Goal: Complete application form: Complete application form

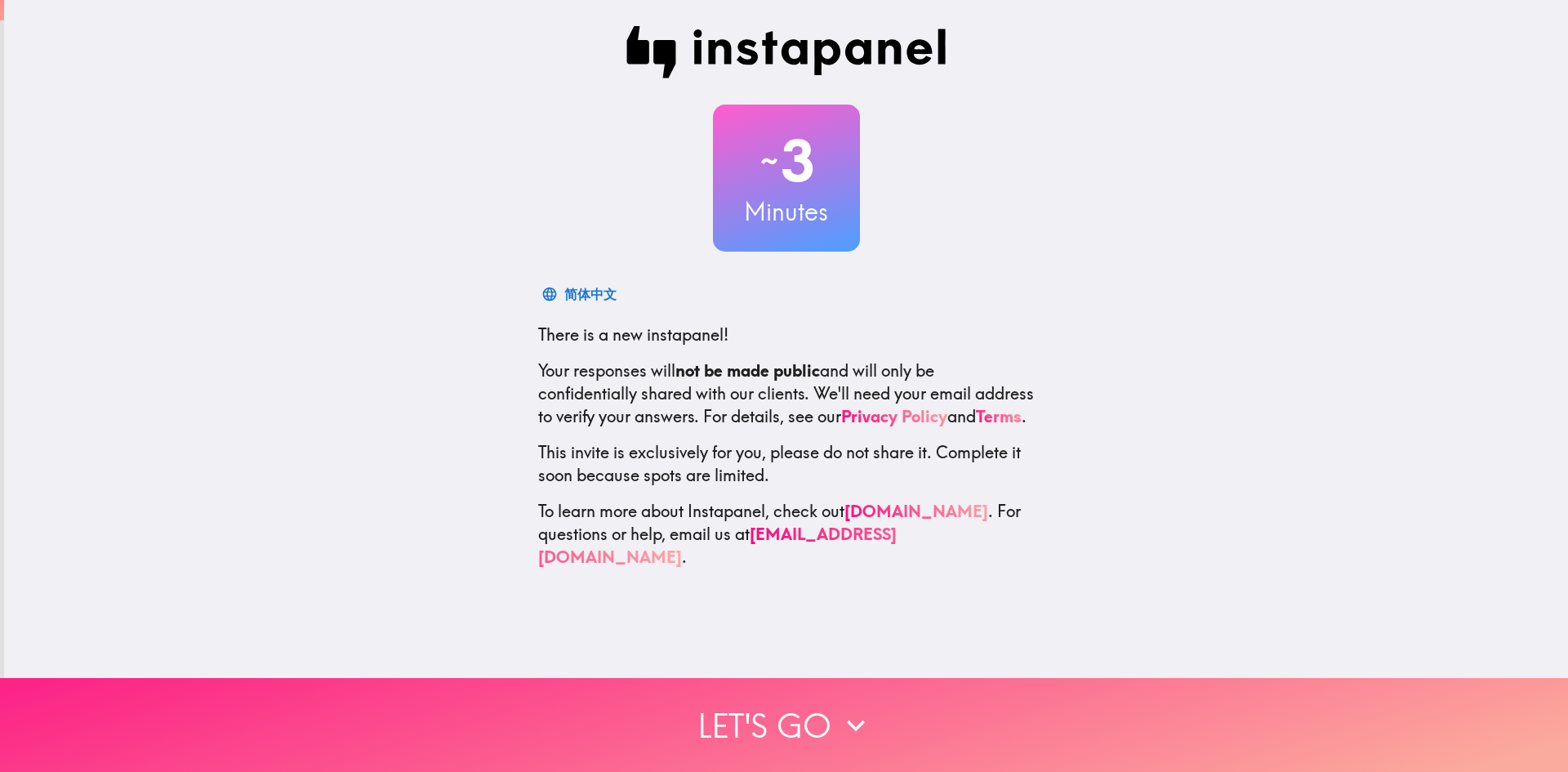
click at [820, 695] on button "Let's go" at bounding box center [784, 725] width 1568 height 94
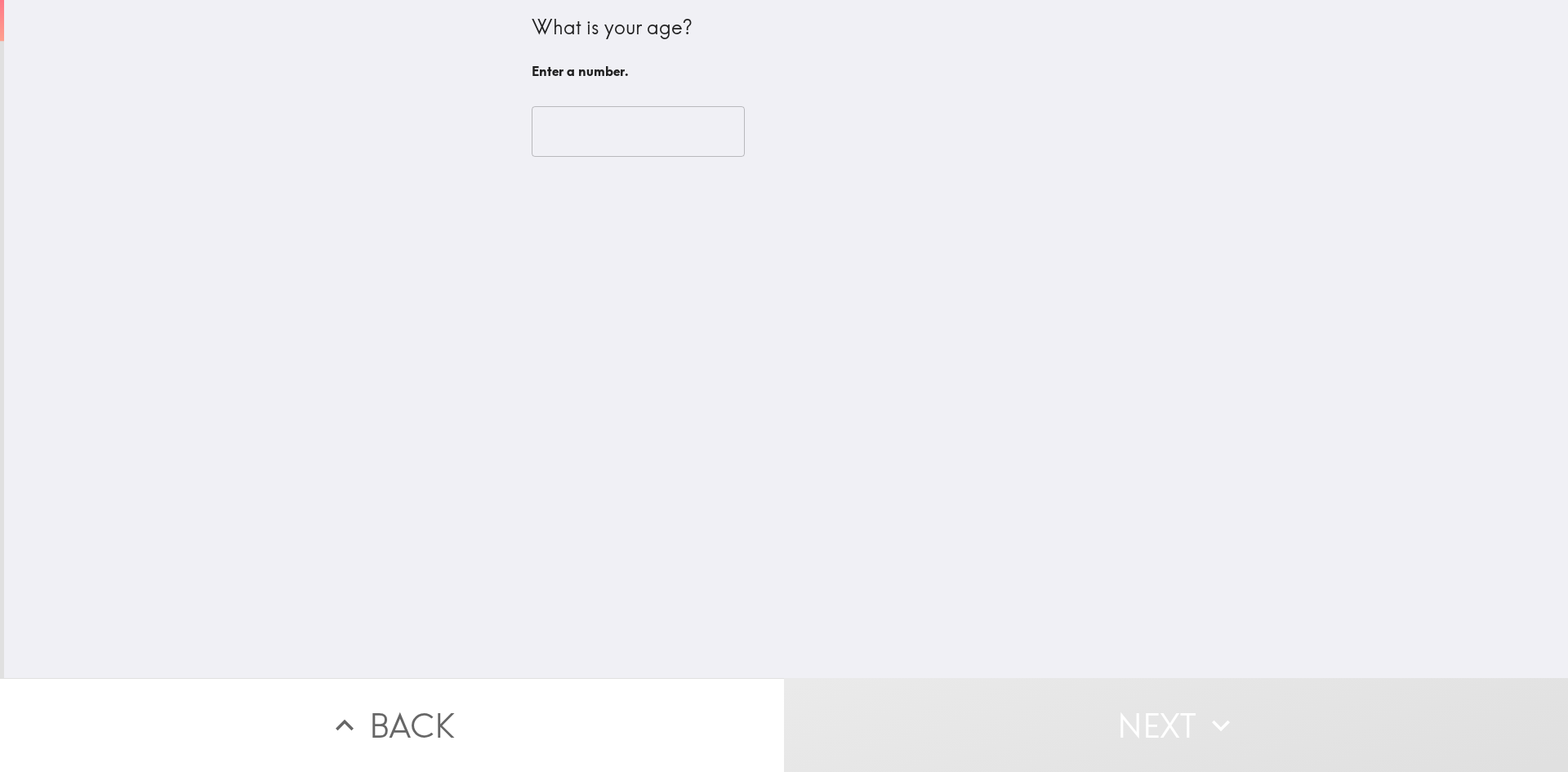
click at [593, 119] on input "number" at bounding box center [638, 131] width 213 height 51
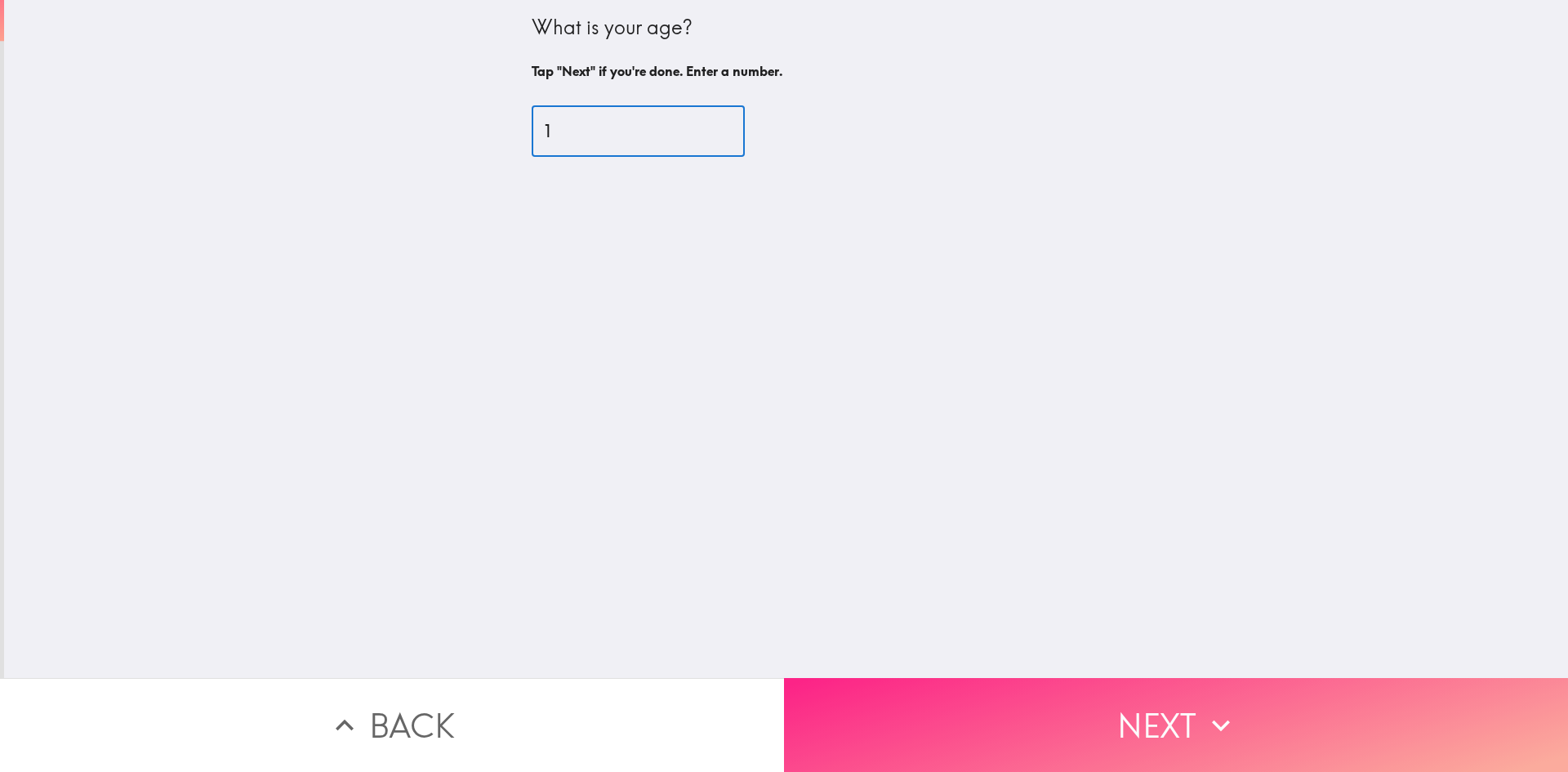
type input "1"
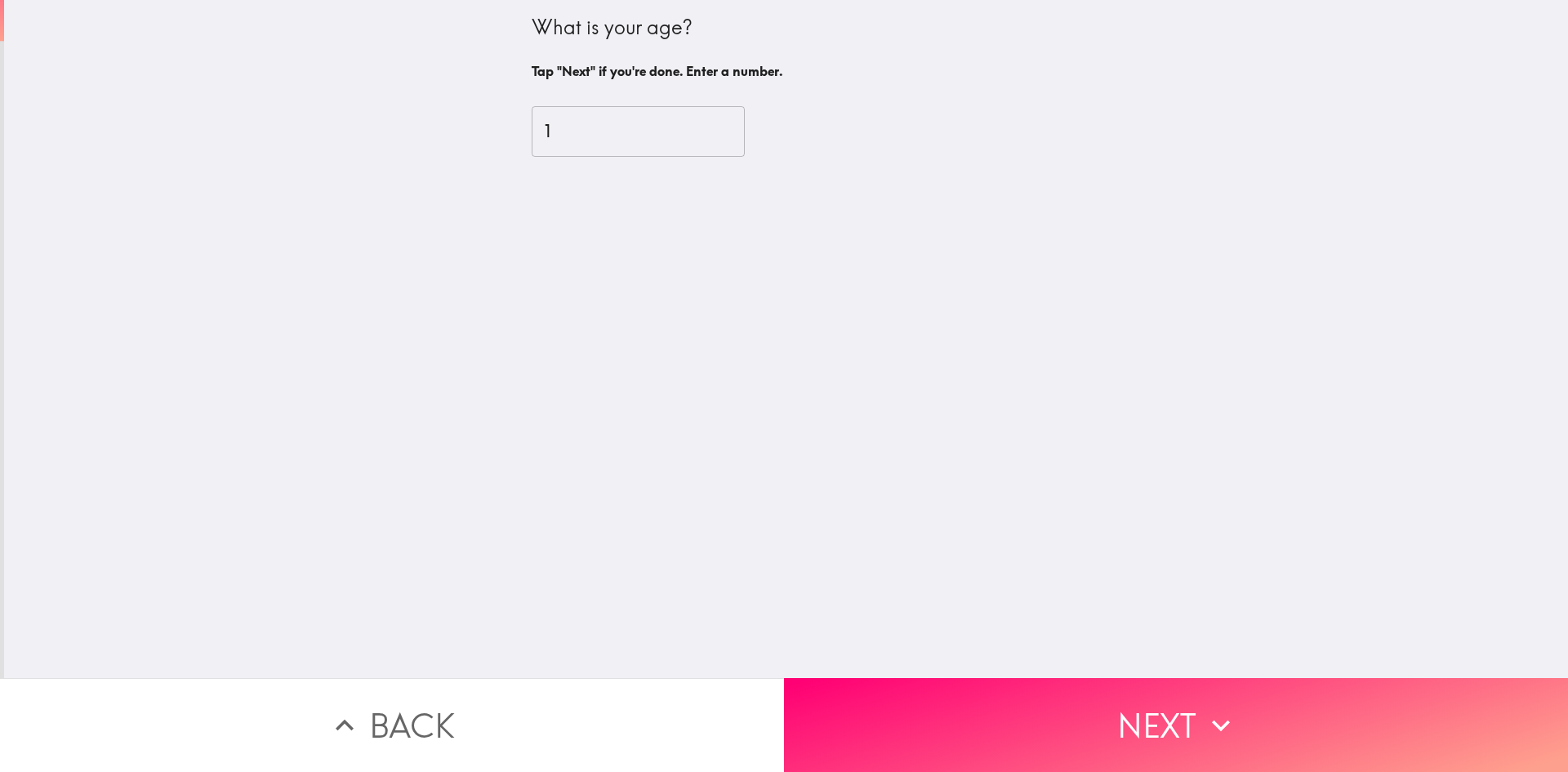
drag, startPoint x: 950, startPoint y: 699, endPoint x: 525, endPoint y: 76, distance: 754.2
click at [527, 274] on div "What is your age? Tap "Next" if you're done. Enter a number. 1 ​ Back Next" at bounding box center [784, 386] width 1568 height 772
click at [596, 144] on input "1" at bounding box center [638, 131] width 213 height 51
type input "49"
click at [956, 747] on button "Next" at bounding box center [1176, 725] width 784 height 94
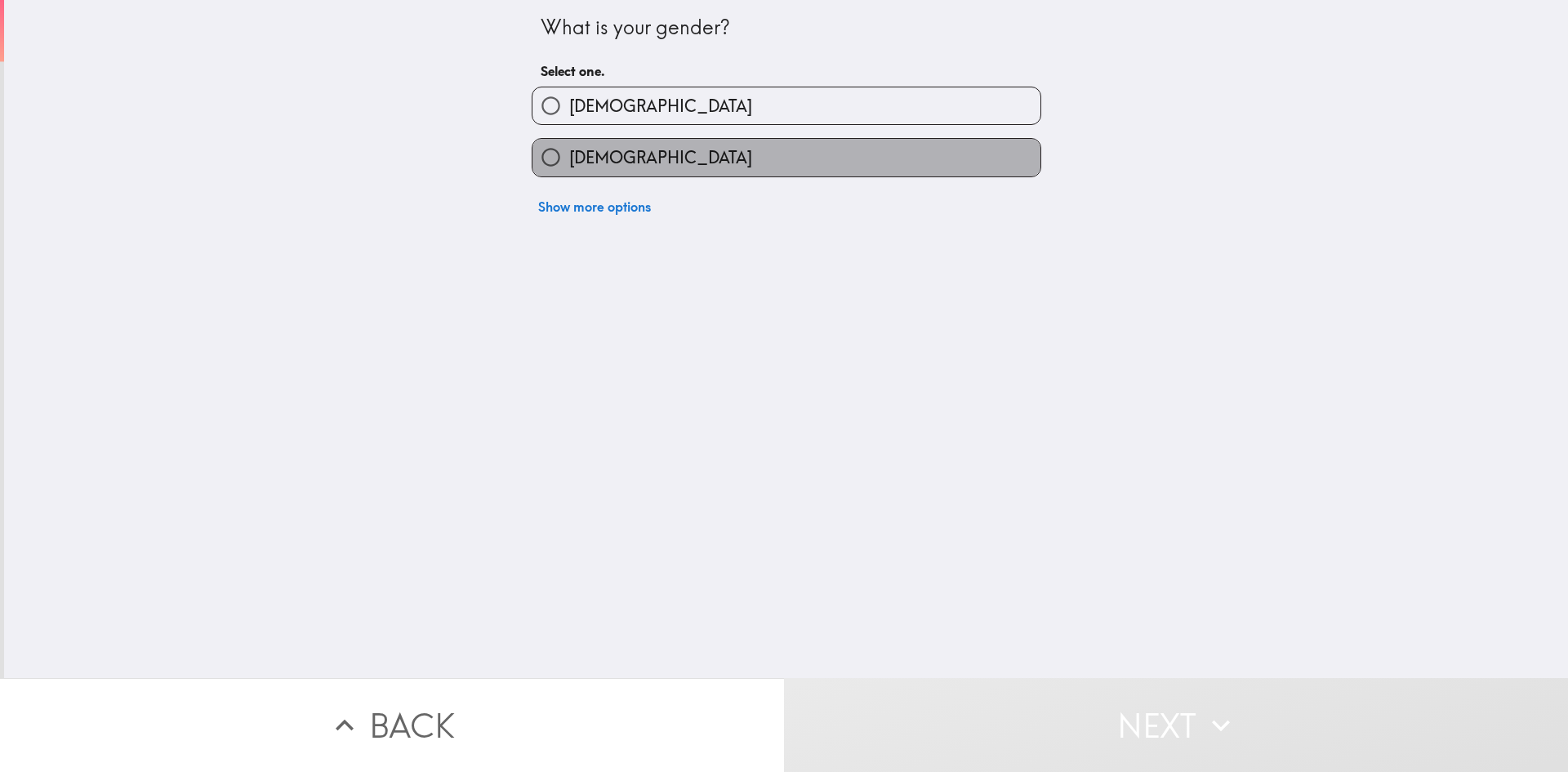
click at [607, 163] on span "[DEMOGRAPHIC_DATA]" at bounding box center [660, 158] width 183 height 23
click at [569, 163] on input "[DEMOGRAPHIC_DATA]" at bounding box center [551, 157] width 36 height 36
radio input "true"
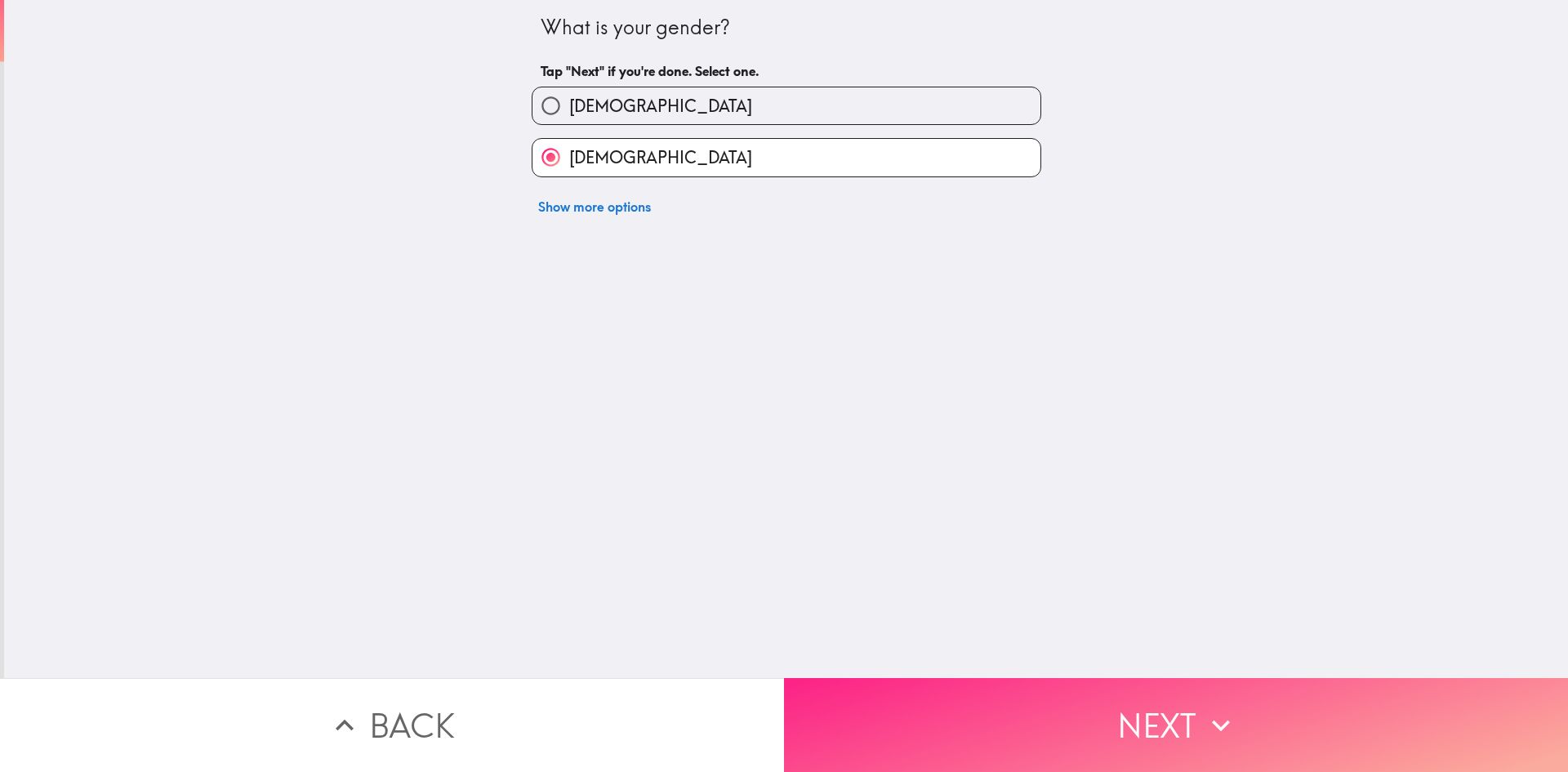
click at [972, 717] on button "Next" at bounding box center [1176, 725] width 784 height 94
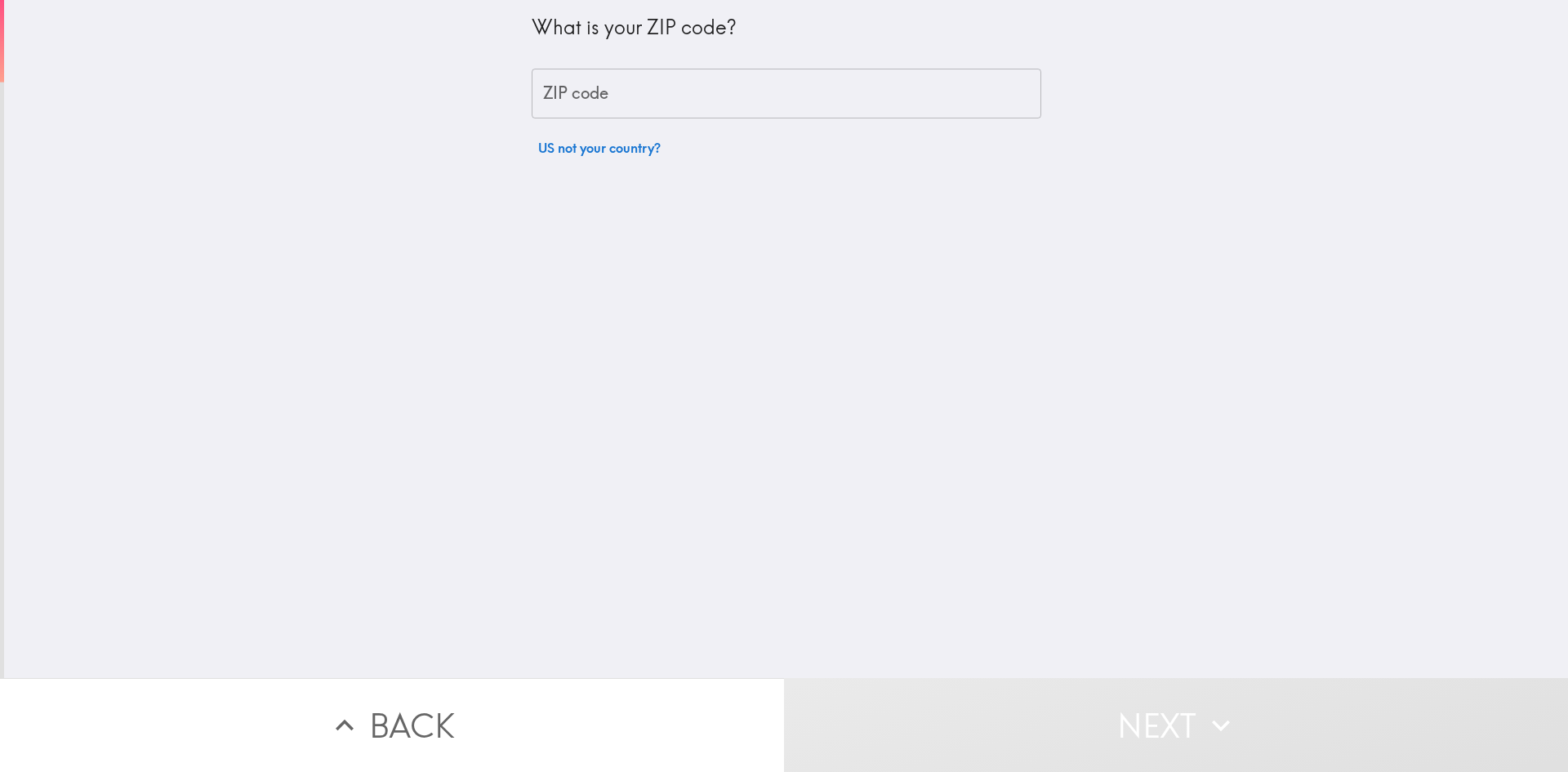
click at [564, 95] on div "ZIP code ZIP code" at bounding box center [786, 94] width 510 height 51
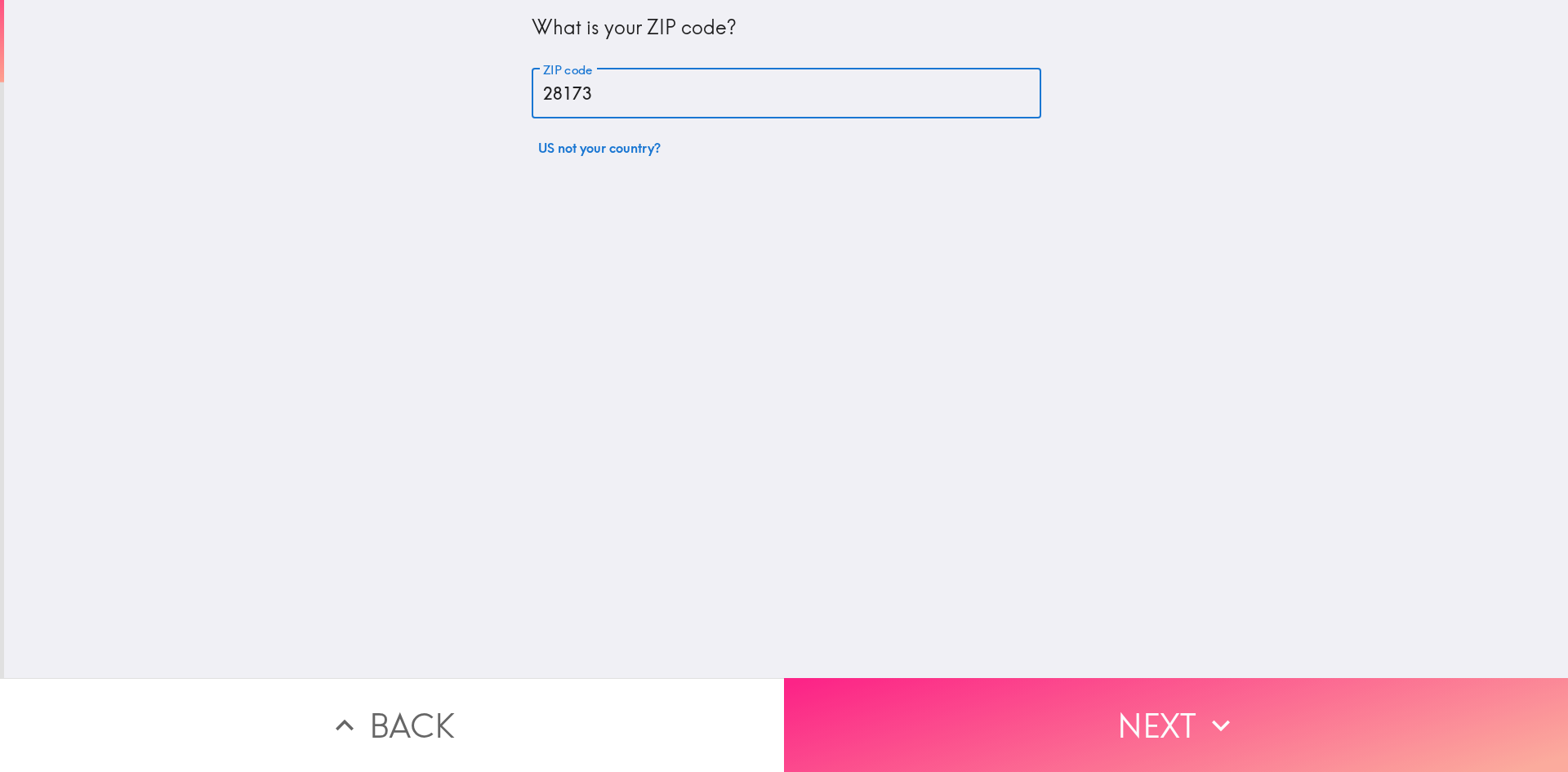
type input "28173"
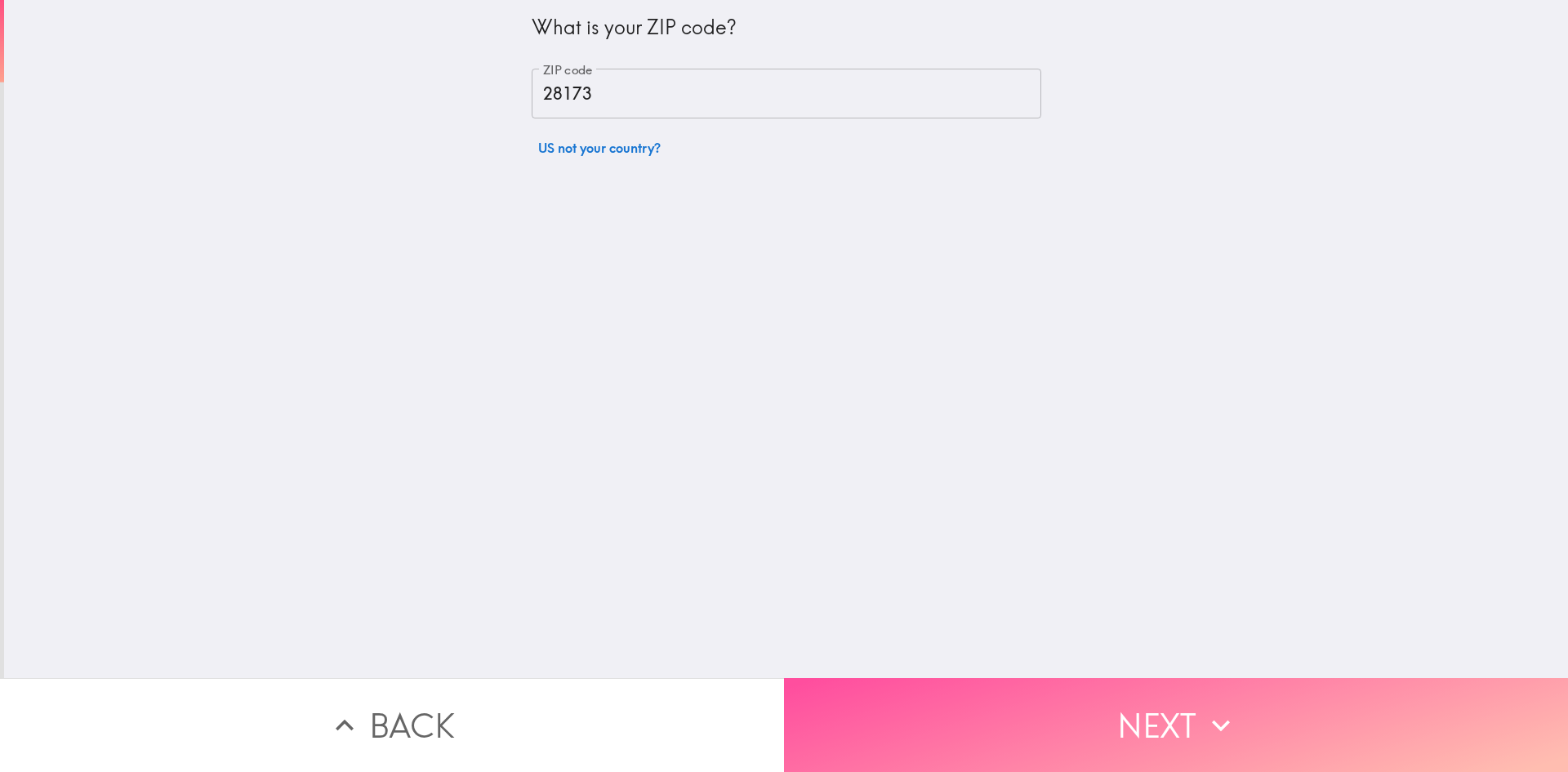
drag, startPoint x: 1028, startPoint y: 757, endPoint x: 1033, endPoint y: 747, distance: 11.2
click at [1029, 758] on button "Next" at bounding box center [1176, 725] width 784 height 94
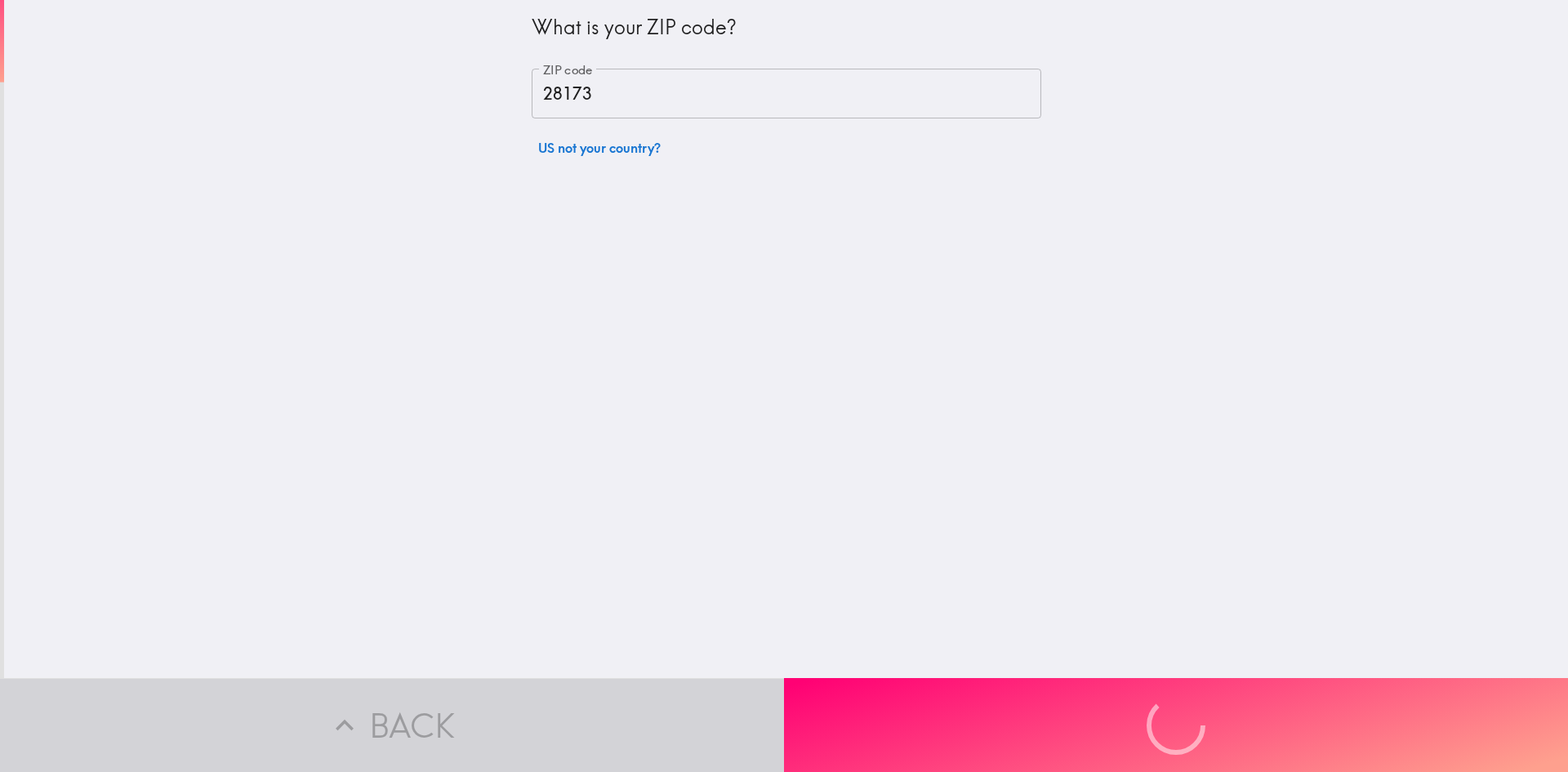
click at [1033, 747] on div "Back Next" at bounding box center [784, 725] width 1568 height 94
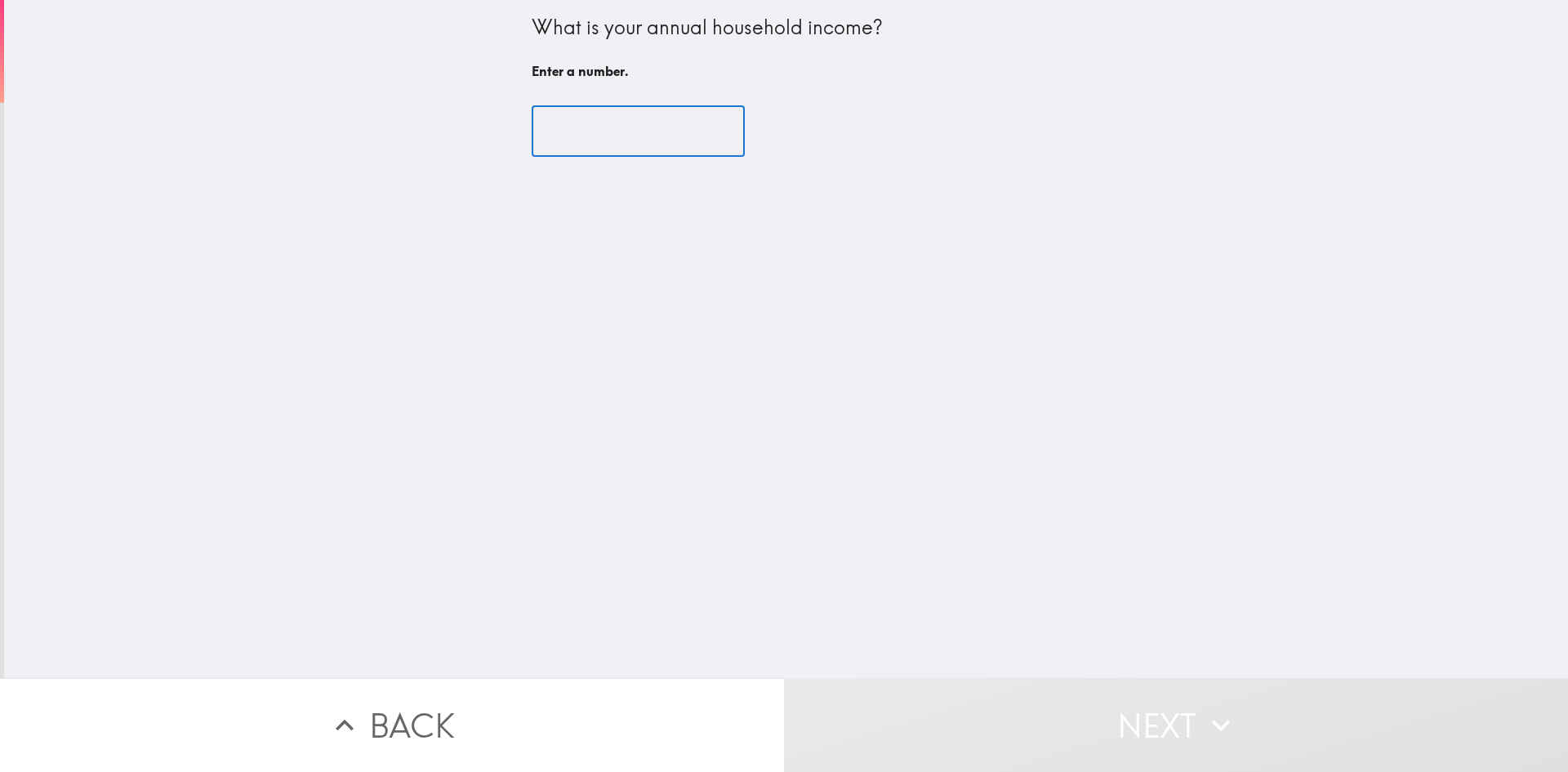
click at [602, 121] on input "number" at bounding box center [638, 131] width 213 height 51
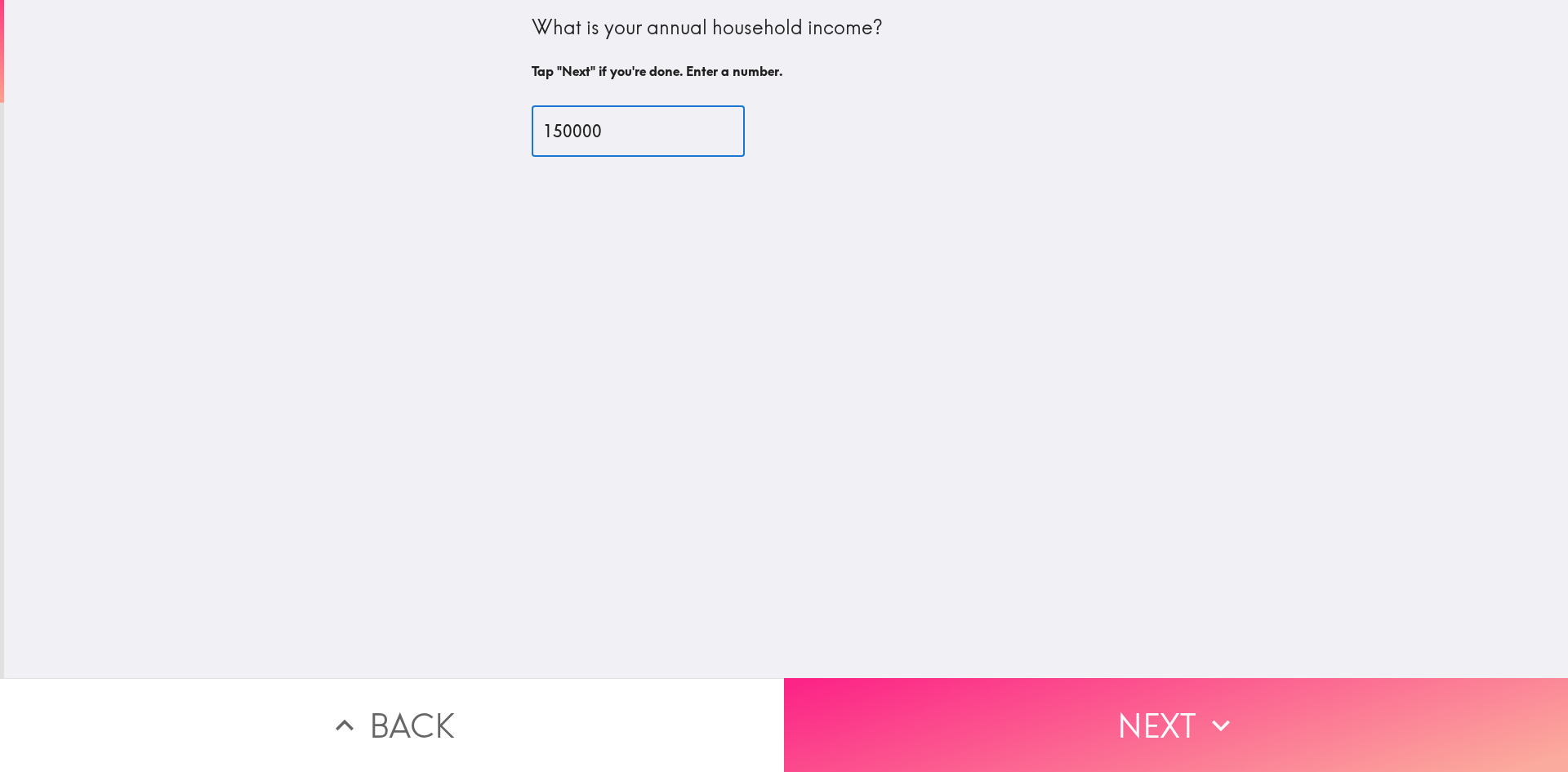
type input "150000"
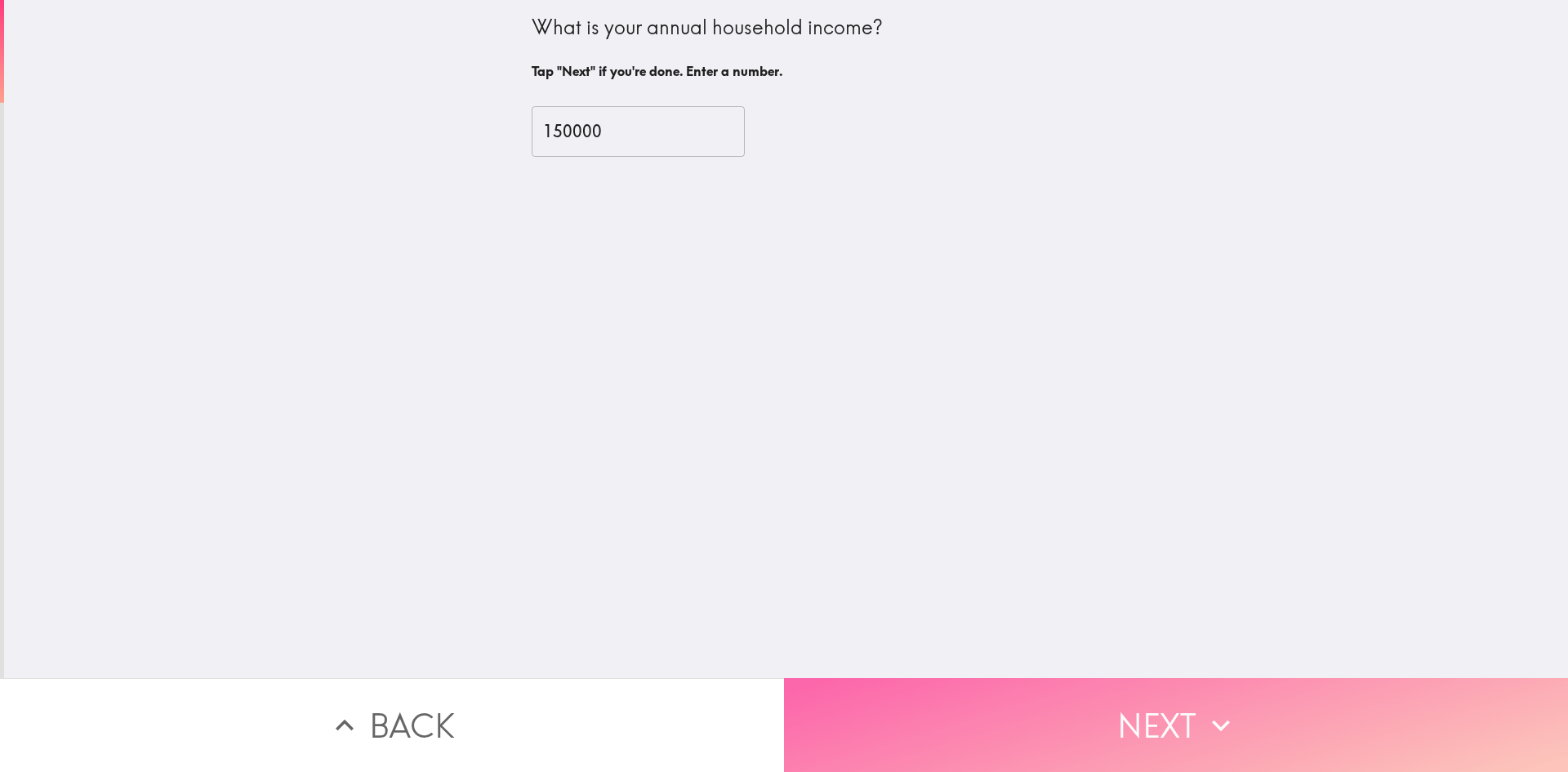
click at [1022, 727] on button "Next" at bounding box center [1176, 725] width 784 height 94
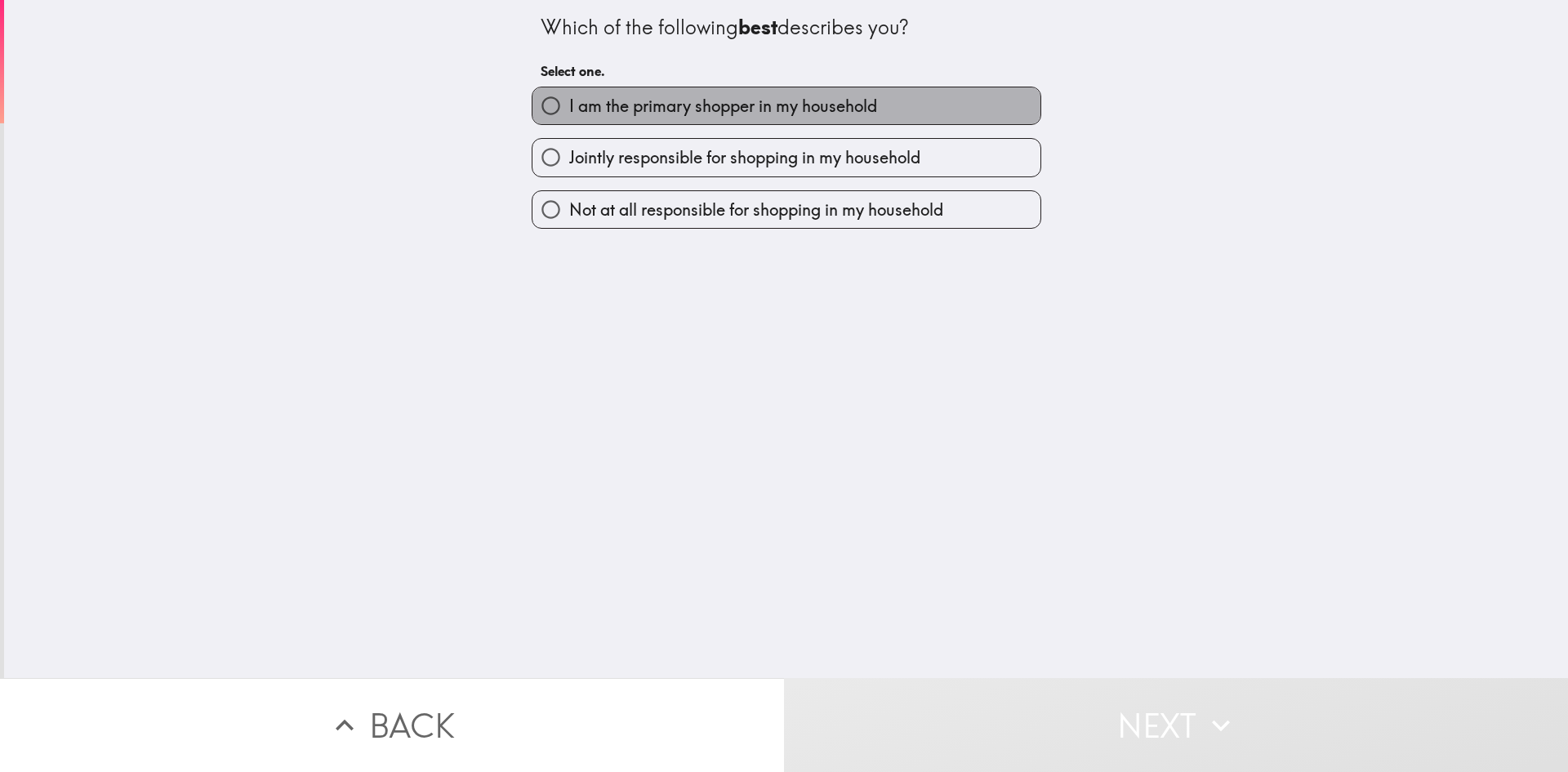
click at [608, 112] on span "I am the primary shopper in my household" at bounding box center [723, 106] width 308 height 23
click at [569, 112] on input "I am the primary shopper in my household" at bounding box center [551, 105] width 36 height 36
radio input "true"
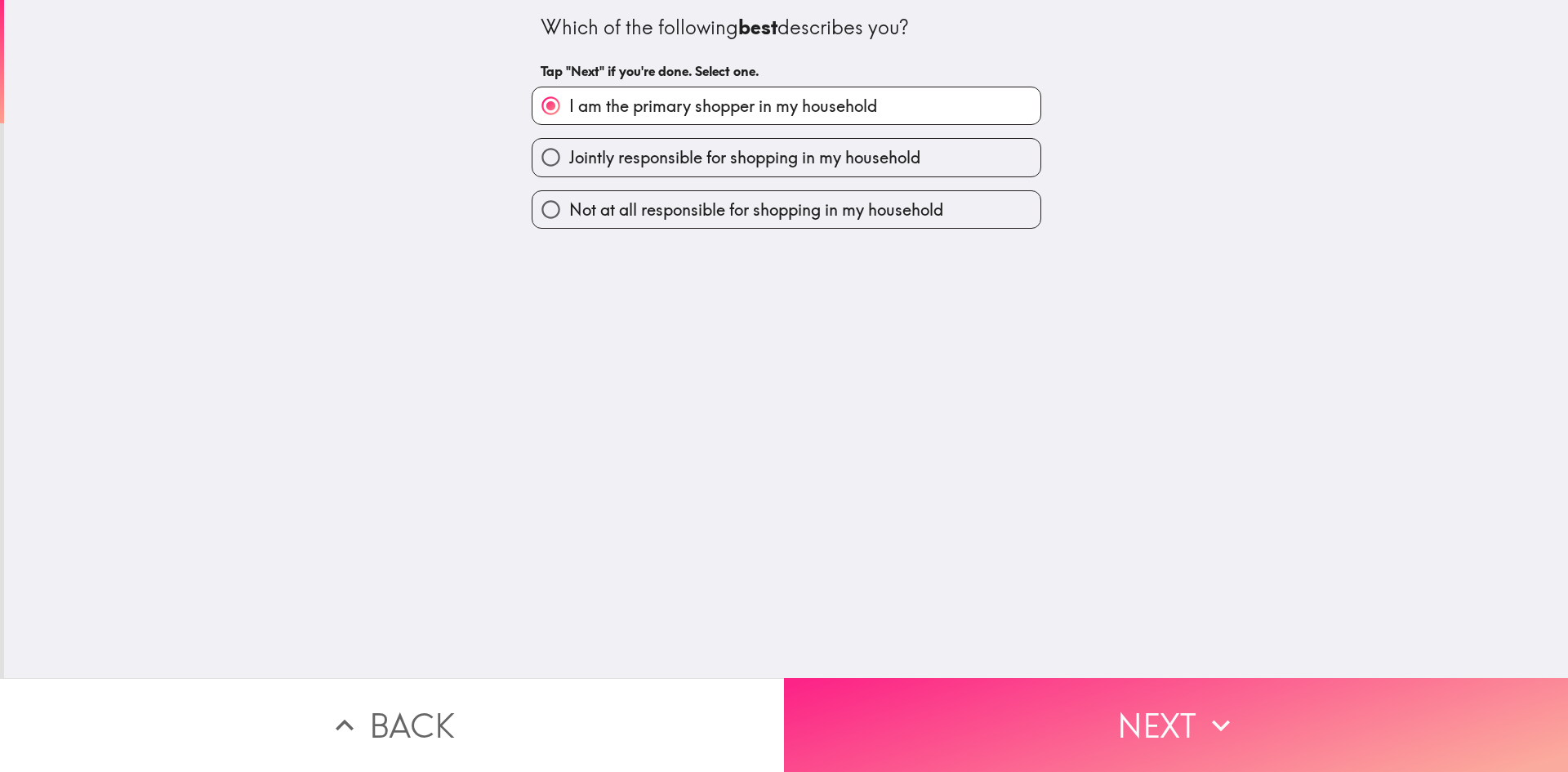
click at [938, 681] on button "Next" at bounding box center [1176, 725] width 784 height 94
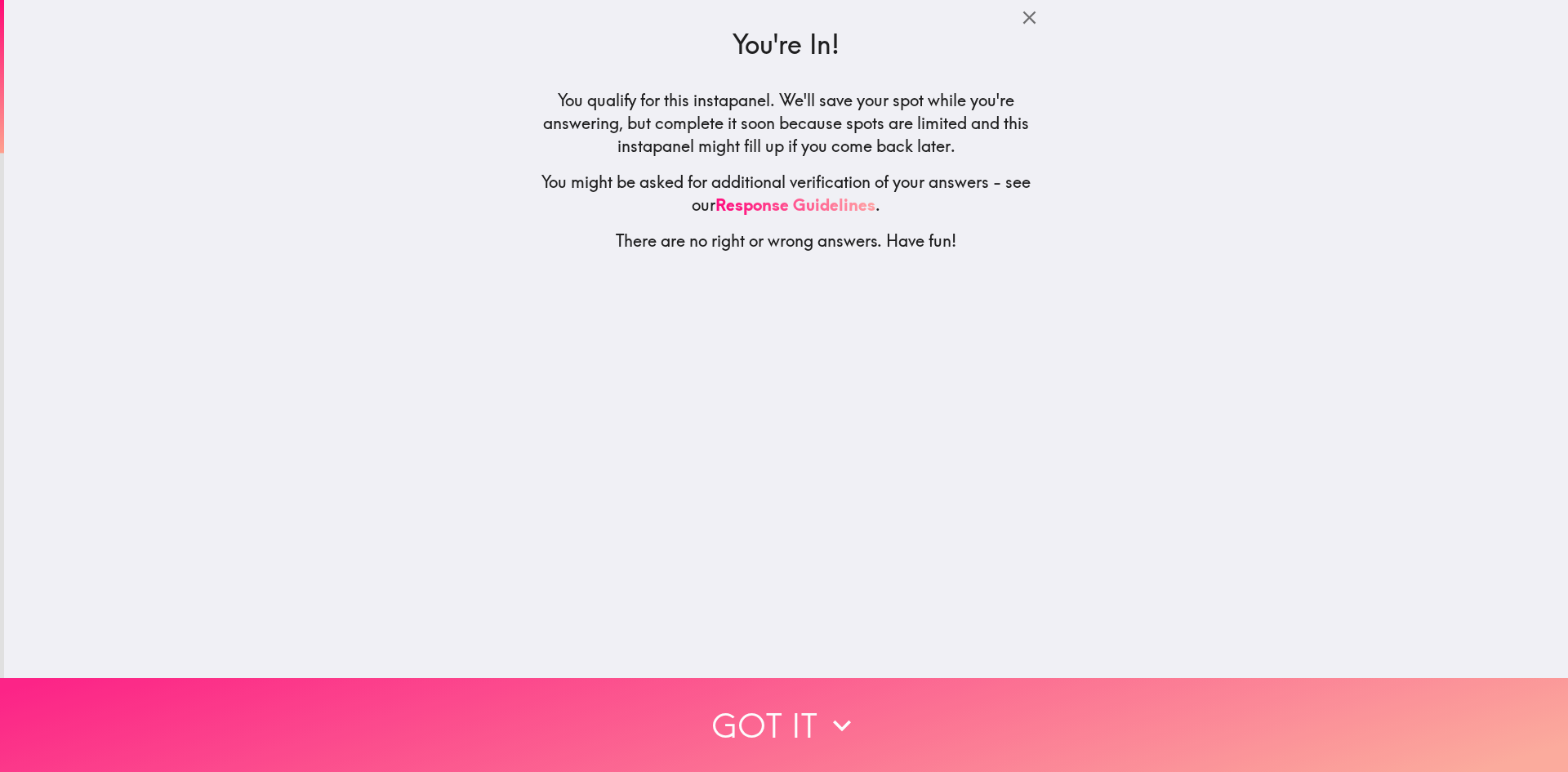
click at [797, 717] on button "Got it" at bounding box center [784, 725] width 1568 height 94
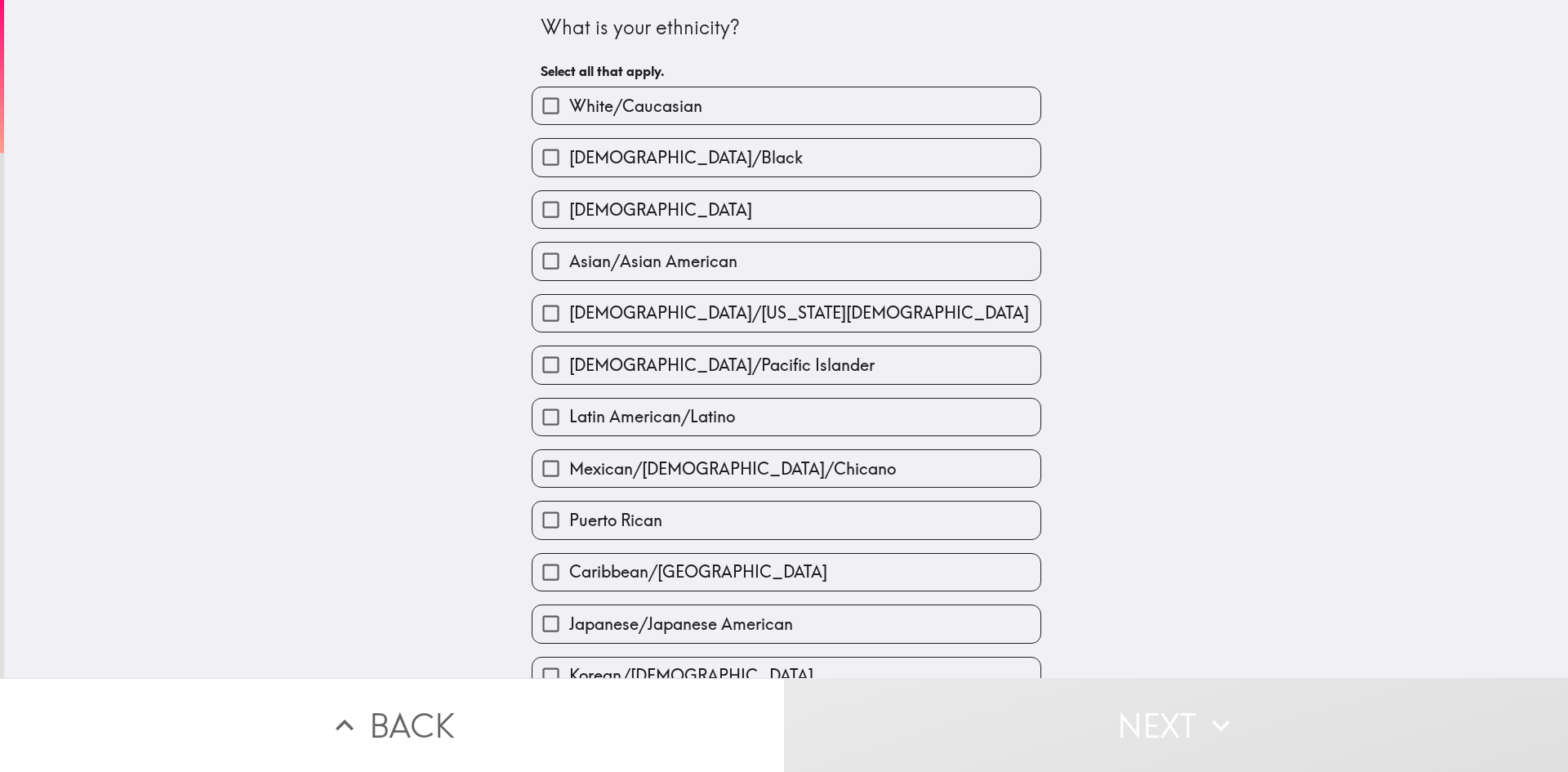
click at [607, 101] on span "White/Caucasian" at bounding box center [635, 106] width 133 height 23
click at [569, 101] on input "White/Caucasian" at bounding box center [551, 105] width 36 height 36
checkbox input "true"
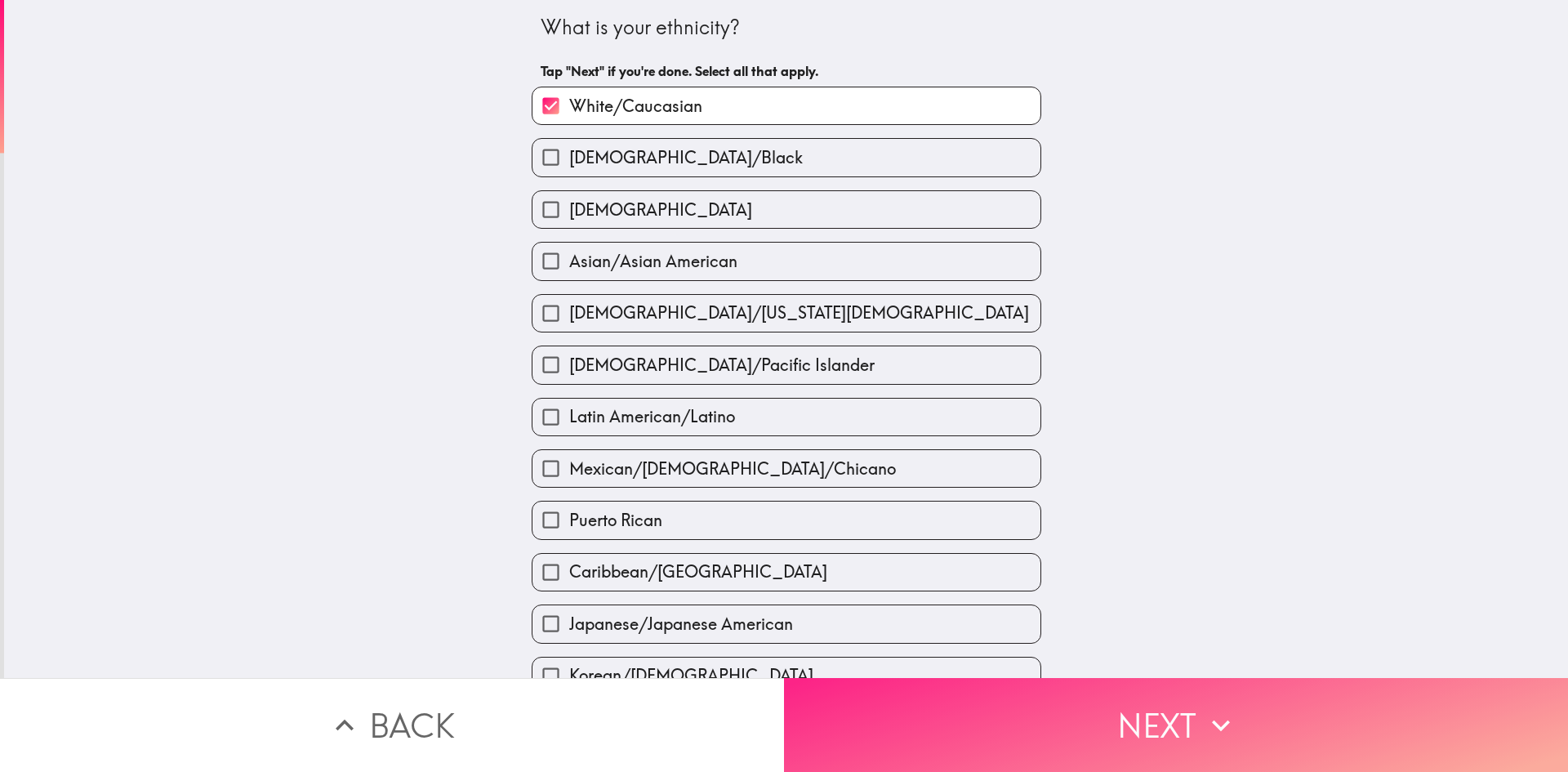
click at [983, 739] on button "Next" at bounding box center [1176, 725] width 784 height 94
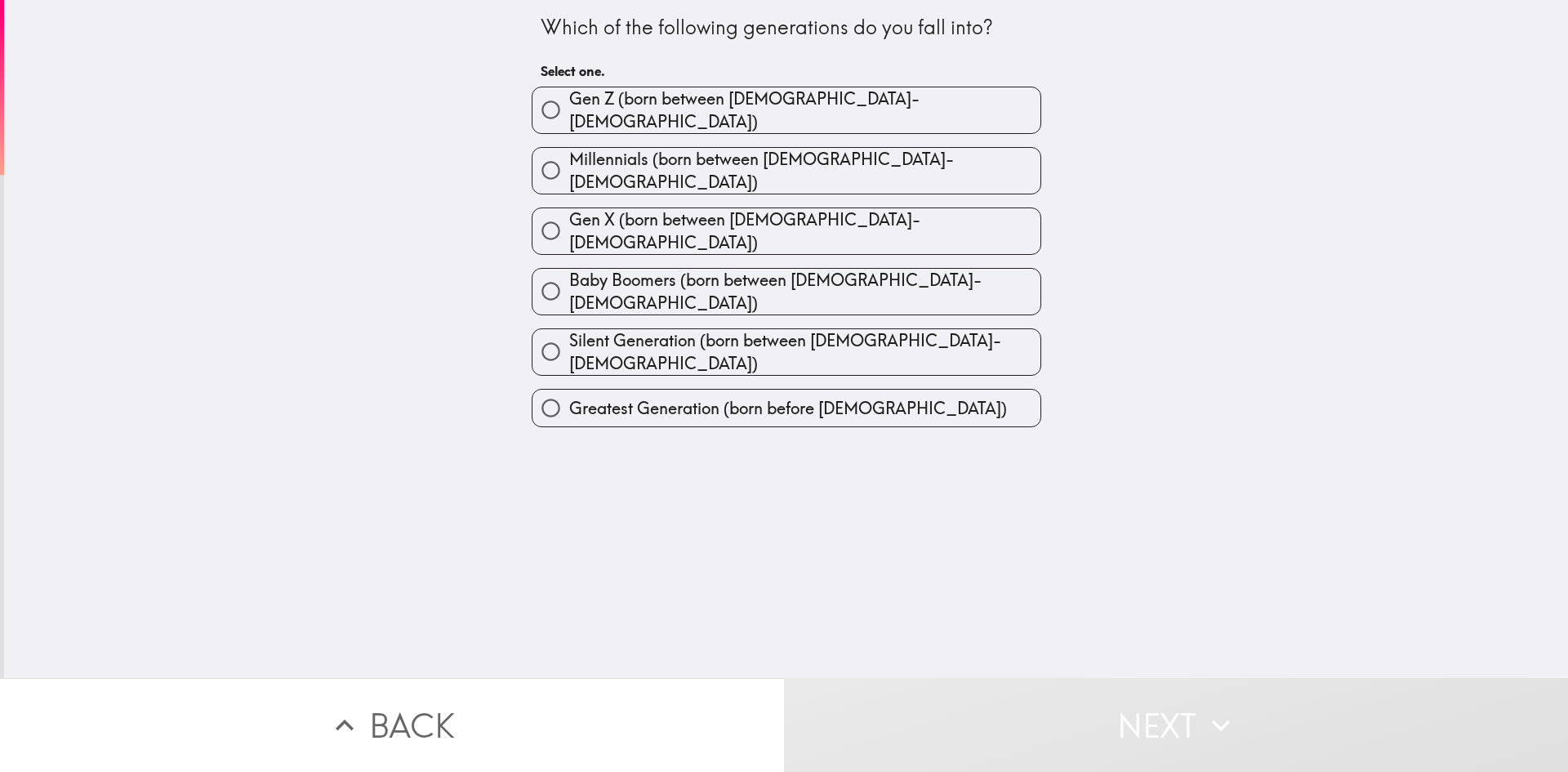
click at [786, 211] on span "Gen X (born between [DEMOGRAPHIC_DATA]-[DEMOGRAPHIC_DATA])" at bounding box center [804, 232] width 471 height 46
click at [569, 212] on input "Gen X (born between [DEMOGRAPHIC_DATA]-[DEMOGRAPHIC_DATA])" at bounding box center [551, 231] width 36 height 36
radio input "true"
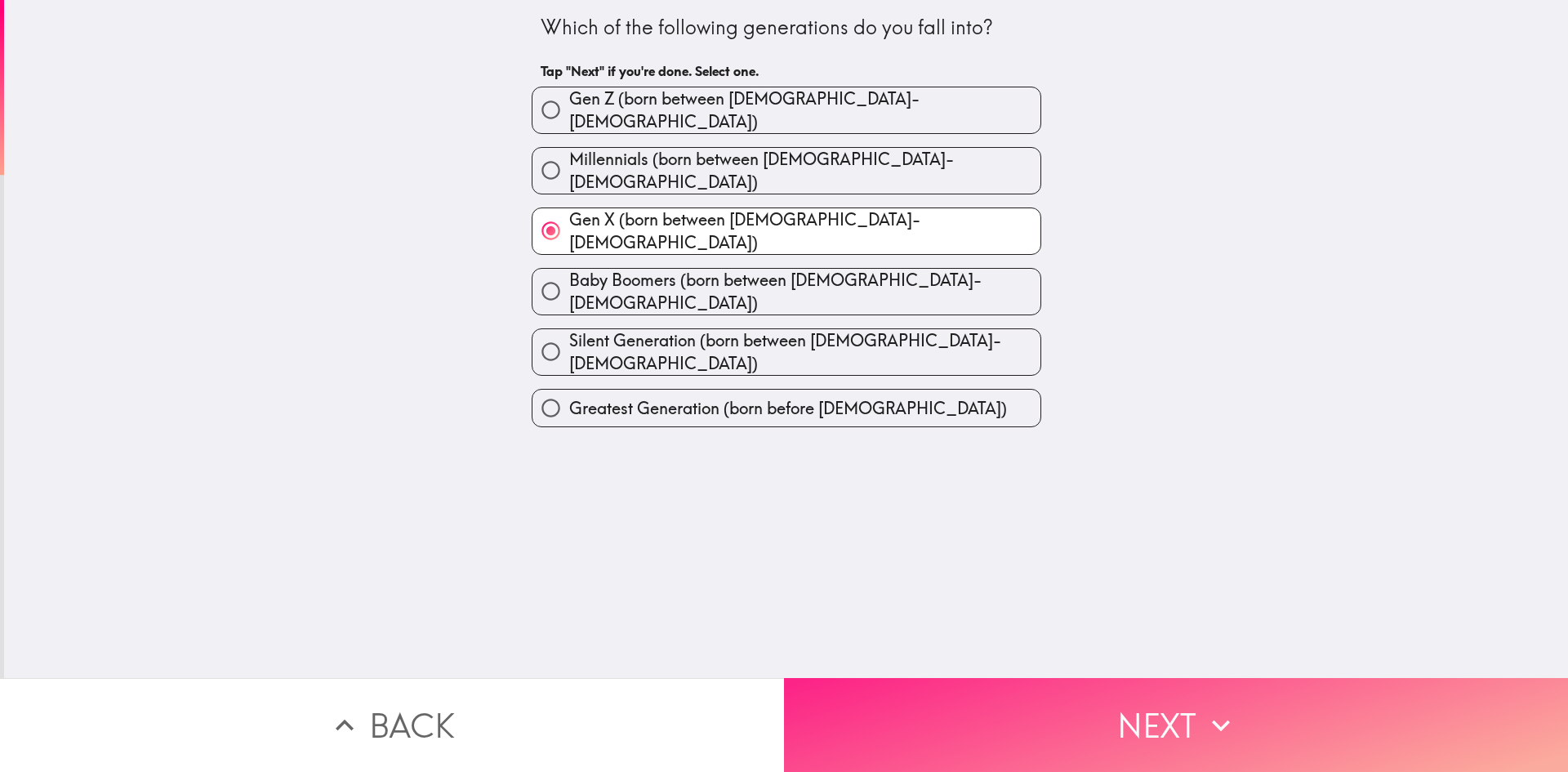
click at [942, 678] on button "Next" at bounding box center [1176, 725] width 784 height 94
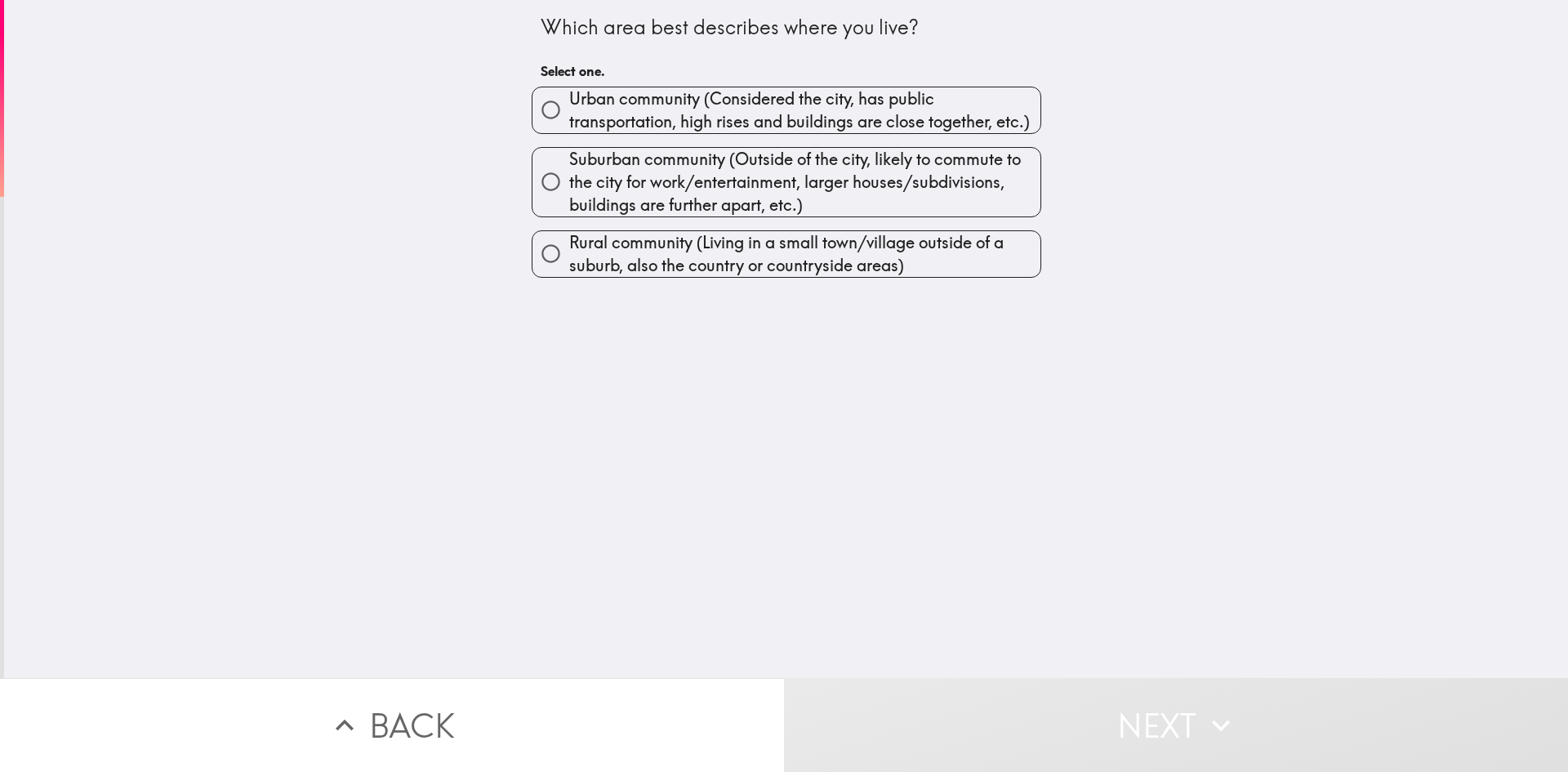
click at [587, 115] on span "Urban community (Considered the city, has public transportation, high rises and…" at bounding box center [804, 110] width 471 height 46
click at [569, 115] on input "Urban community (Considered the city, has public transportation, high rises and…" at bounding box center [551, 110] width 36 height 36
radio input "true"
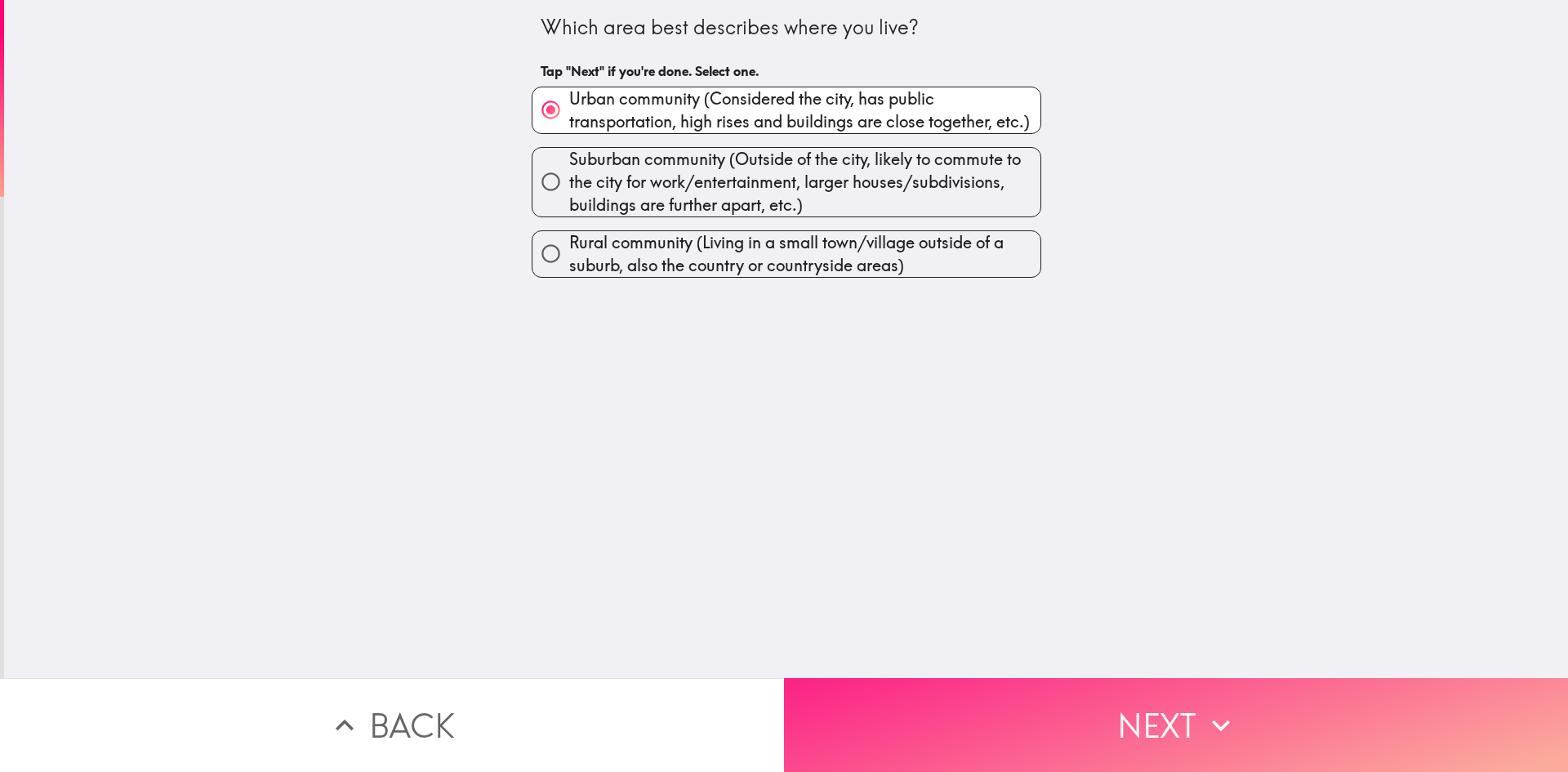
click at [951, 709] on button "Next" at bounding box center [1176, 725] width 784 height 94
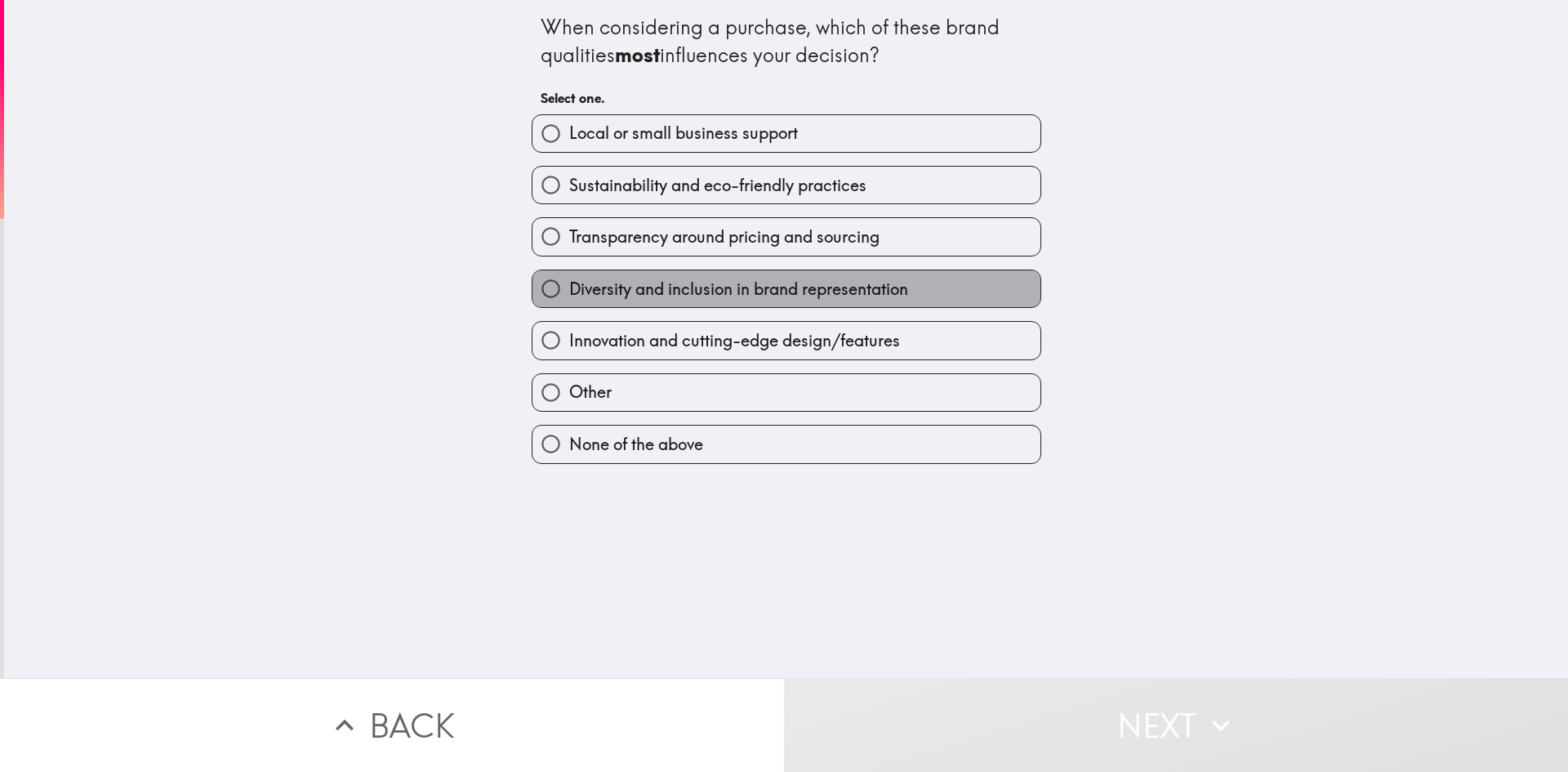
click at [620, 282] on span "Diversity and inclusion in brand representation" at bounding box center [738, 289] width 338 height 23
click at [569, 282] on input "Diversity and inclusion in brand representation" at bounding box center [551, 289] width 36 height 36
radio input "true"
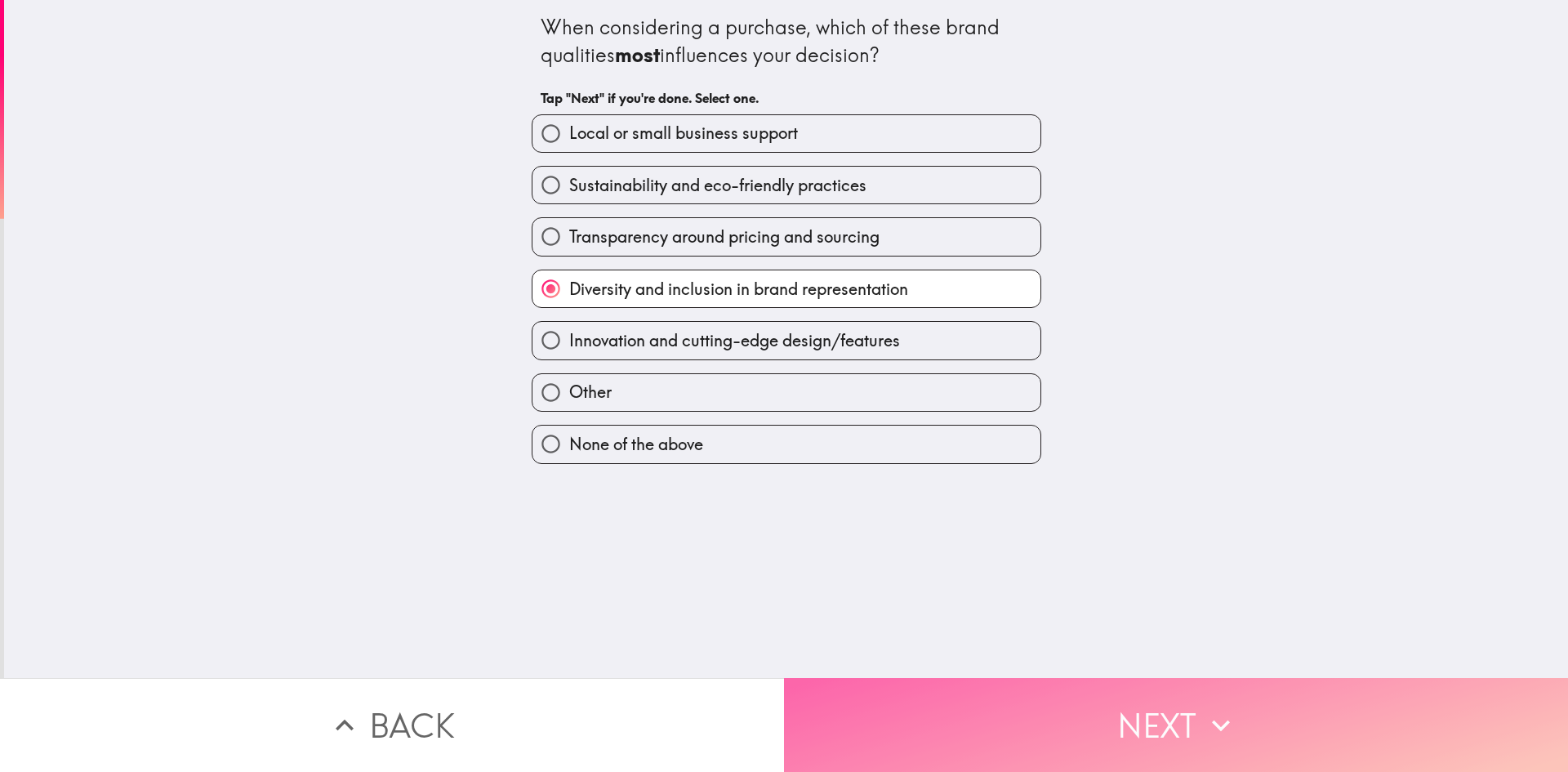
click at [892, 725] on button "Next" at bounding box center [1176, 725] width 784 height 94
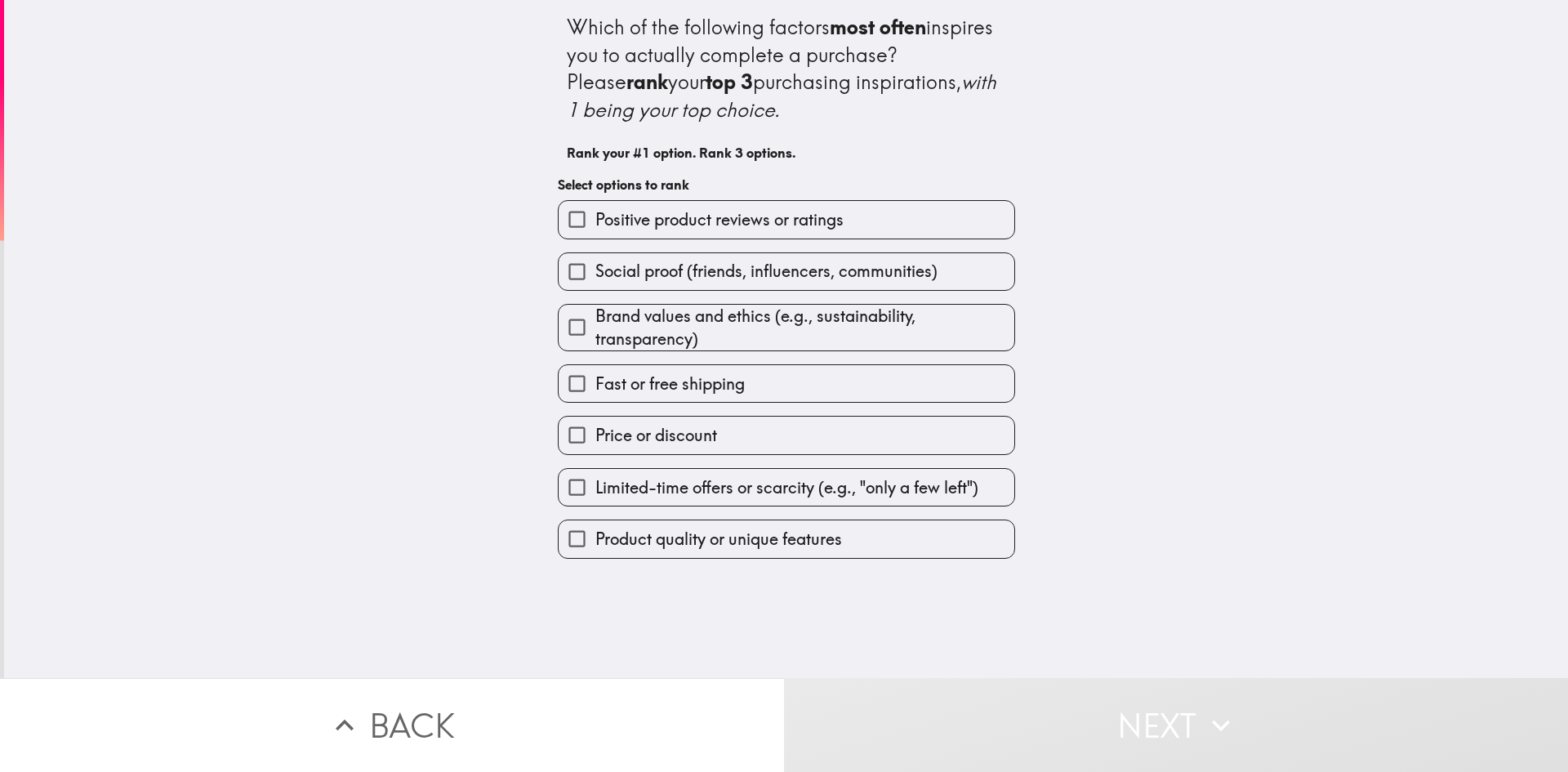
click at [564, 221] on input "Positive product reviews or ratings" at bounding box center [577, 219] width 36 height 36
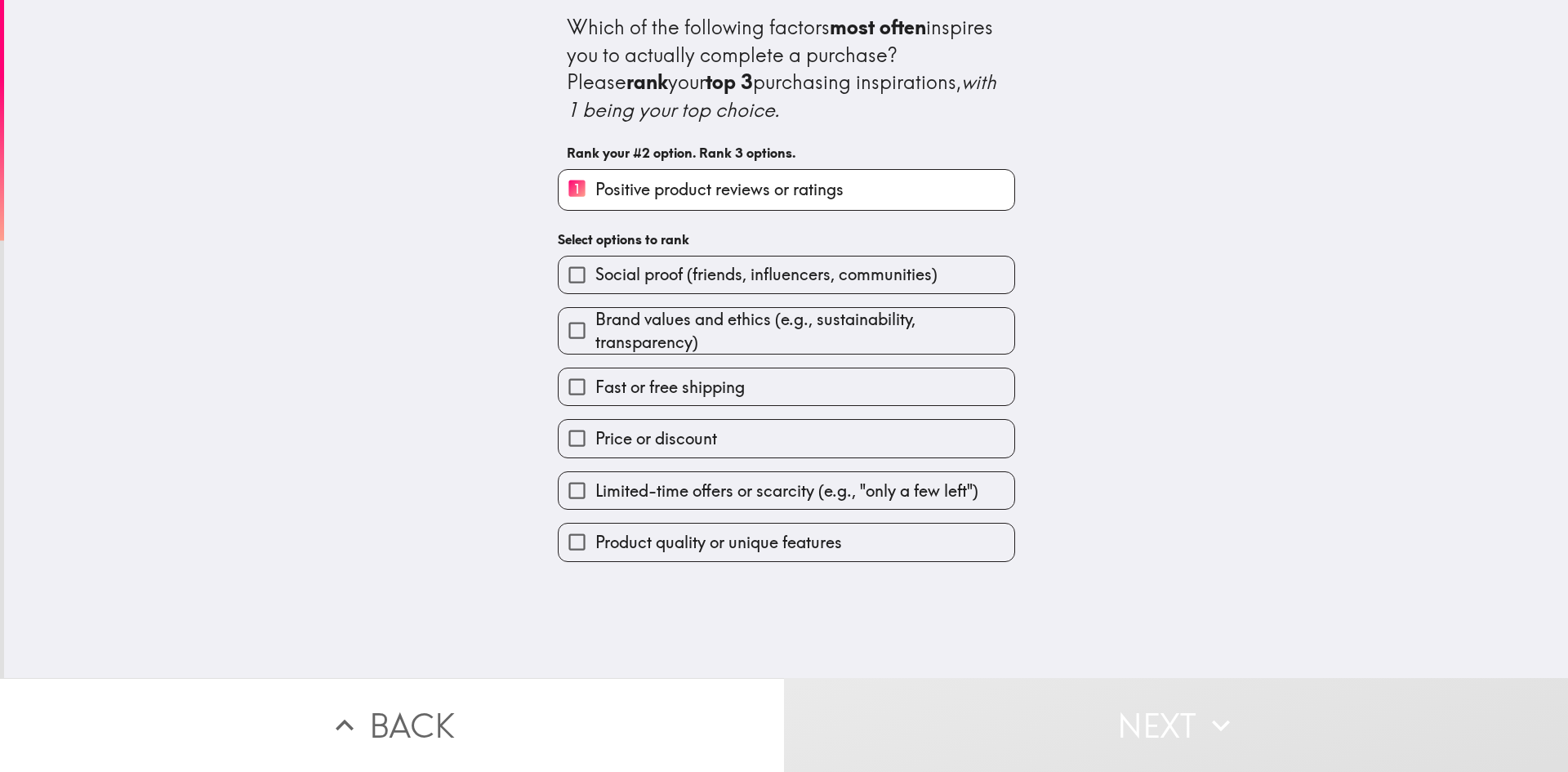
click at [564, 331] on input "Brand values and ethics (e.g., sustainability, transparency)" at bounding box center [577, 330] width 36 height 36
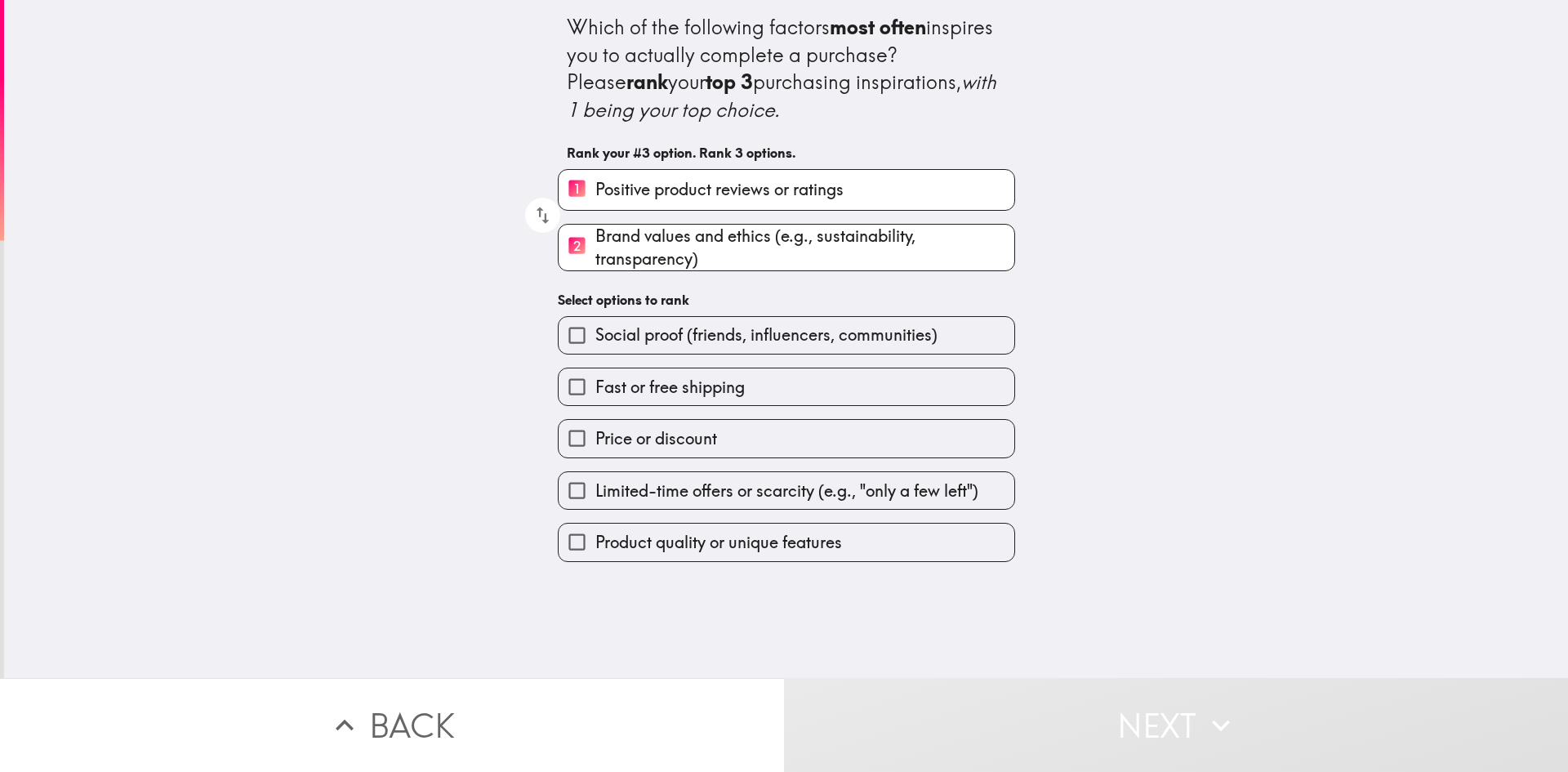
click at [571, 540] on input "Product quality or unique features" at bounding box center [577, 541] width 36 height 36
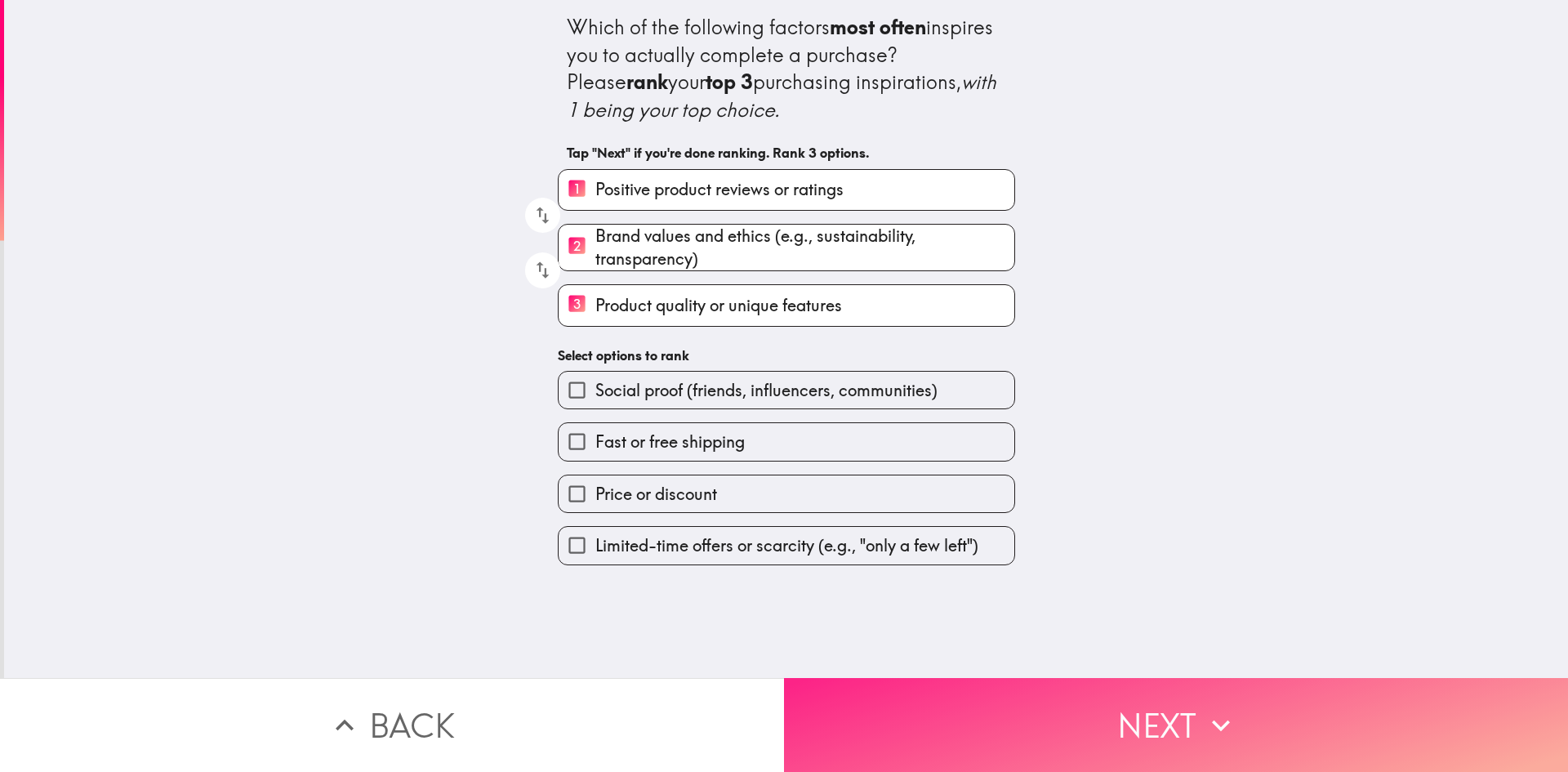
click at [878, 706] on button "Next" at bounding box center [1176, 725] width 784 height 94
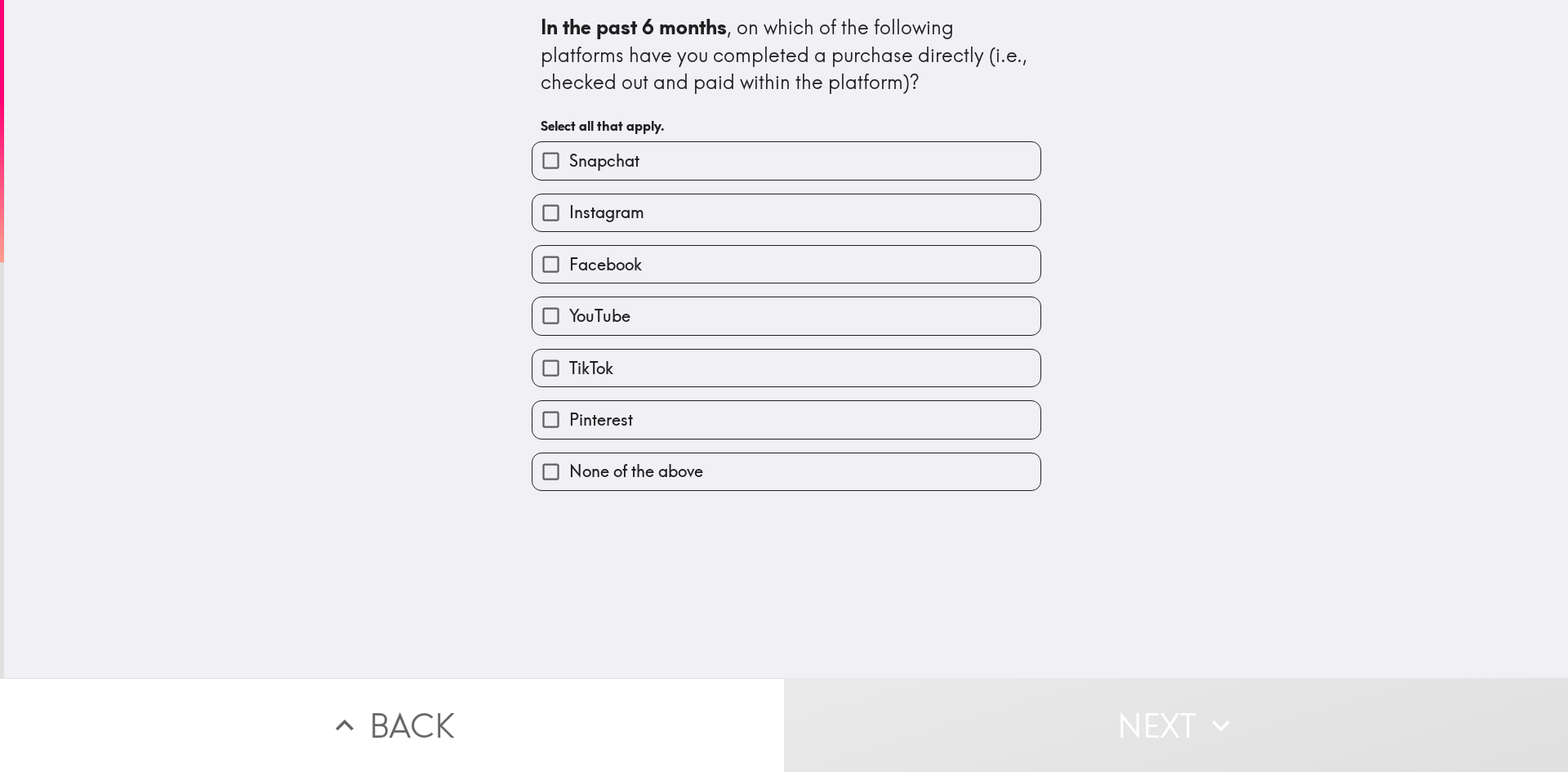
click at [590, 215] on span "Instagram" at bounding box center [606, 212] width 76 height 23
click at [569, 215] on input "Instagram" at bounding box center [551, 212] width 36 height 36
checkbox input "true"
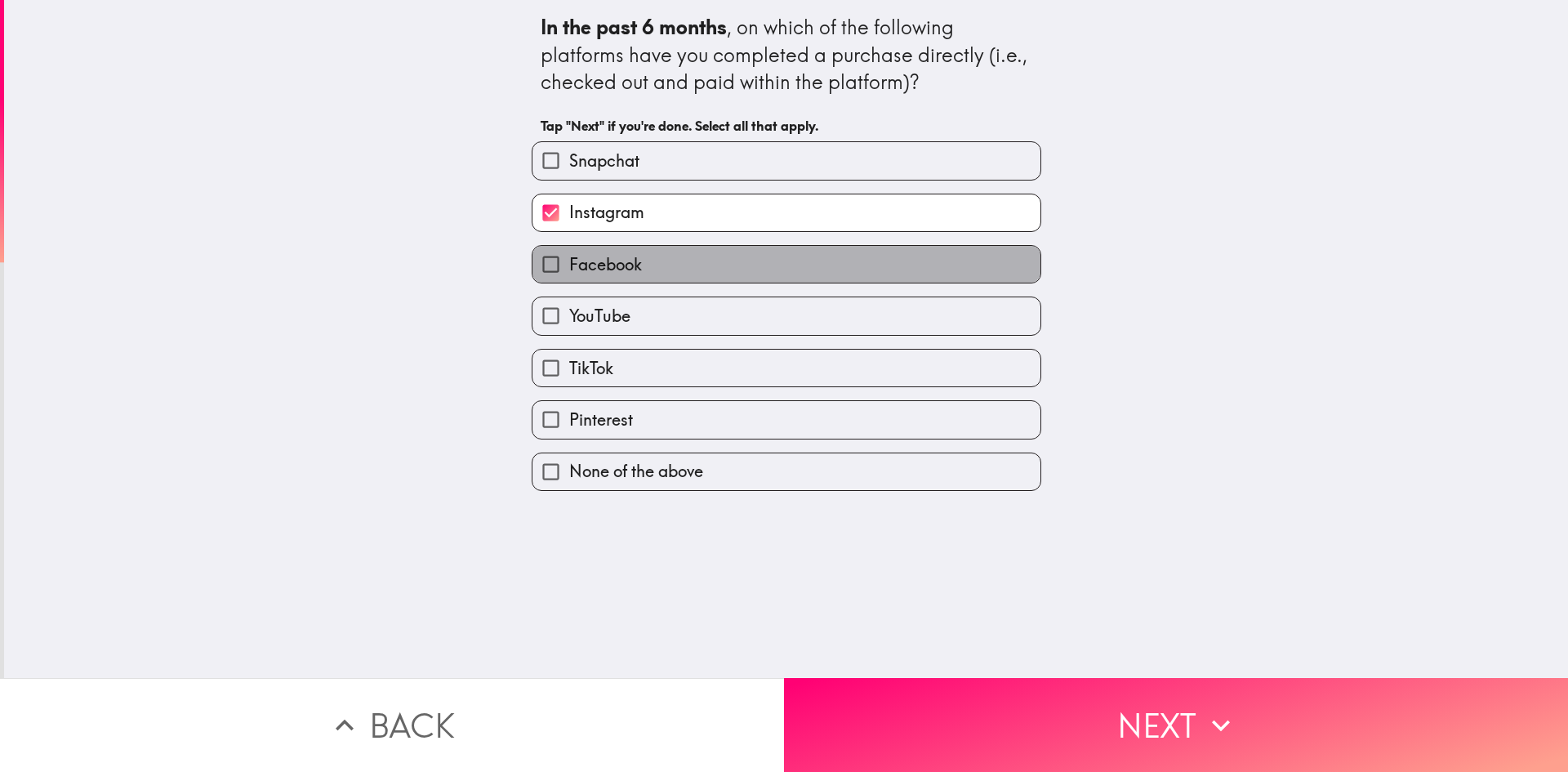
click at [595, 260] on span "Facebook" at bounding box center [605, 265] width 73 height 23
click at [569, 260] on input "Facebook" at bounding box center [551, 264] width 36 height 36
checkbox input "true"
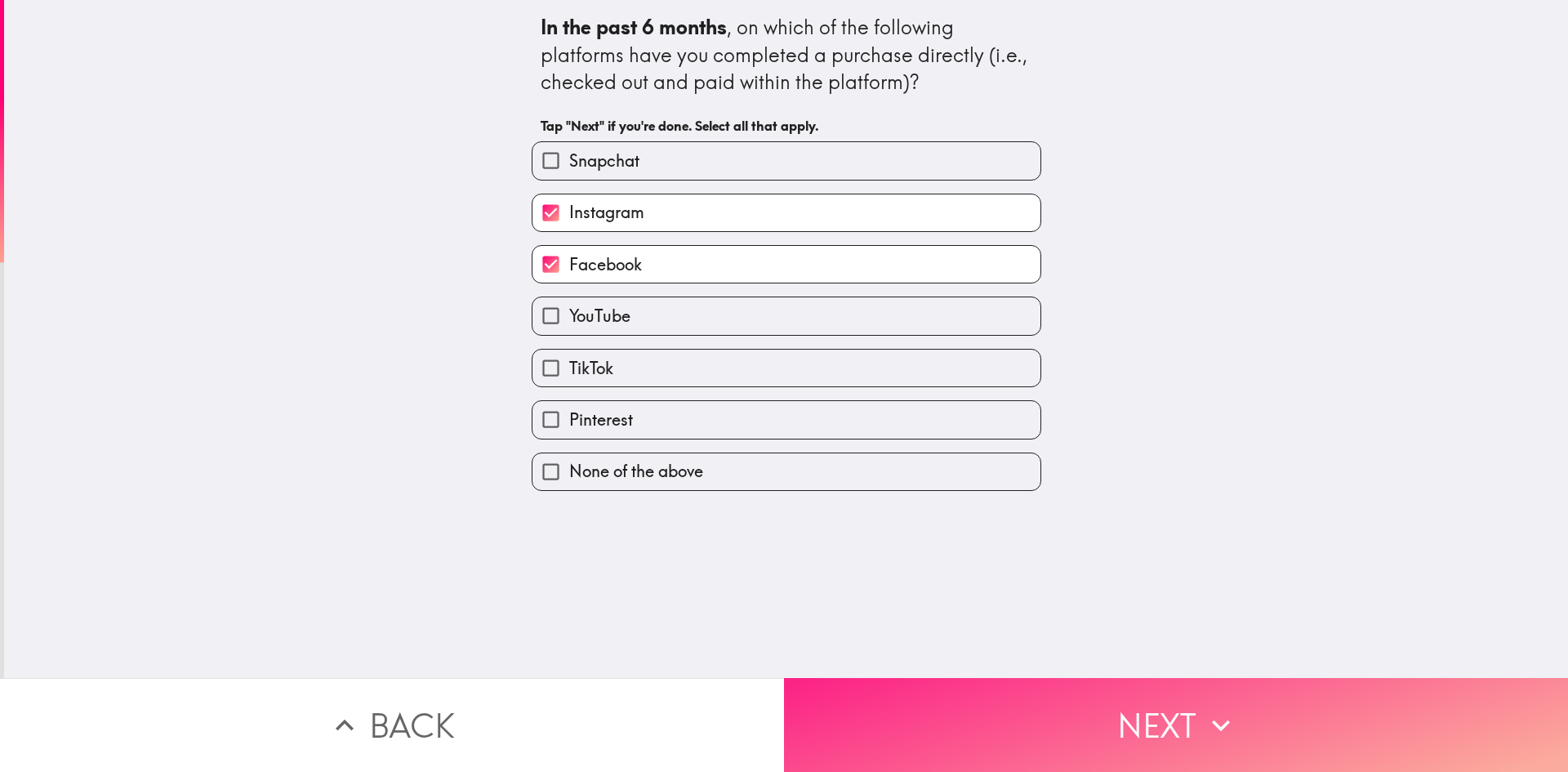
click at [968, 678] on button "Next" at bounding box center [1176, 725] width 784 height 94
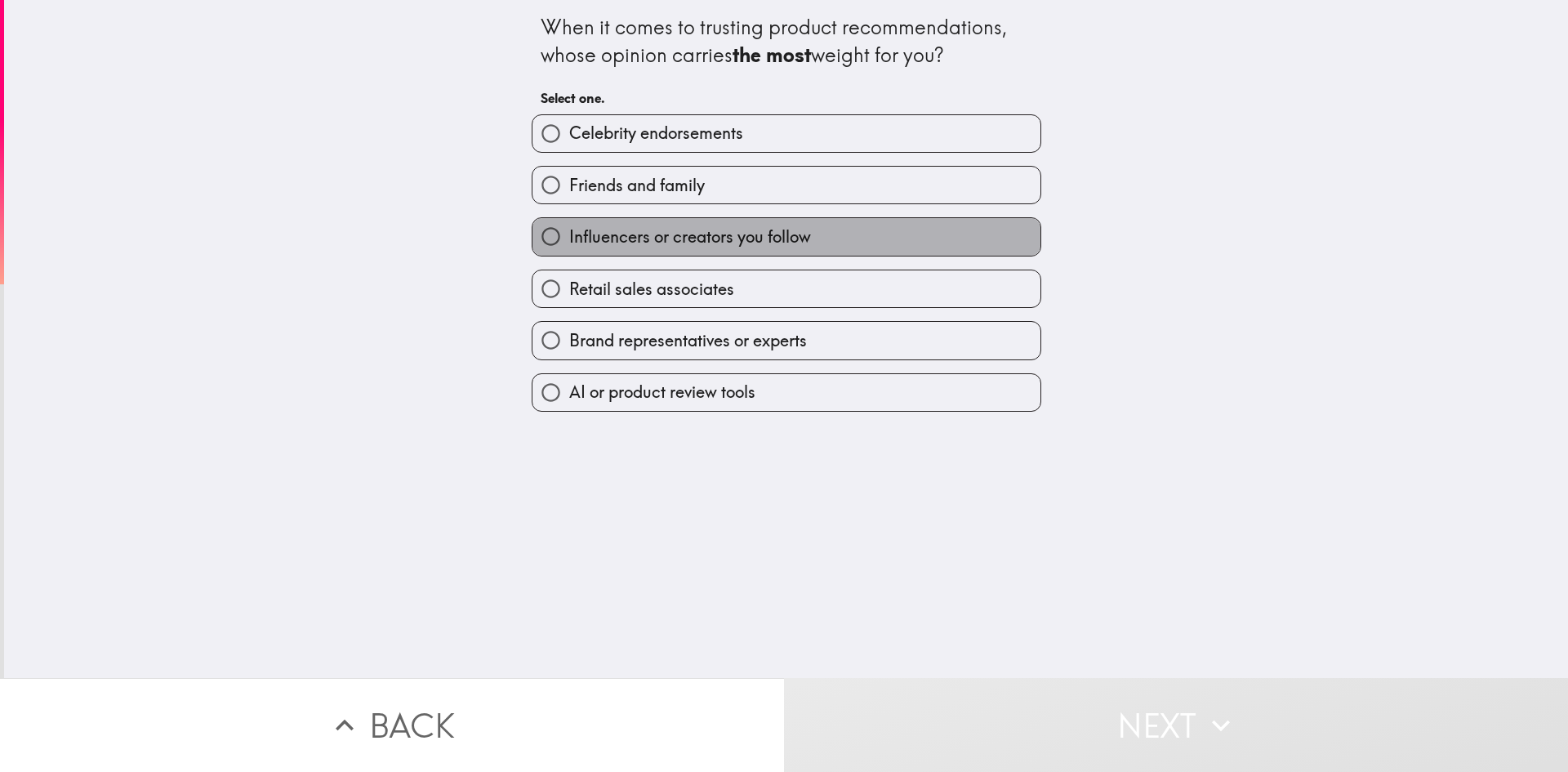
click at [573, 241] on span "Influencers or creators you follow" at bounding box center [689, 237] width 242 height 23
click at [569, 241] on input "Influencers or creators you follow" at bounding box center [551, 236] width 36 height 36
radio input "true"
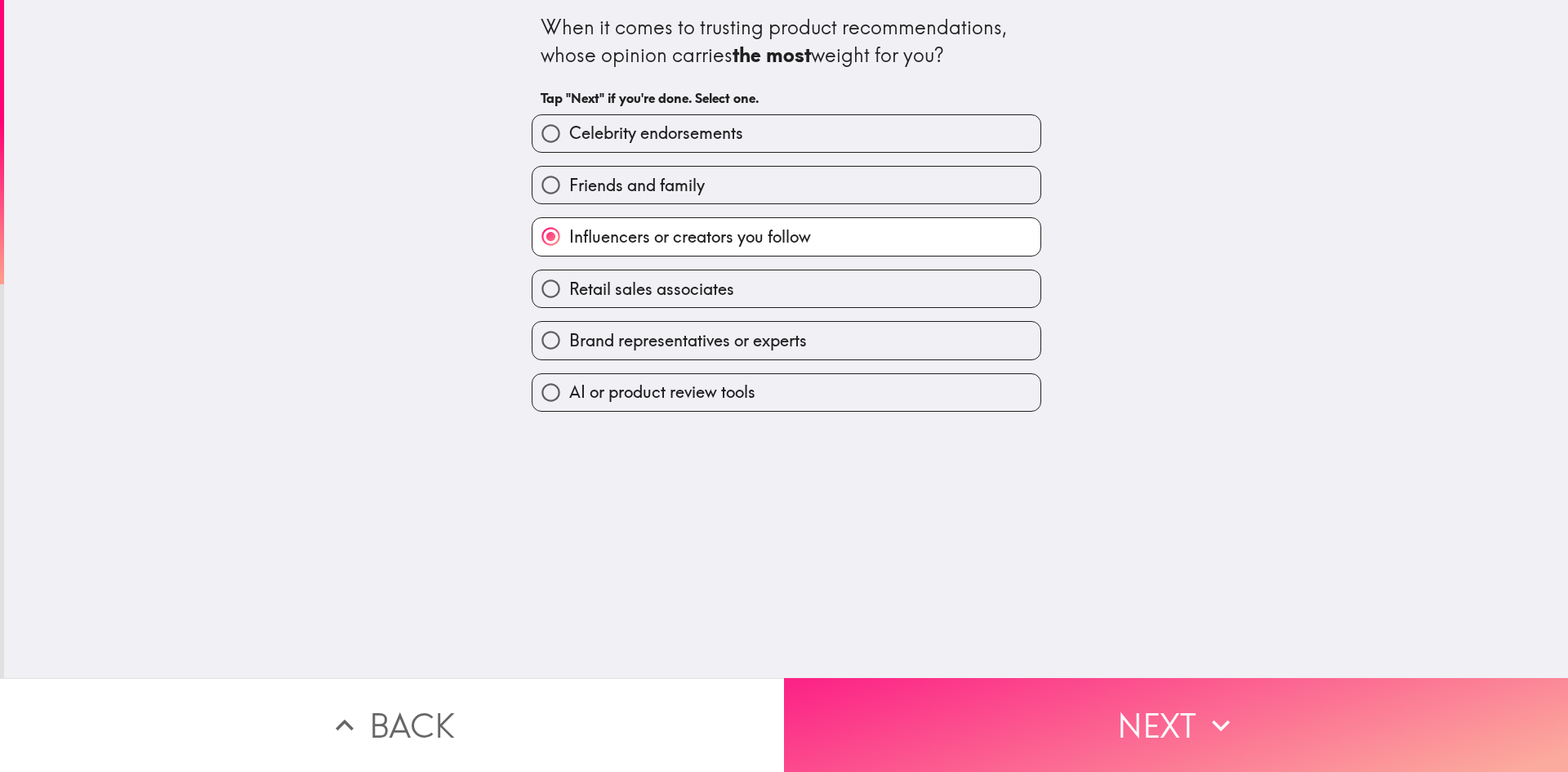
click at [875, 710] on button "Next" at bounding box center [1176, 725] width 784 height 94
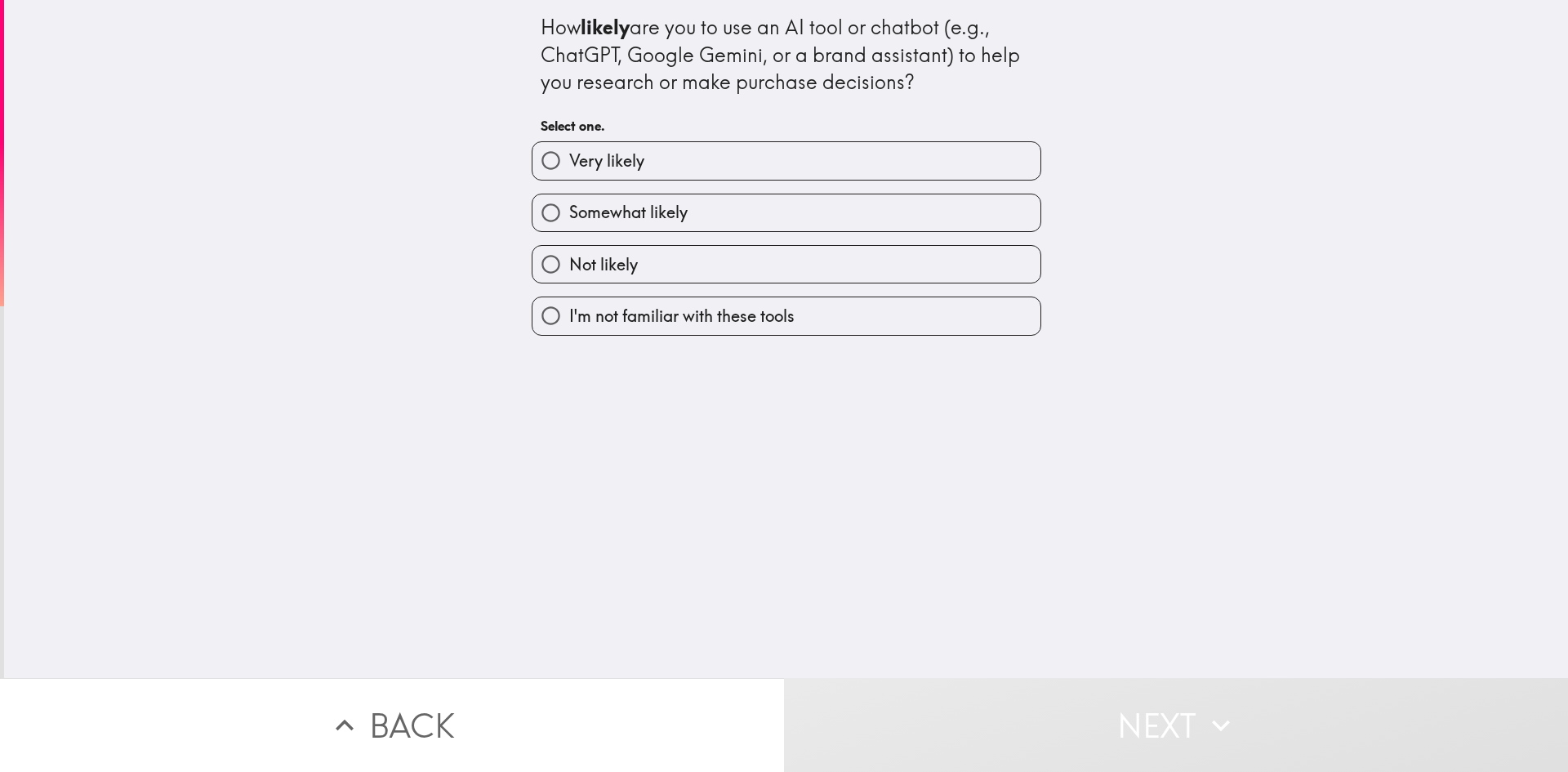
click at [699, 181] on div "Somewhat likely" at bounding box center [779, 207] width 523 height 52
click at [555, 160] on input "Very likely" at bounding box center [551, 161] width 36 height 36
radio input "true"
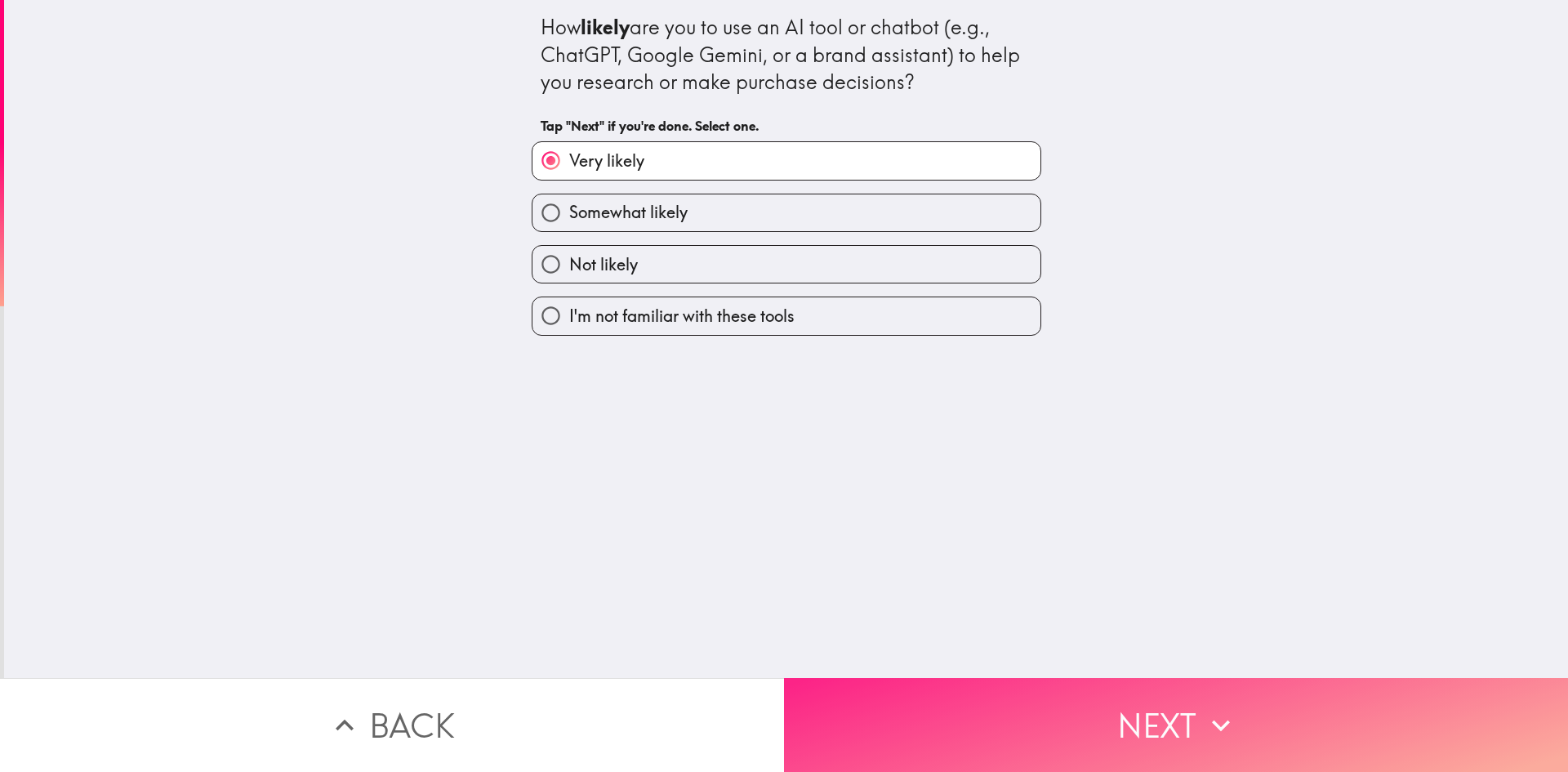
click at [851, 727] on button "Next" at bounding box center [1176, 725] width 784 height 94
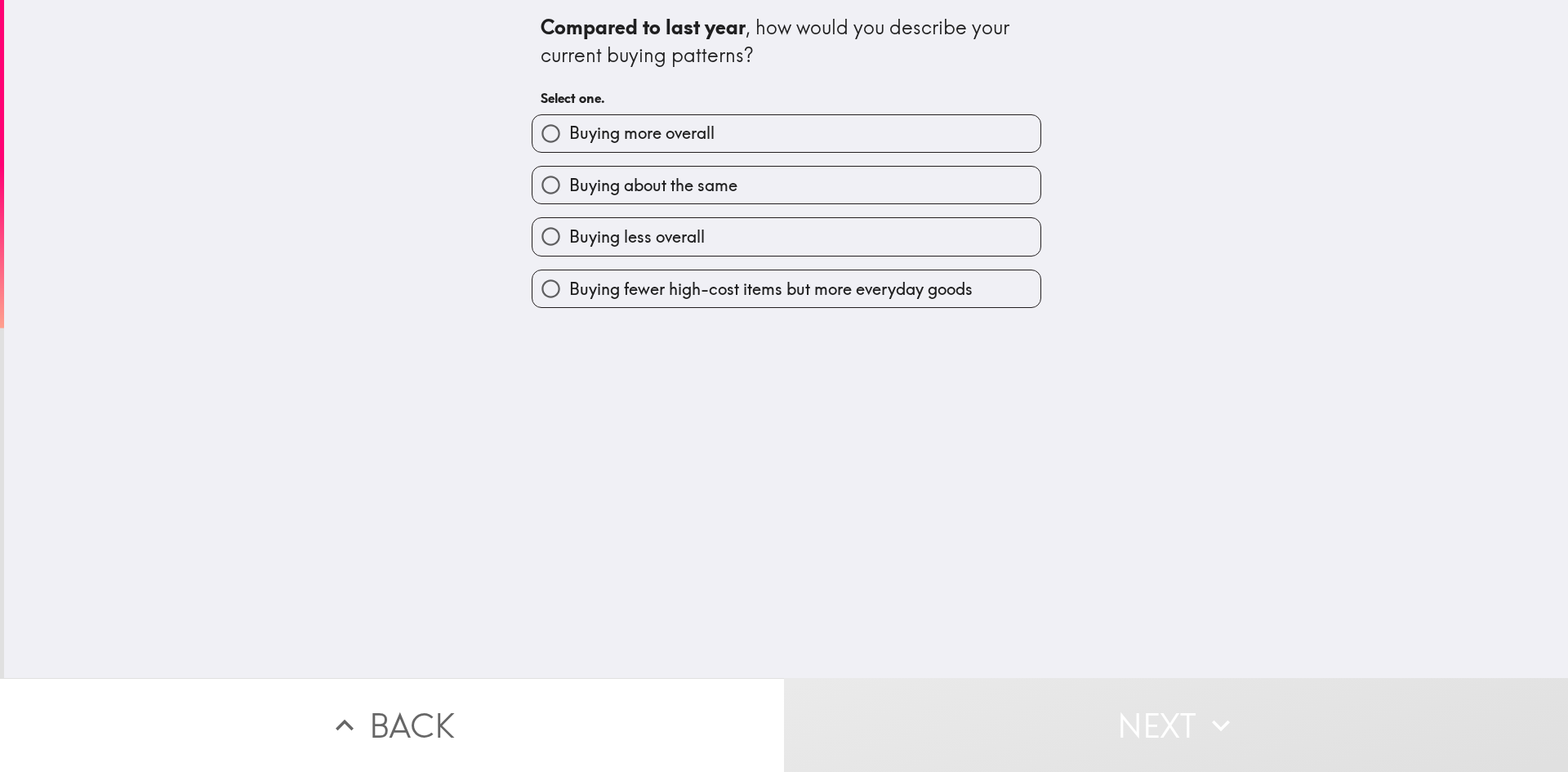
click at [689, 132] on span "Buying more overall" at bounding box center [642, 133] width 145 height 23
click at [569, 132] on input "Buying more overall" at bounding box center [551, 133] width 36 height 36
radio input "true"
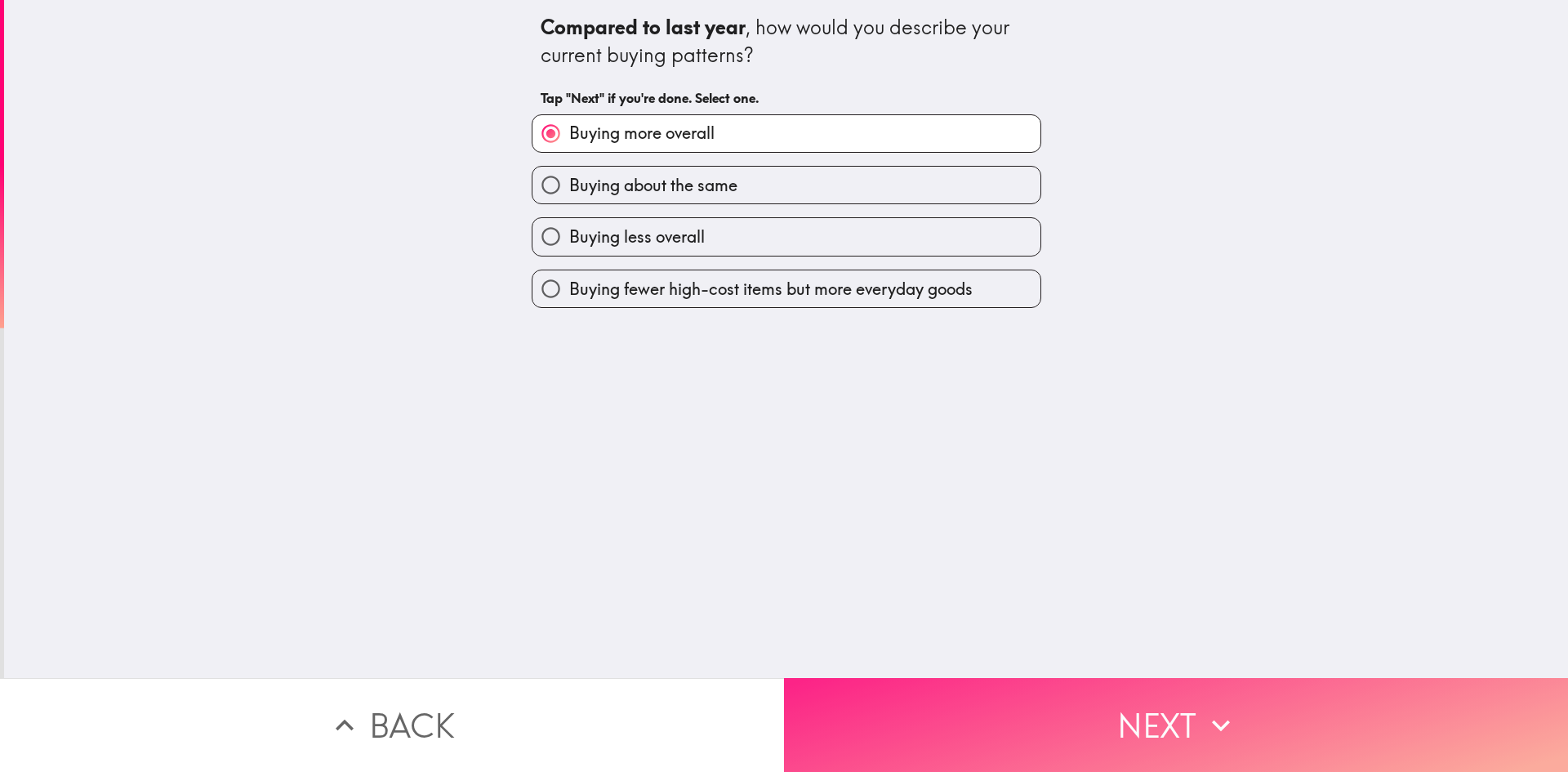
click at [884, 698] on button "Next" at bounding box center [1176, 725] width 784 height 94
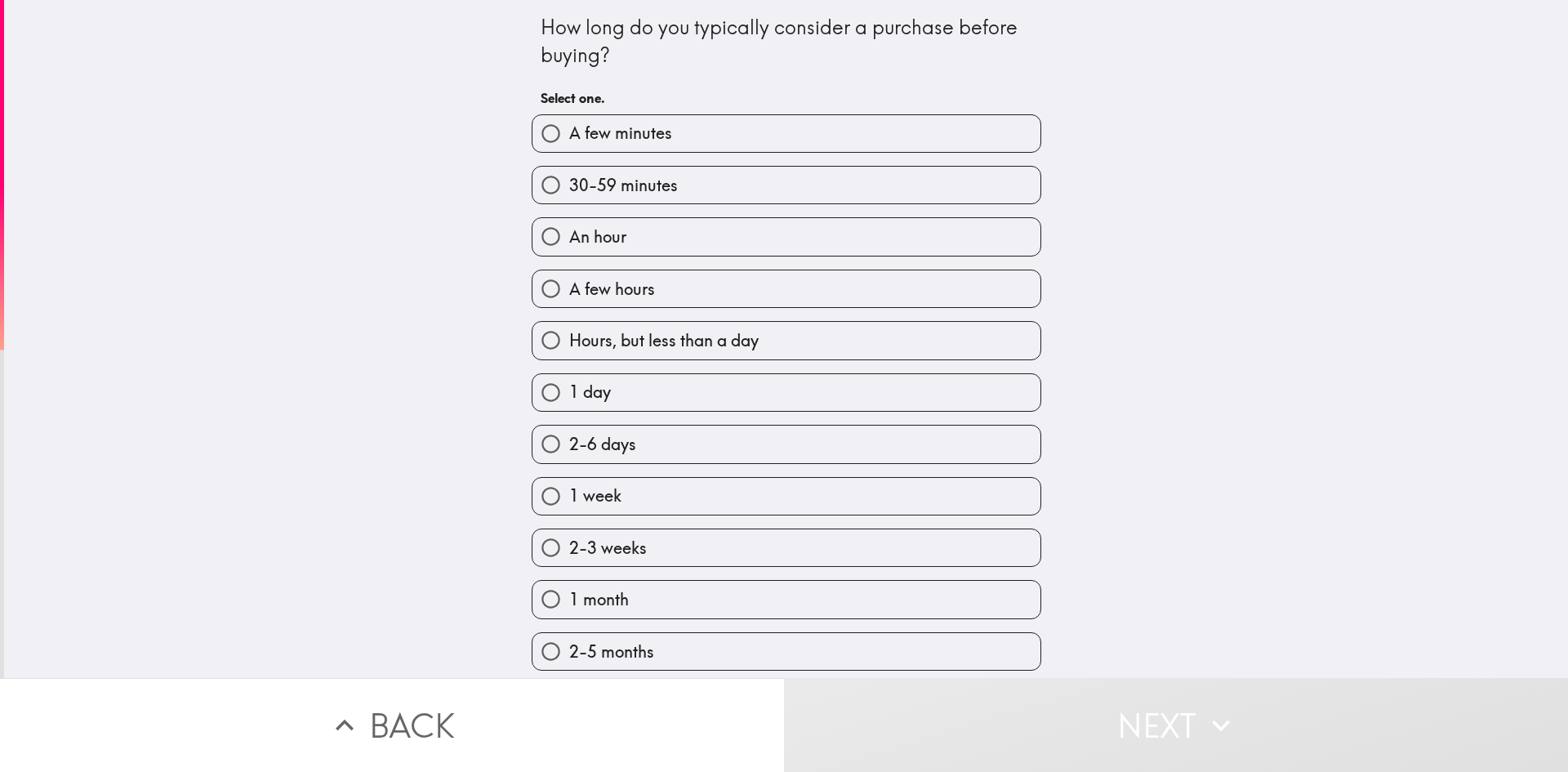
click at [575, 284] on span "A few hours" at bounding box center [612, 289] width 86 height 23
click at [569, 284] on input "A few hours" at bounding box center [551, 289] width 36 height 36
radio input "true"
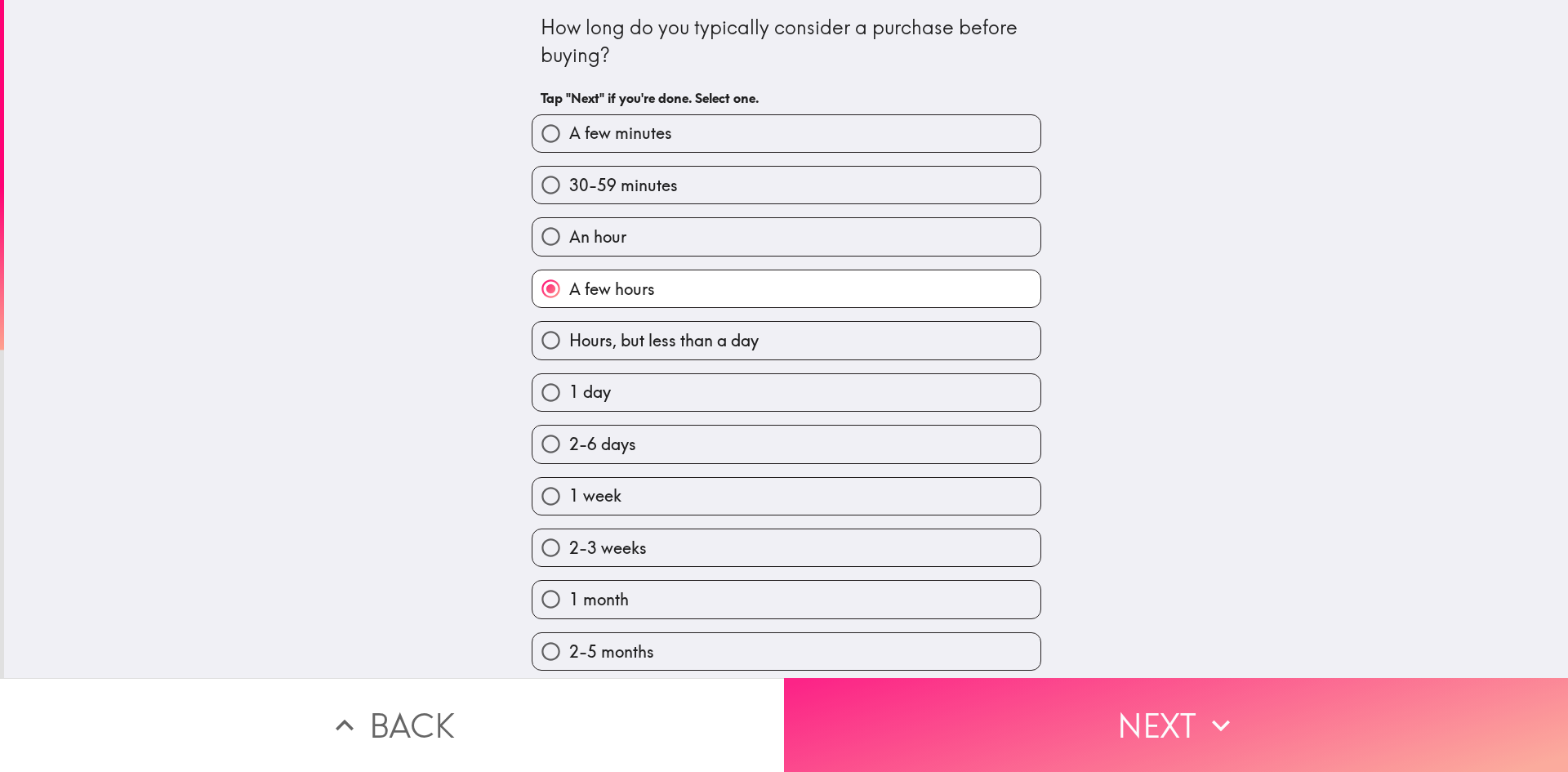
click at [943, 731] on button "Next" at bounding box center [1176, 725] width 784 height 94
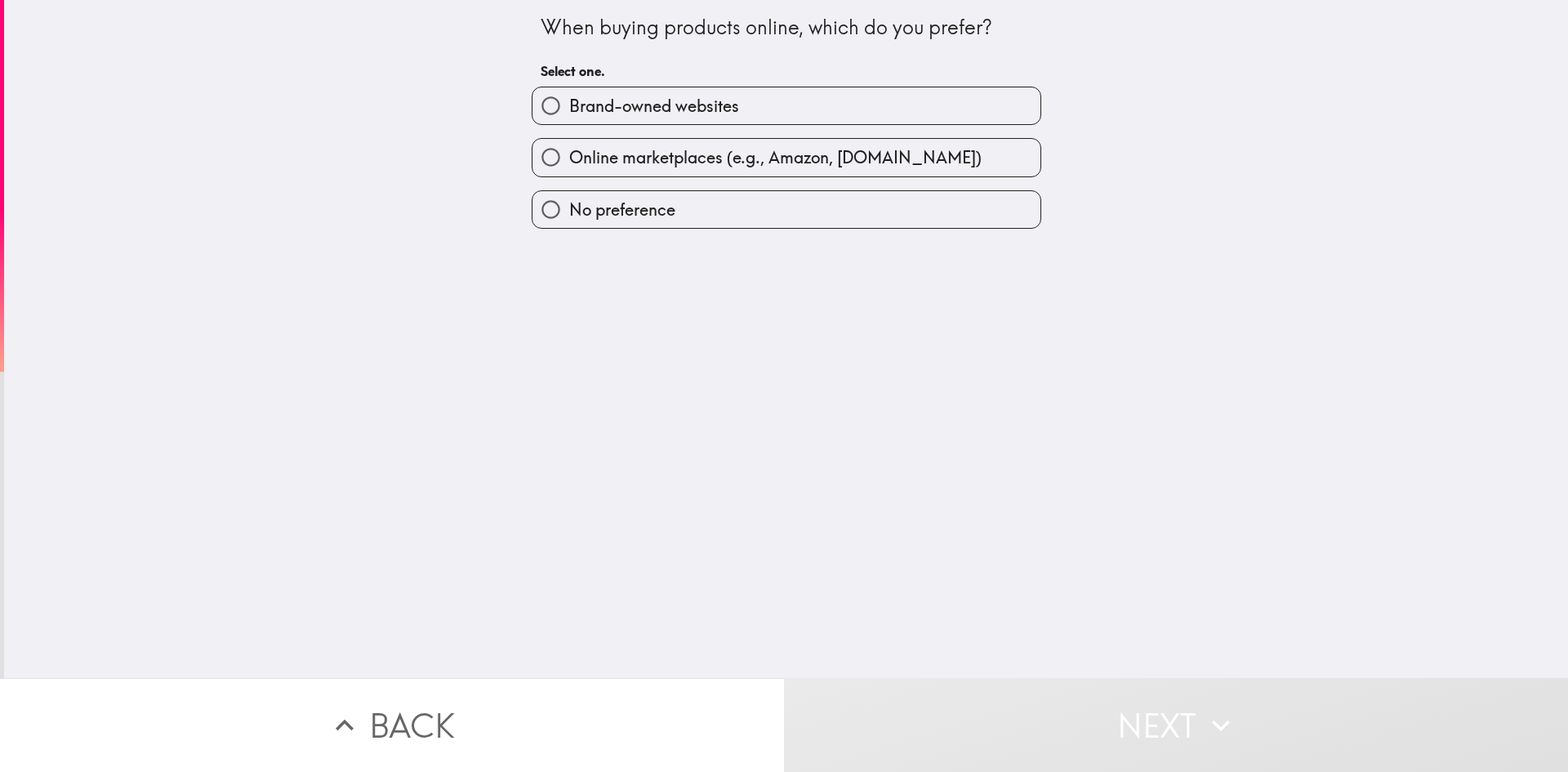
click at [660, 158] on span "Online marketplaces (e.g., Amazon, [DOMAIN_NAME])" at bounding box center [774, 158] width 412 height 23
click at [569, 158] on input "Online marketplaces (e.g., Amazon, [DOMAIN_NAME])" at bounding box center [551, 157] width 36 height 36
radio input "true"
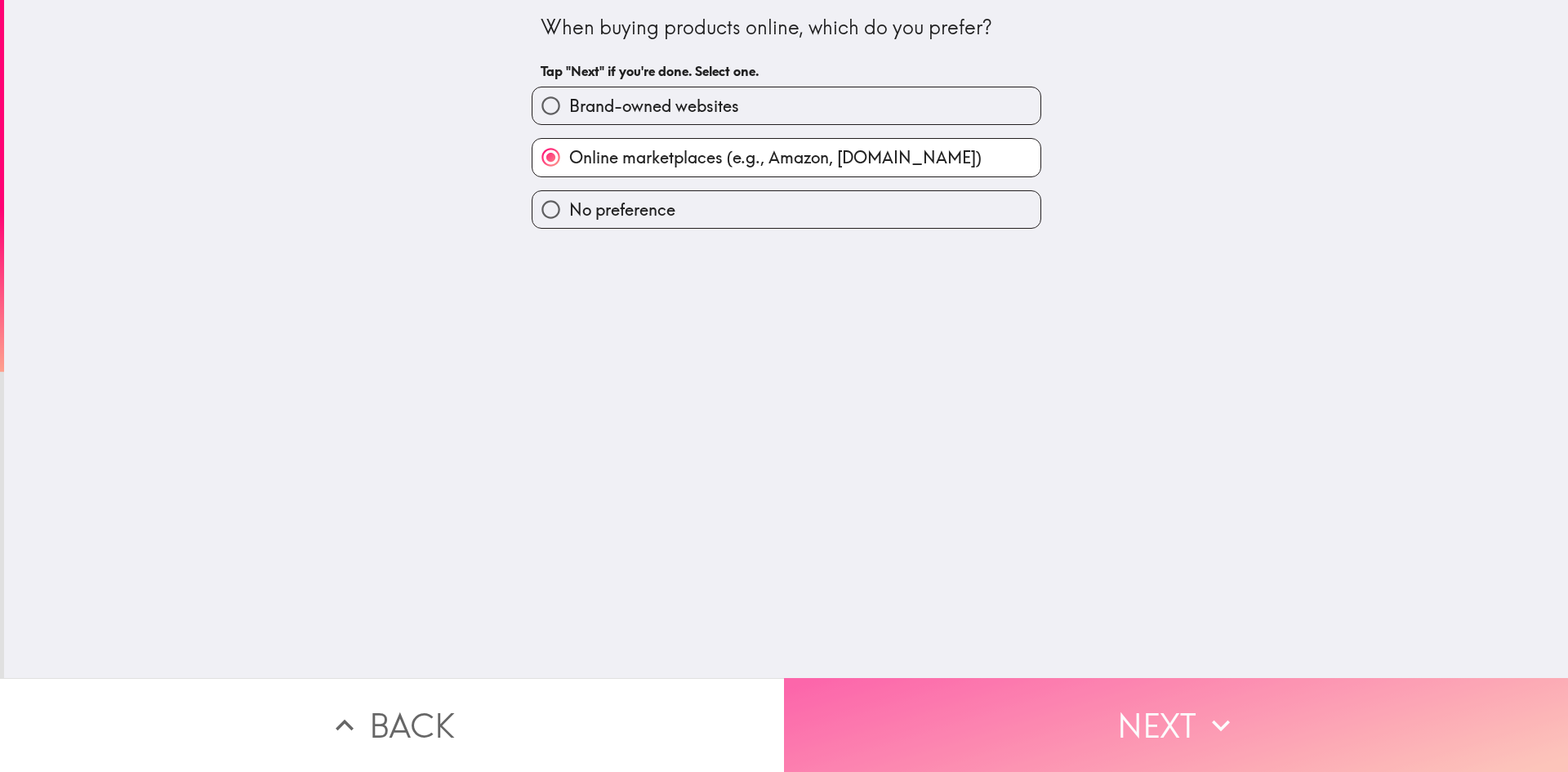
click at [950, 703] on button "Next" at bounding box center [1176, 725] width 784 height 94
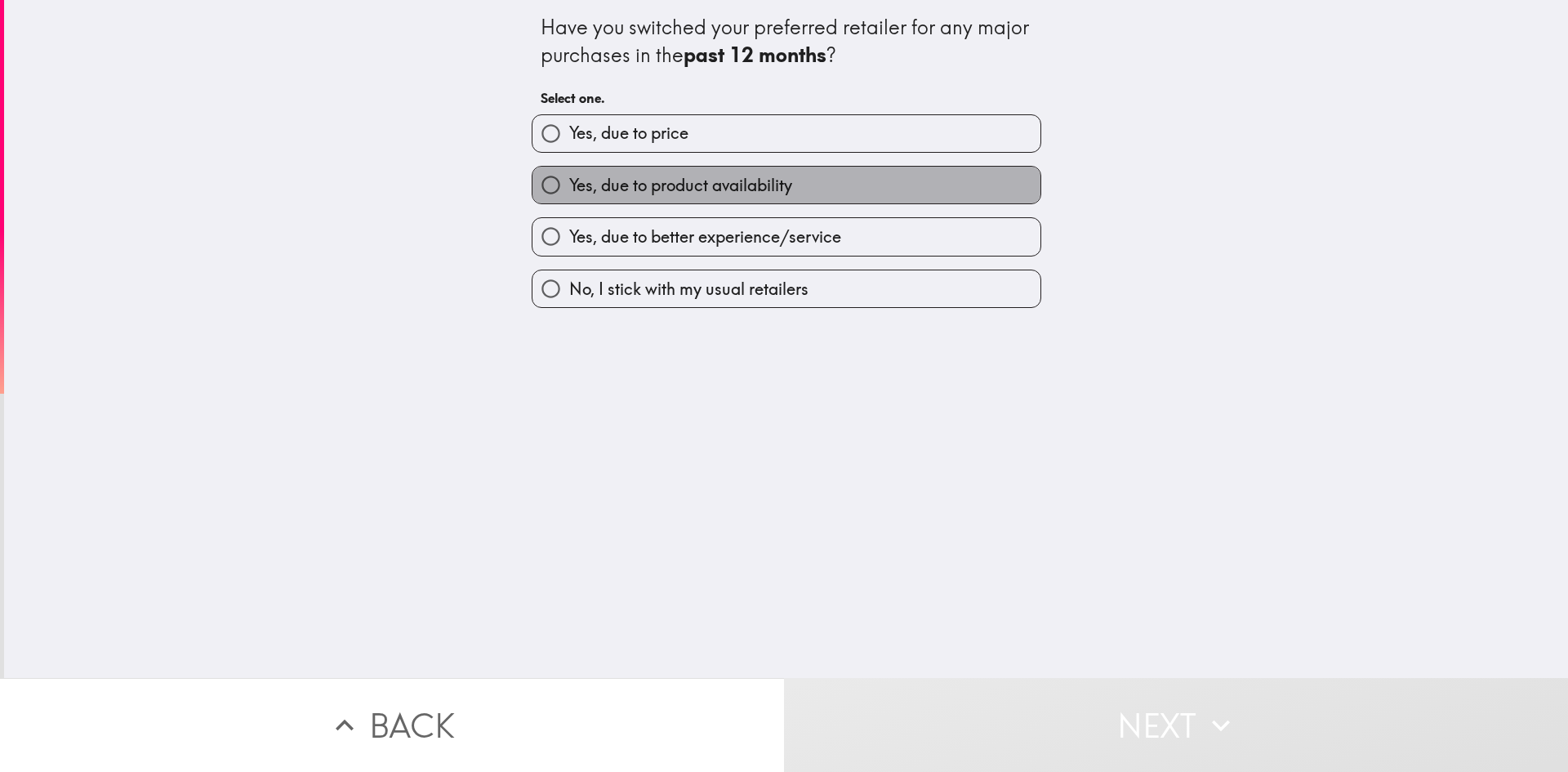
click at [680, 185] on span "Yes, due to product availability" at bounding box center [680, 186] width 223 height 23
click at [569, 185] on input "Yes, due to product availability" at bounding box center [551, 185] width 36 height 36
radio input "true"
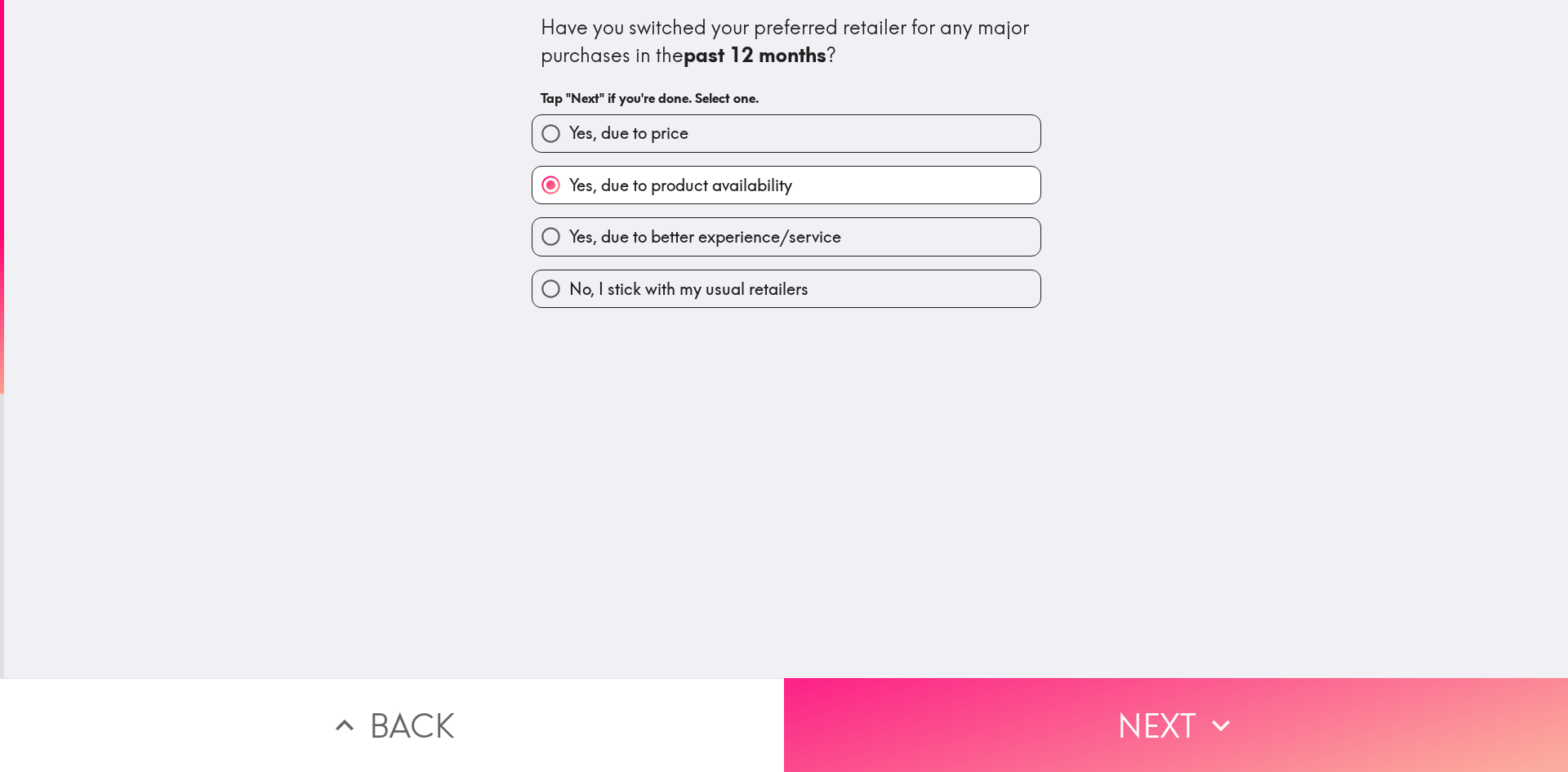
click at [999, 690] on button "Next" at bounding box center [1176, 725] width 784 height 94
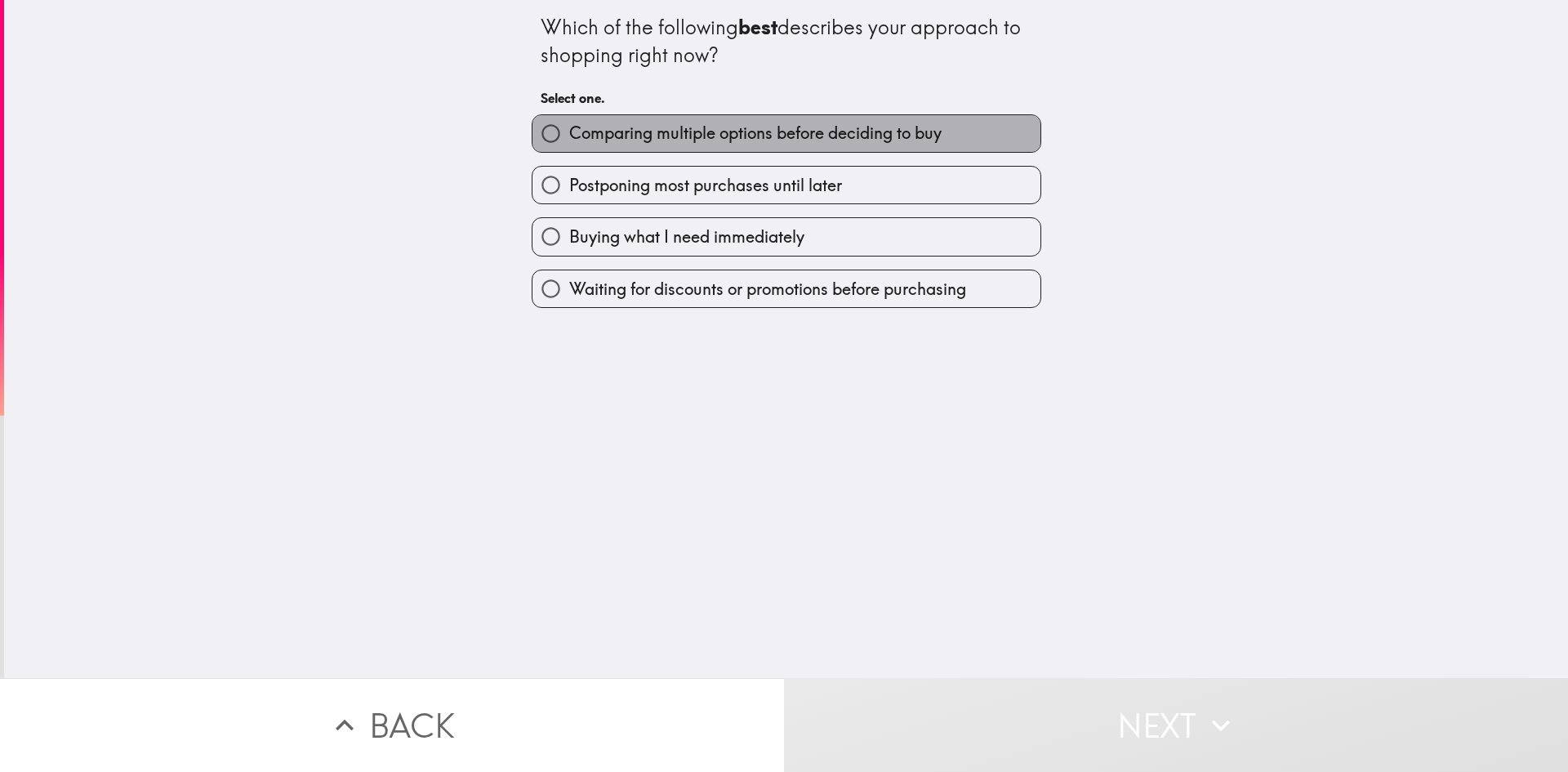
click at [736, 128] on span "Comparing multiple options before deciding to buy" at bounding box center [754, 133] width 372 height 23
click at [569, 128] on input "Comparing multiple options before deciding to buy" at bounding box center [551, 133] width 36 height 36
radio input "true"
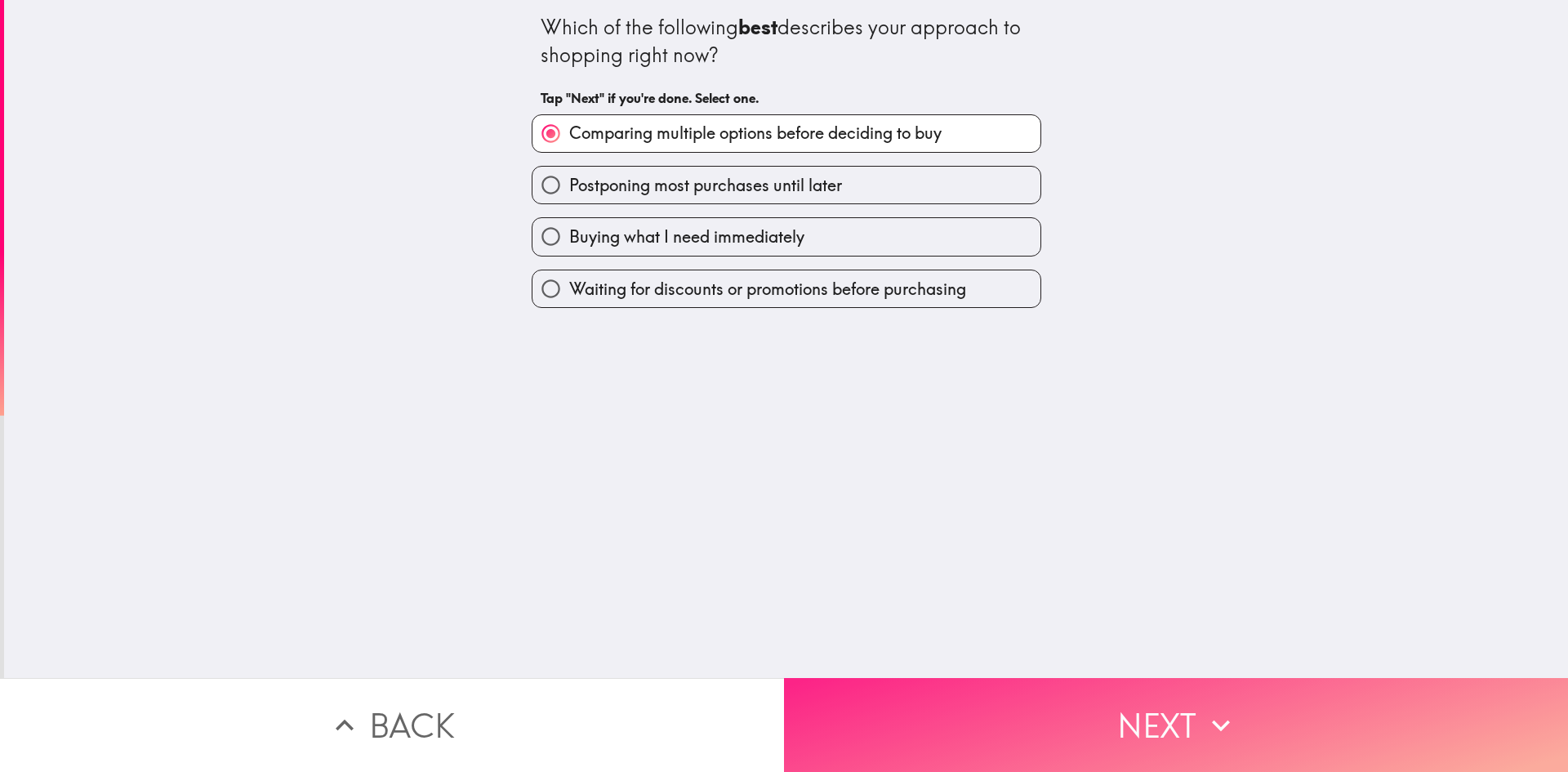
click at [838, 709] on button "Next" at bounding box center [1176, 725] width 784 height 94
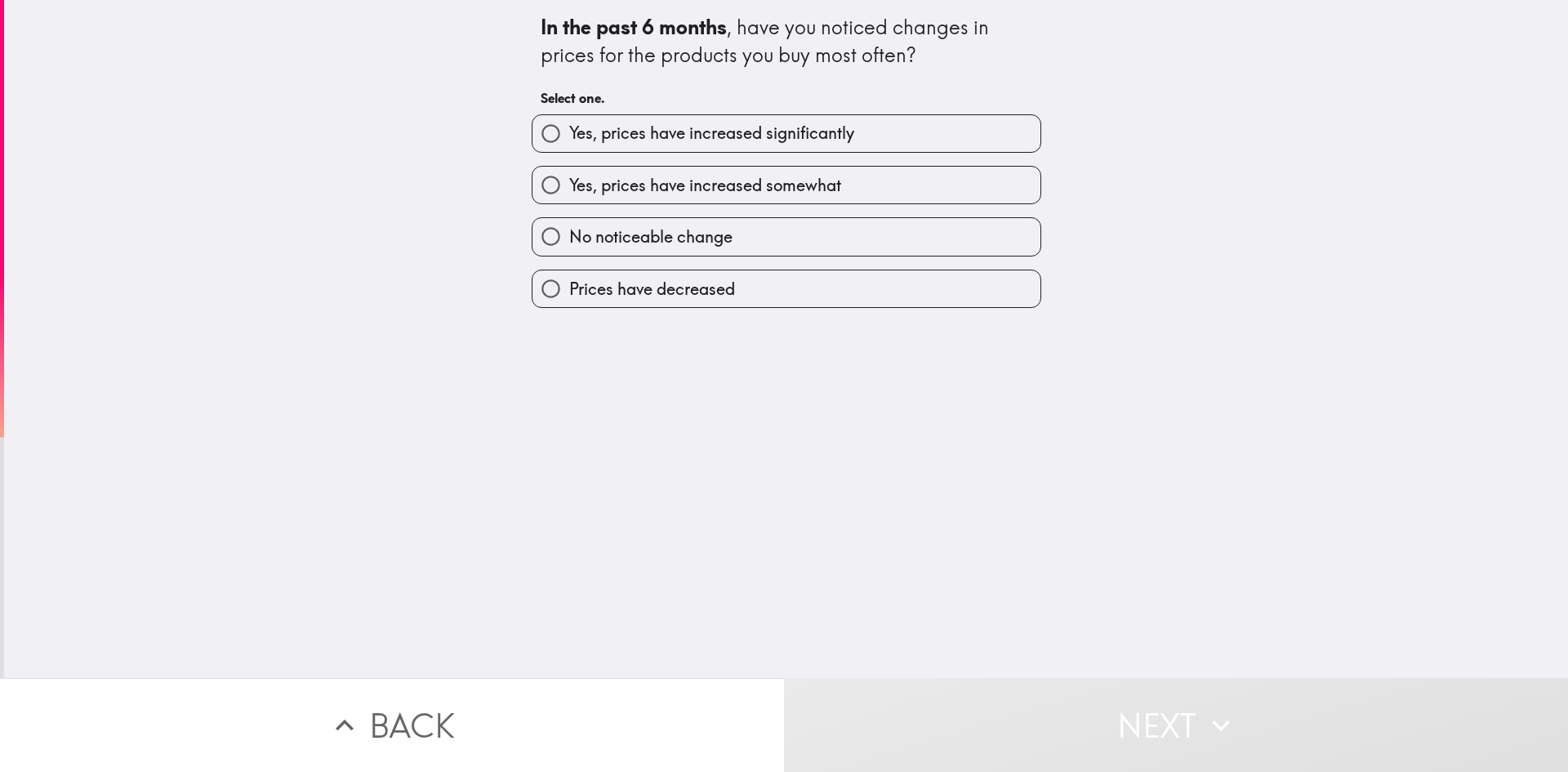
click at [593, 182] on span "Yes, prices have increased somewhat" at bounding box center [705, 186] width 272 height 23
click at [569, 182] on input "Yes, prices have increased somewhat" at bounding box center [551, 185] width 36 height 36
radio input "true"
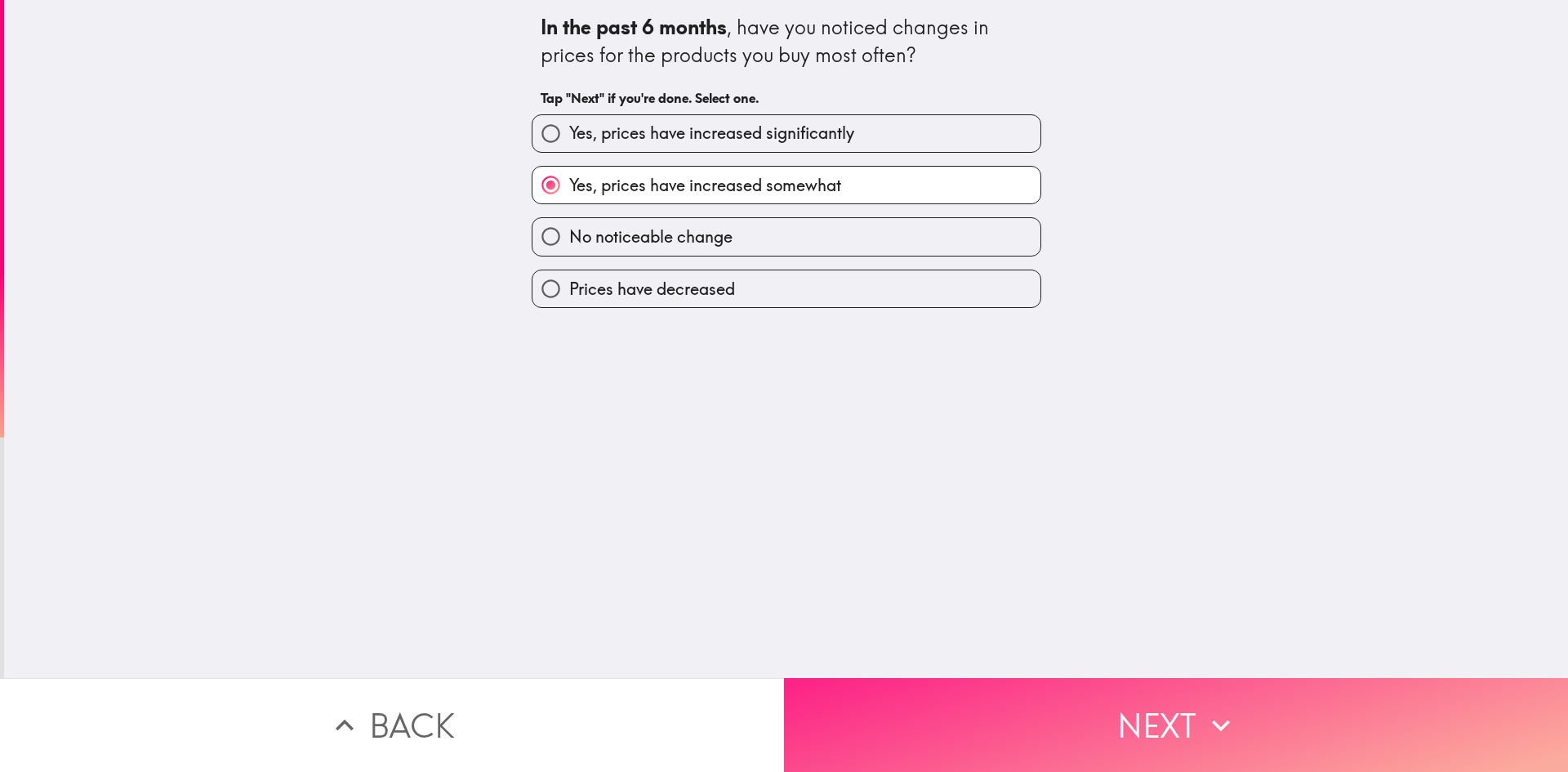
click at [871, 717] on button "Next" at bounding box center [1176, 725] width 784 height 94
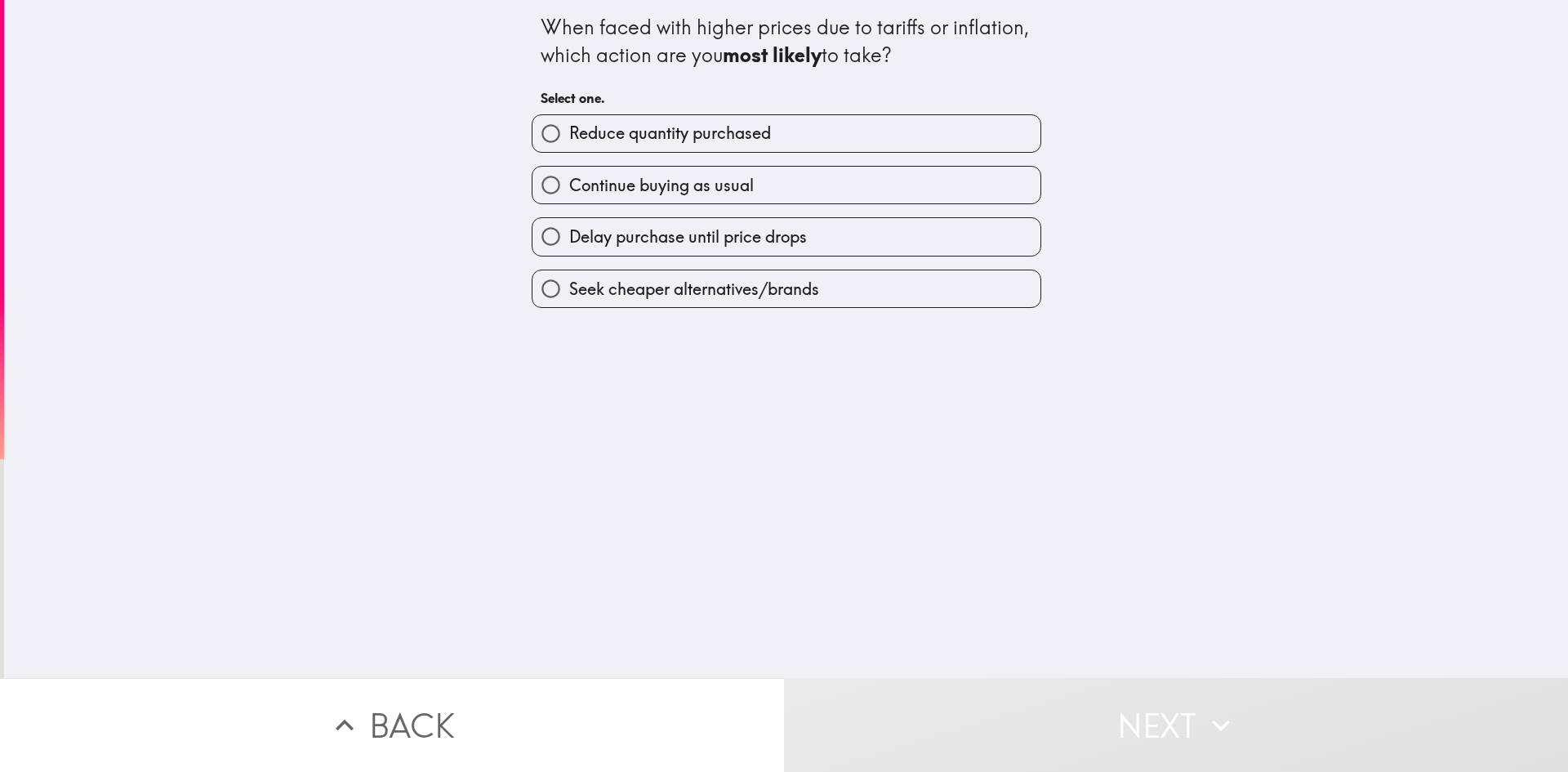
click at [667, 129] on span "Reduce quantity purchased" at bounding box center [669, 133] width 202 height 23
click at [569, 129] on input "Reduce quantity purchased" at bounding box center [551, 133] width 36 height 36
radio input "true"
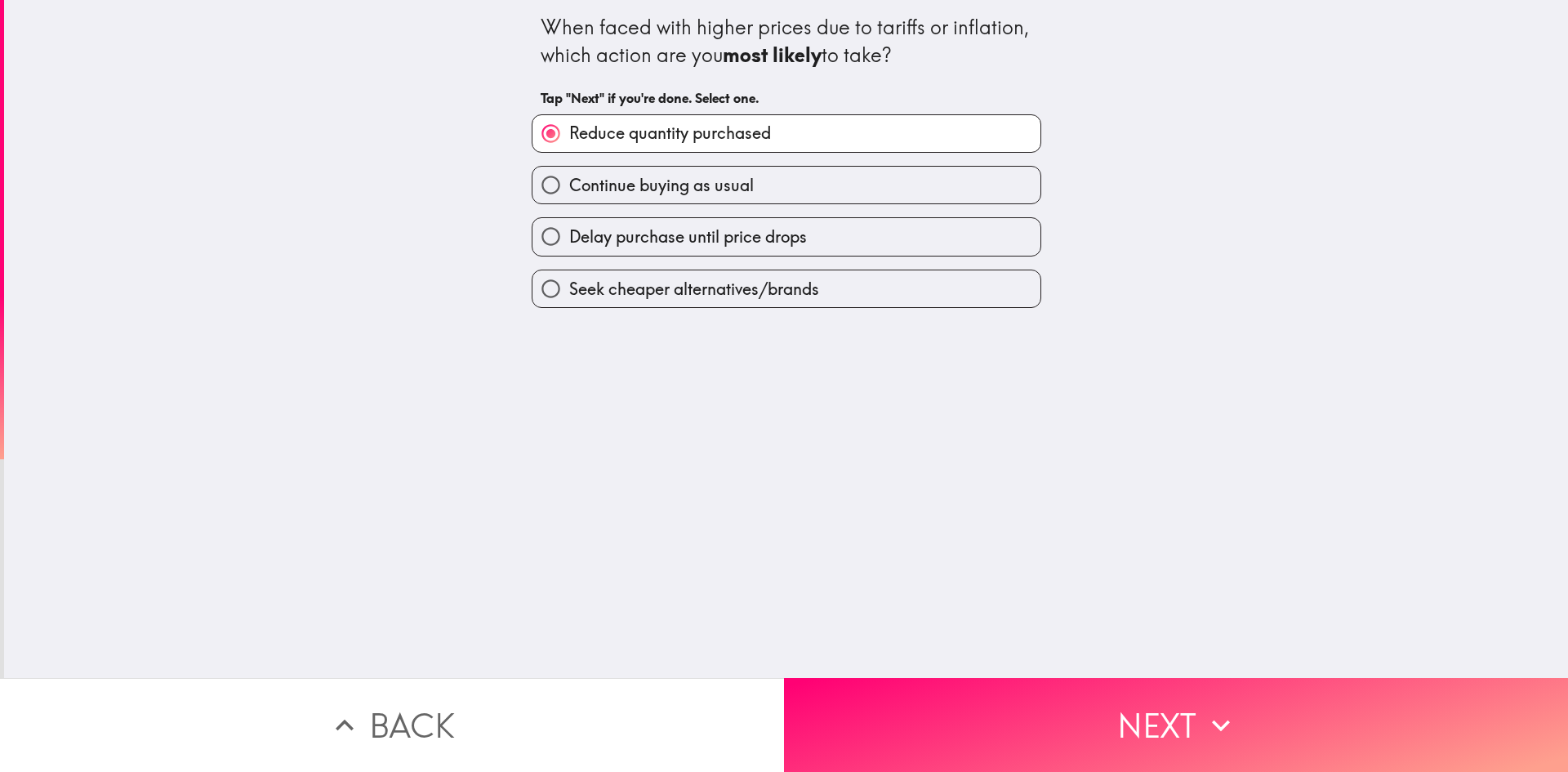
click at [999, 714] on button "Next" at bounding box center [1176, 725] width 784 height 94
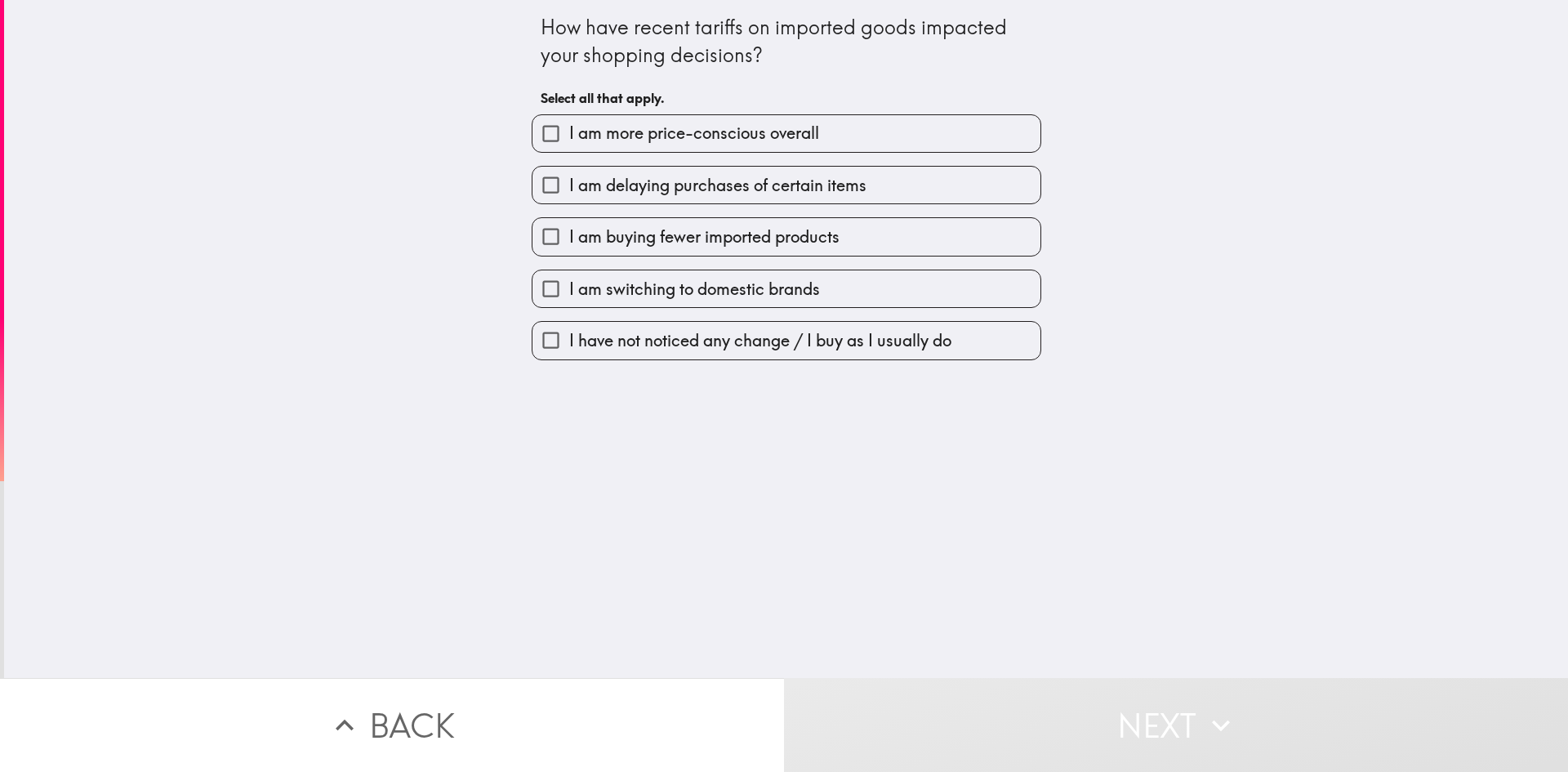
click at [611, 135] on span "I am more price-conscious overall" at bounding box center [693, 133] width 250 height 23
click at [569, 135] on input "I am more price-conscious overall" at bounding box center [551, 133] width 36 height 36
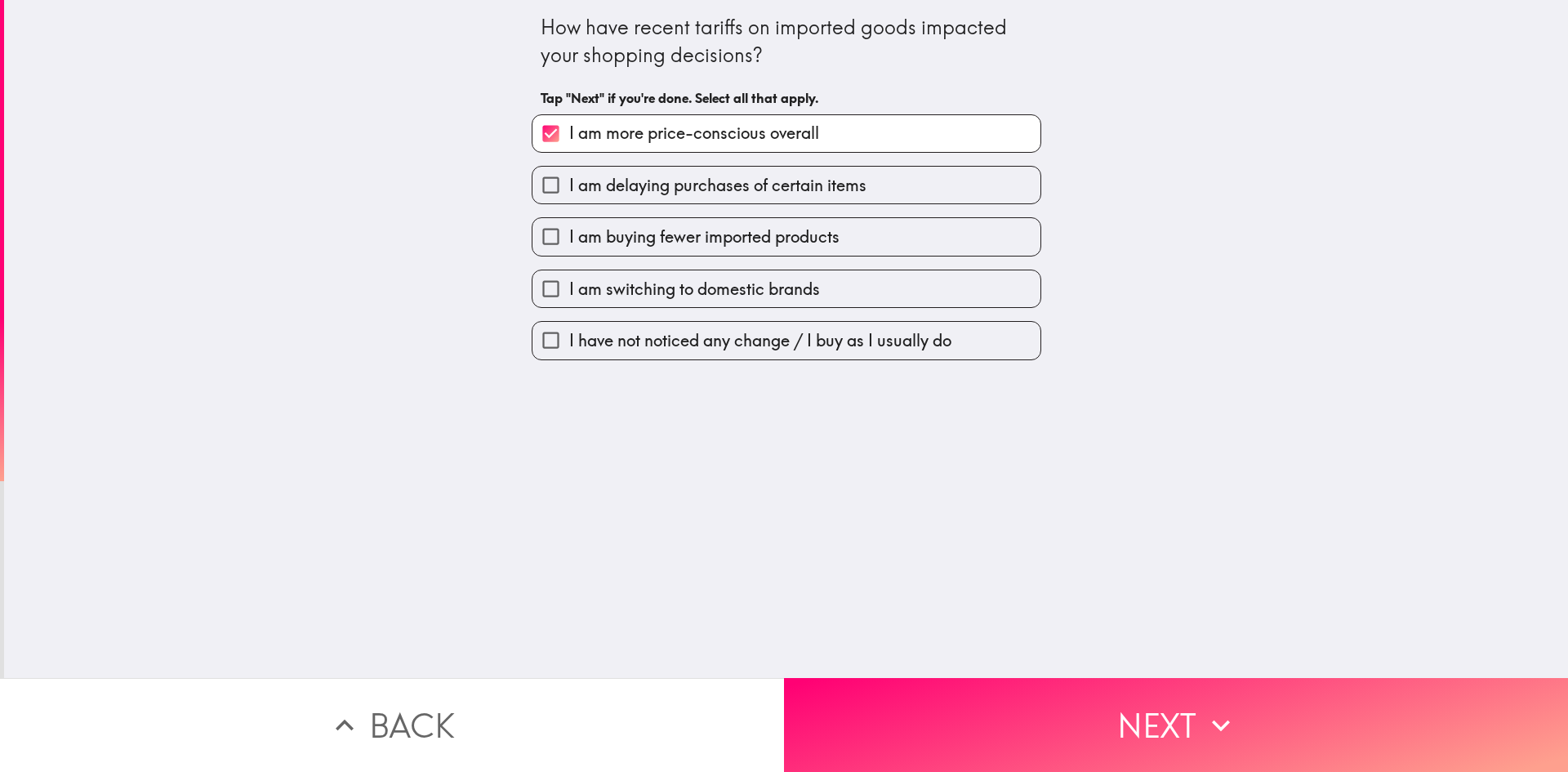
click at [613, 131] on span "I am more price-conscious overall" at bounding box center [693, 133] width 250 height 23
click at [569, 131] on input "I am more price-conscious overall" at bounding box center [551, 133] width 36 height 36
checkbox input "false"
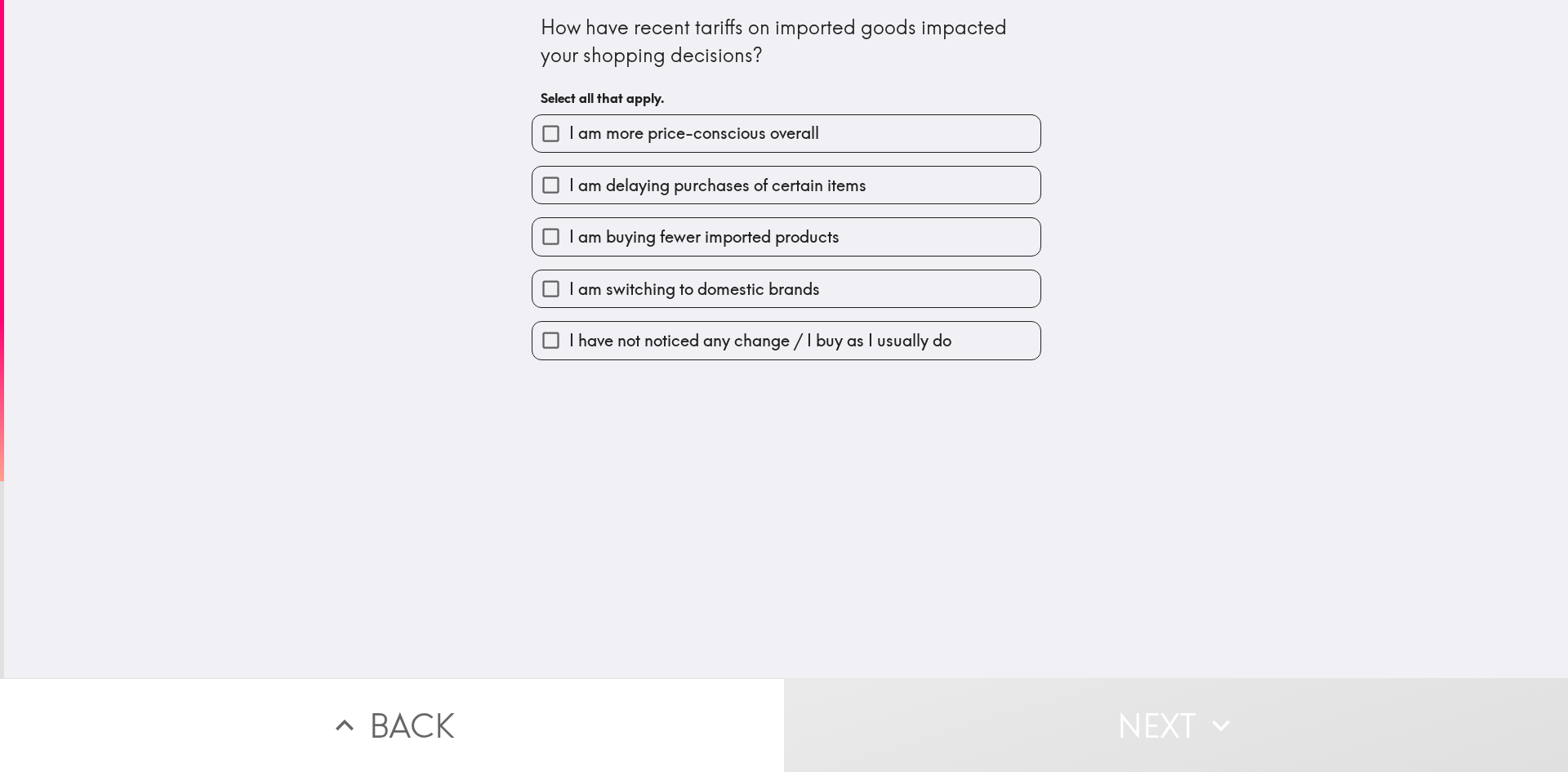
click at [618, 343] on span "I have not noticed any change / I buy as I usually do" at bounding box center [760, 341] width 382 height 23
click at [569, 343] on input "I have not noticed any change / I buy as I usually do" at bounding box center [551, 340] width 36 height 36
checkbox input "true"
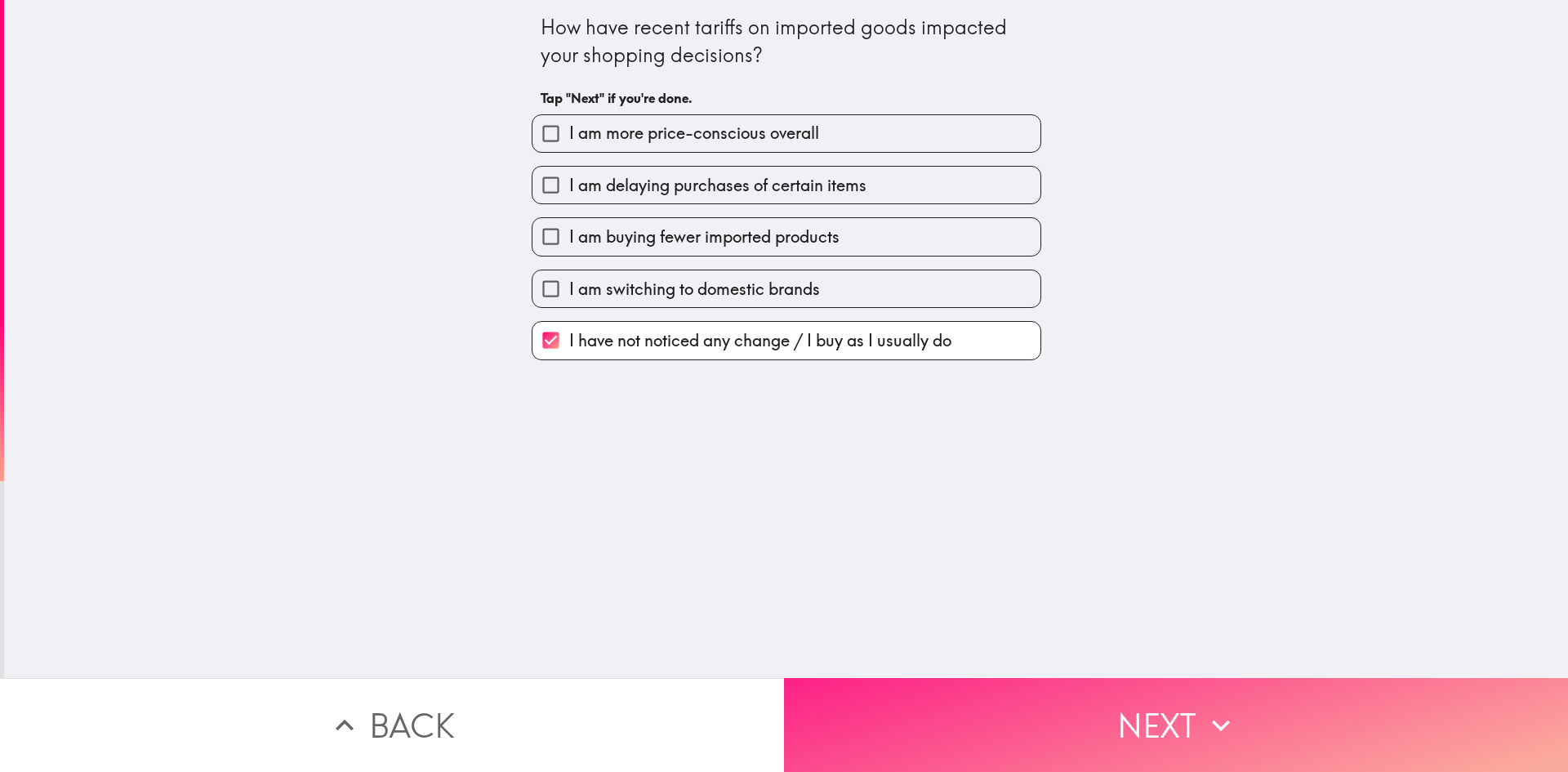
click at [908, 705] on button "Next" at bounding box center [1176, 725] width 784 height 94
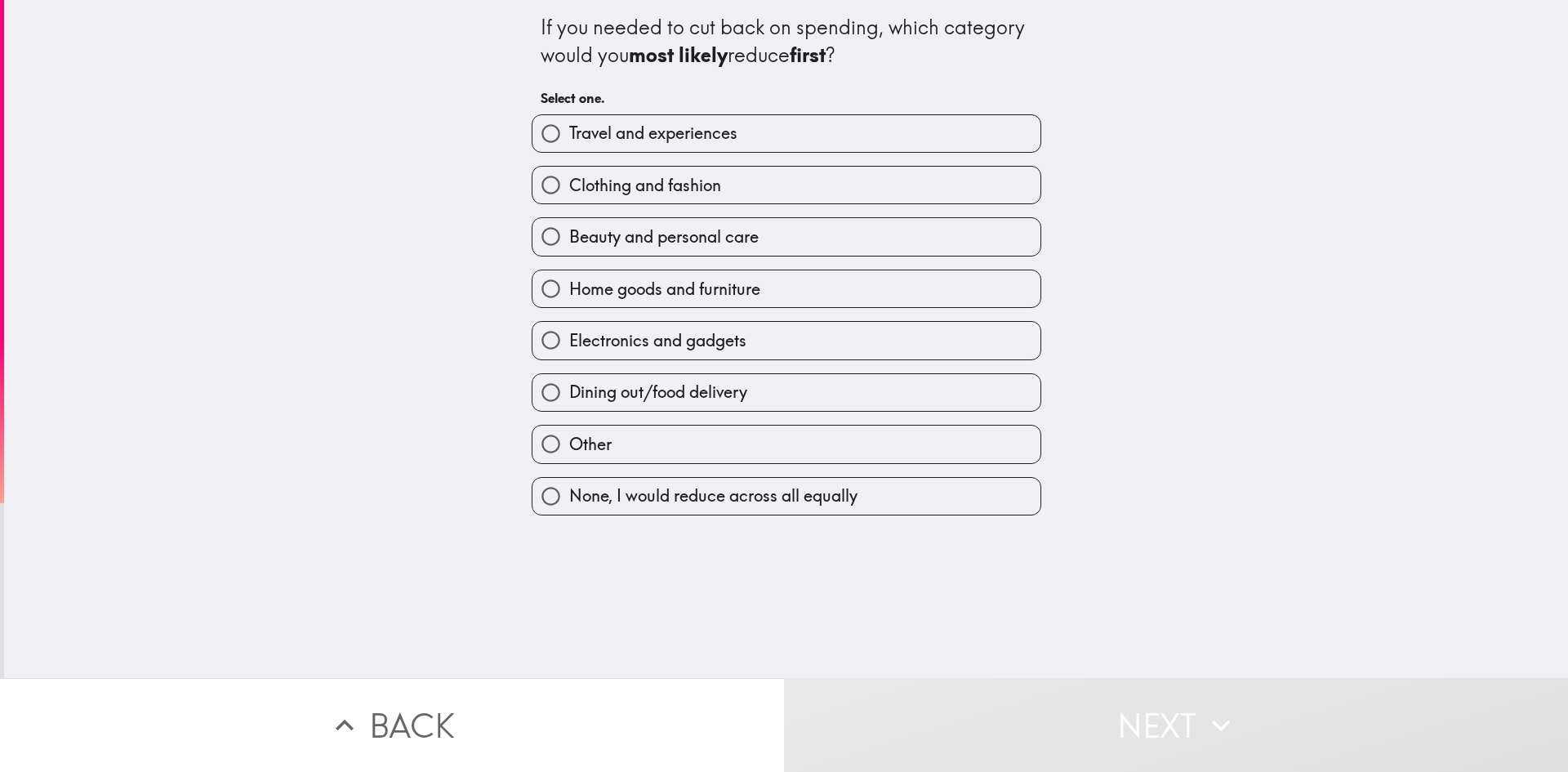
click at [640, 299] on span "Home goods and furniture" at bounding box center [664, 289] width 191 height 23
click at [569, 299] on input "Home goods and furniture" at bounding box center [551, 289] width 36 height 36
radio input "true"
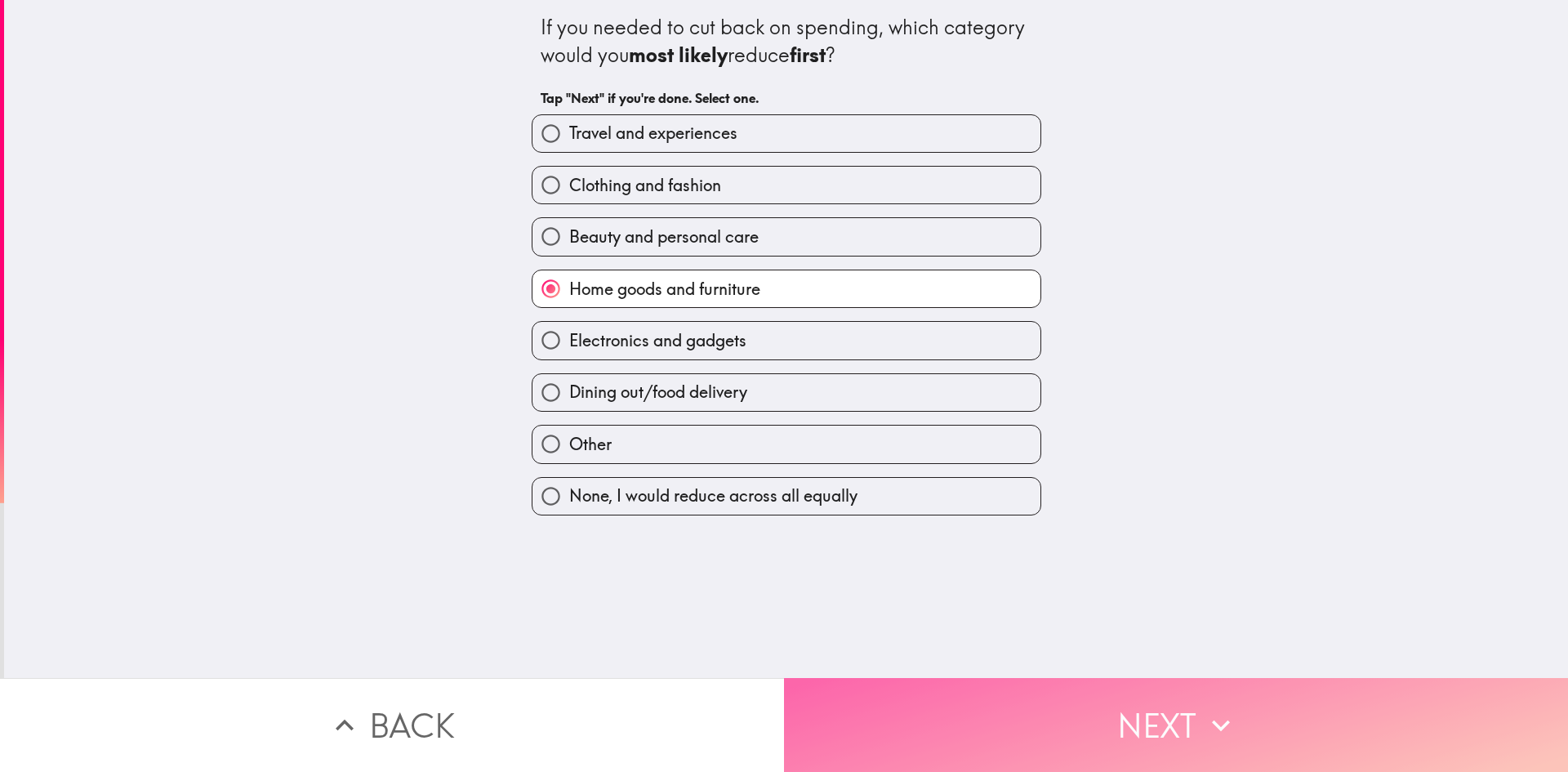
click at [888, 687] on button "Next" at bounding box center [1176, 725] width 784 height 94
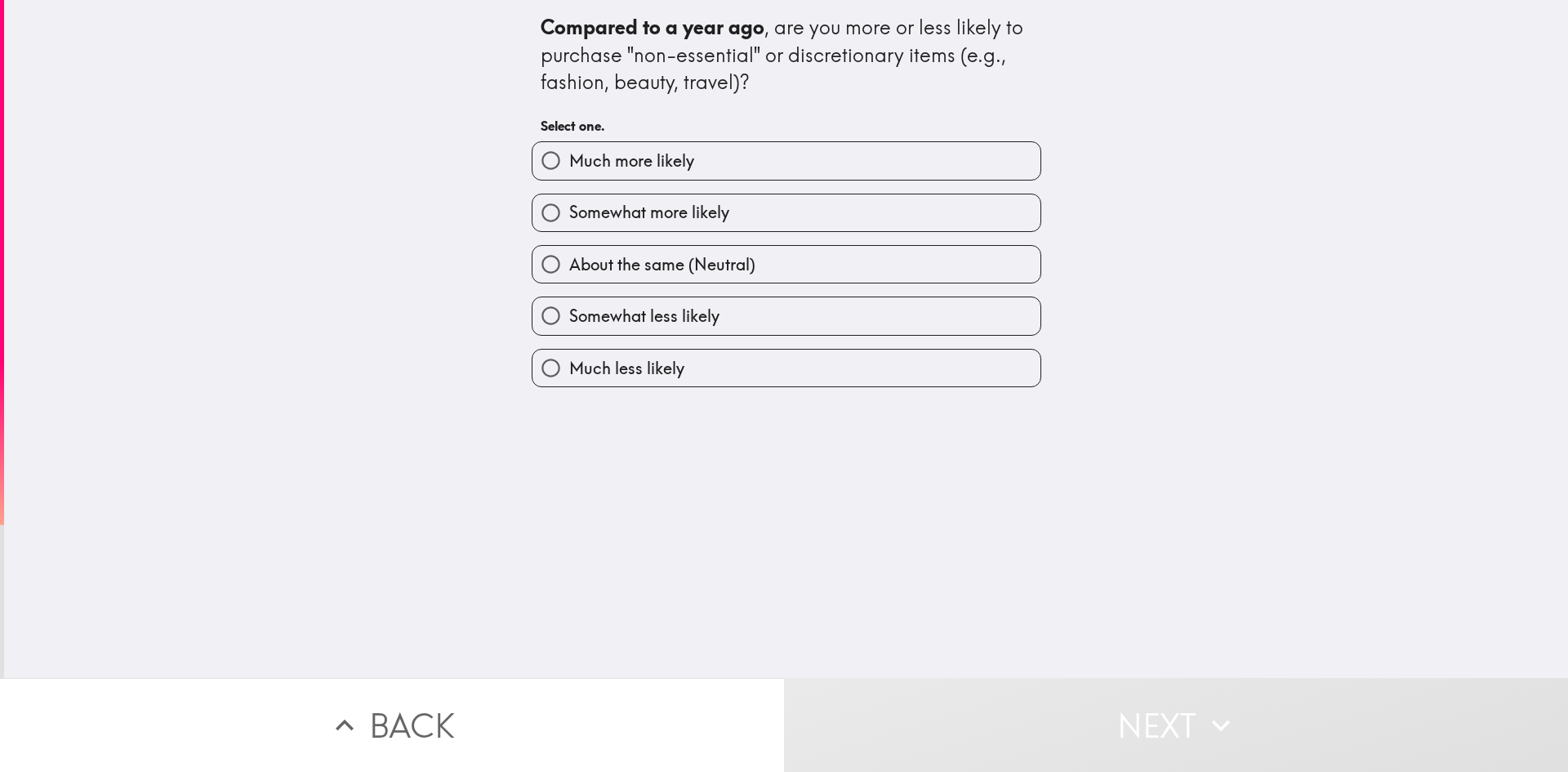
click at [643, 217] on span "Somewhat more likely" at bounding box center [648, 212] width 160 height 23
click at [569, 217] on input "Somewhat more likely" at bounding box center [551, 212] width 36 height 36
radio input "true"
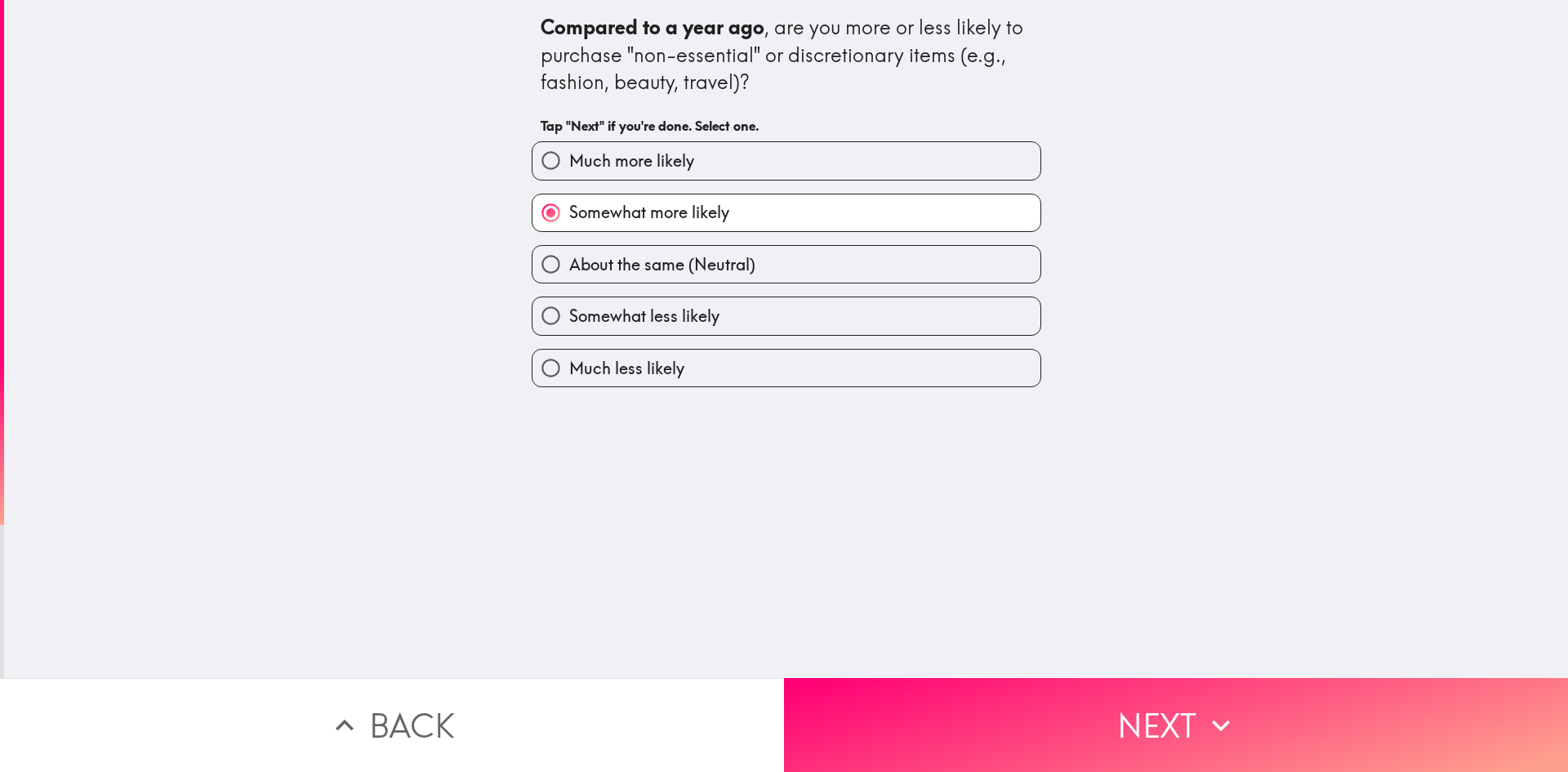
click at [642, 260] on span "About the same (Neutral)" at bounding box center [662, 265] width 186 height 23
click at [569, 260] on input "About the same (Neutral)" at bounding box center [551, 264] width 36 height 36
radio input "true"
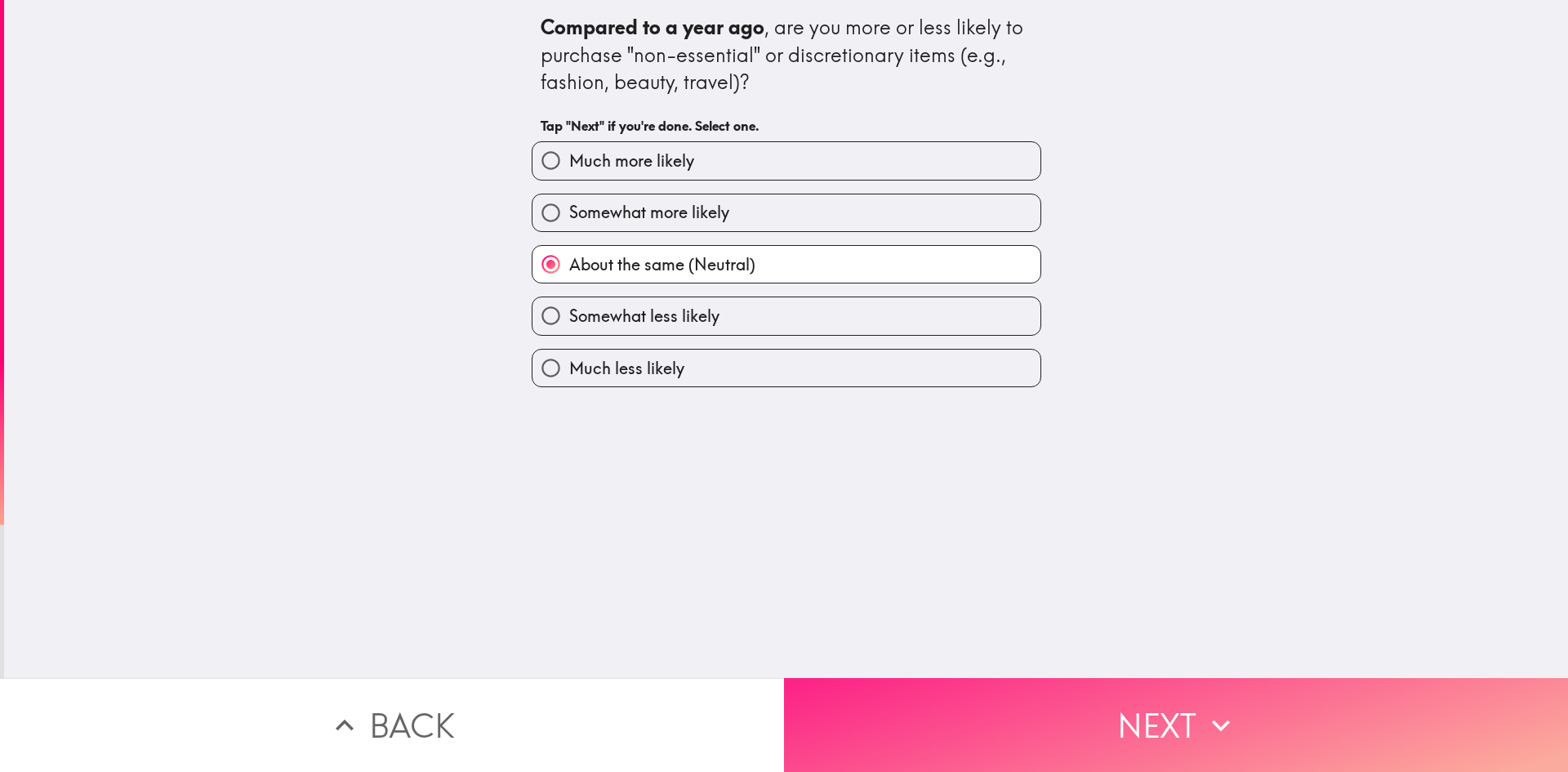
click at [910, 728] on button "Next" at bounding box center [1176, 725] width 784 height 94
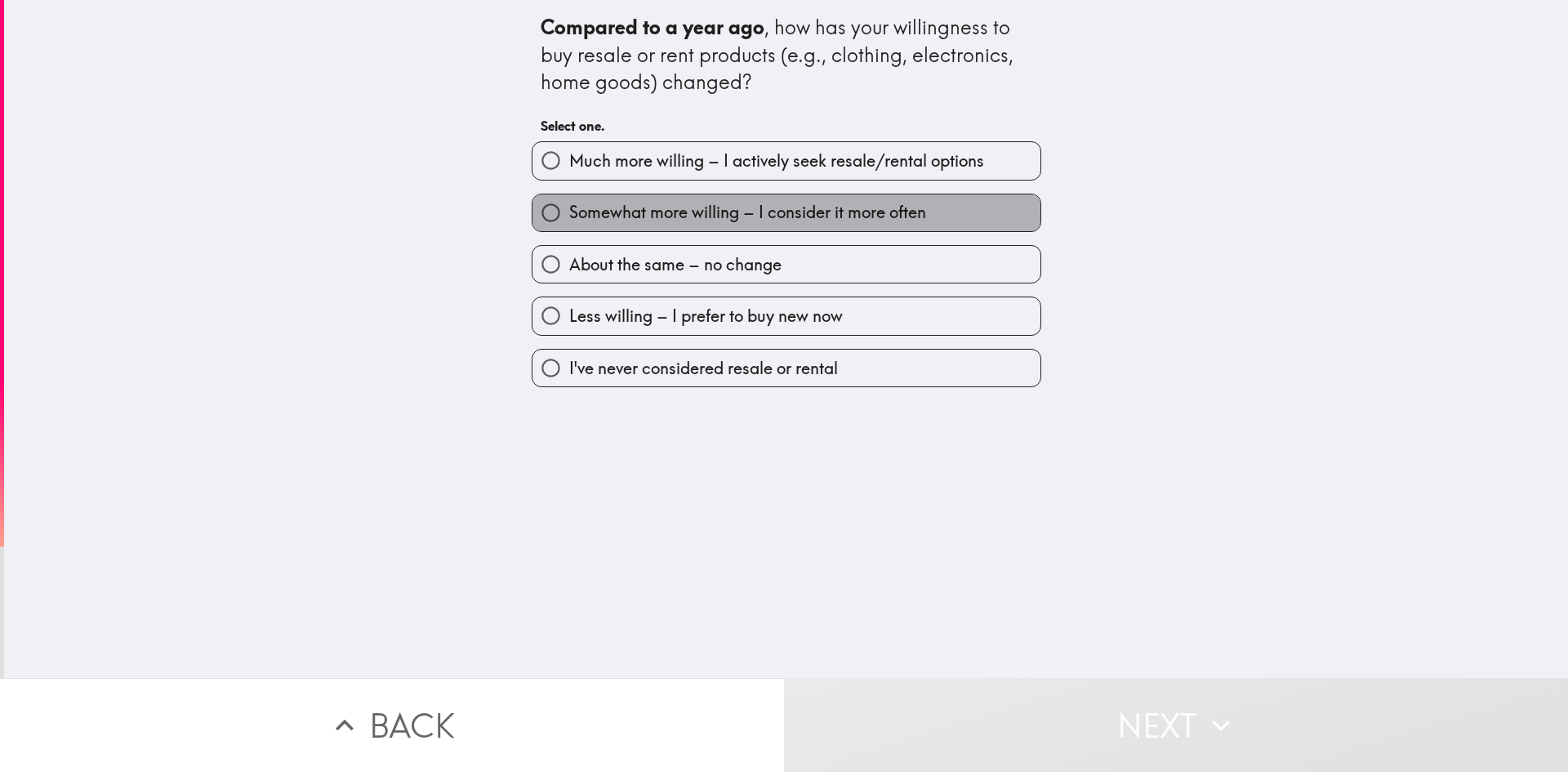
drag, startPoint x: 627, startPoint y: 210, endPoint x: 909, endPoint y: 704, distance: 568.8
click at [627, 211] on span "Somewhat more willing – I consider it more often" at bounding box center [747, 212] width 357 height 23
click at [569, 211] on input "Somewhat more willing – I consider it more often" at bounding box center [551, 212] width 36 height 36
radio input "true"
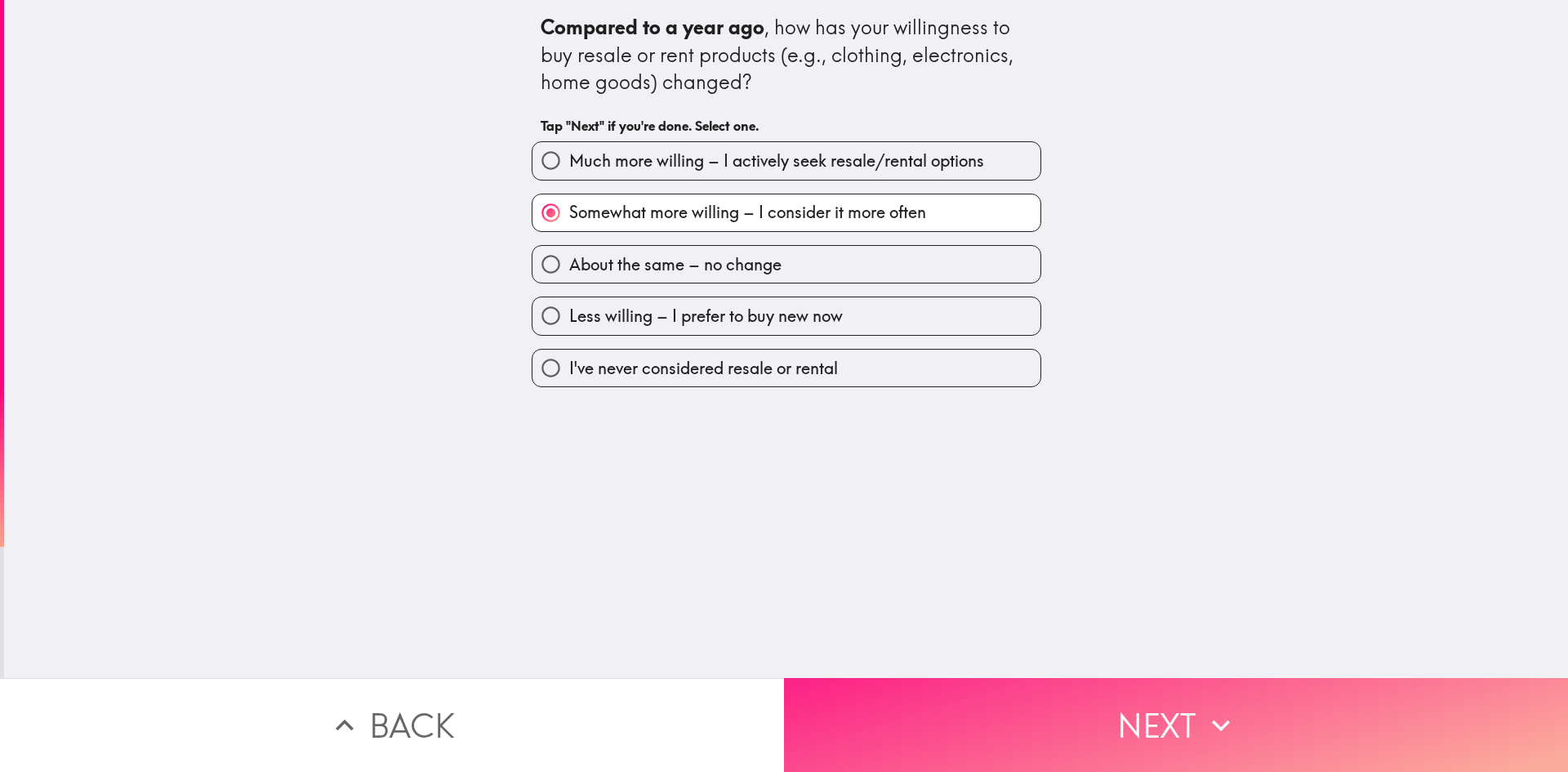
click at [909, 705] on button "Next" at bounding box center [1176, 725] width 784 height 94
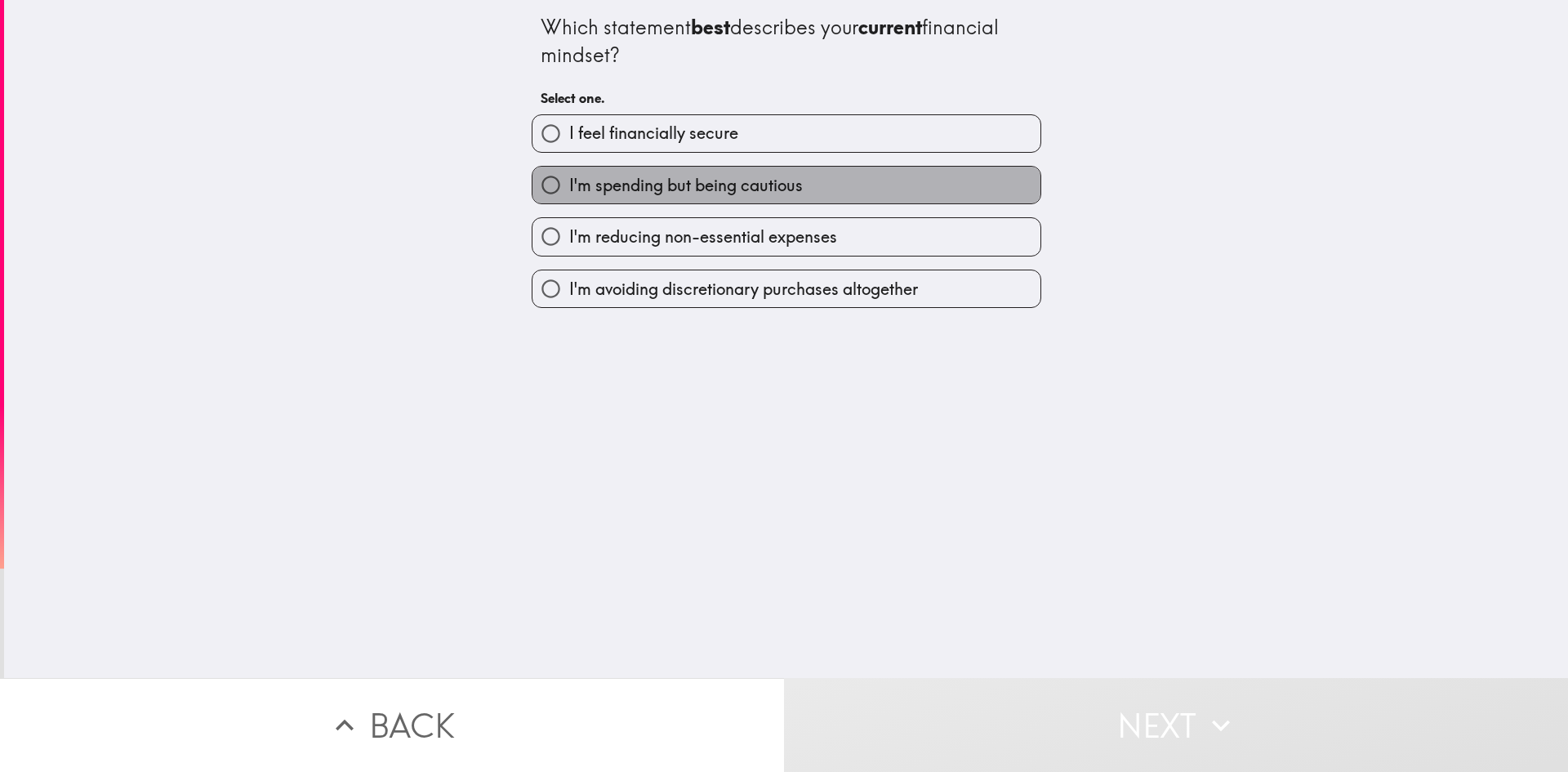
click at [696, 176] on span "I'm spending but being cautious" at bounding box center [686, 186] width 233 height 23
click at [569, 176] on input "I'm spending but being cautious" at bounding box center [551, 185] width 36 height 36
radio input "true"
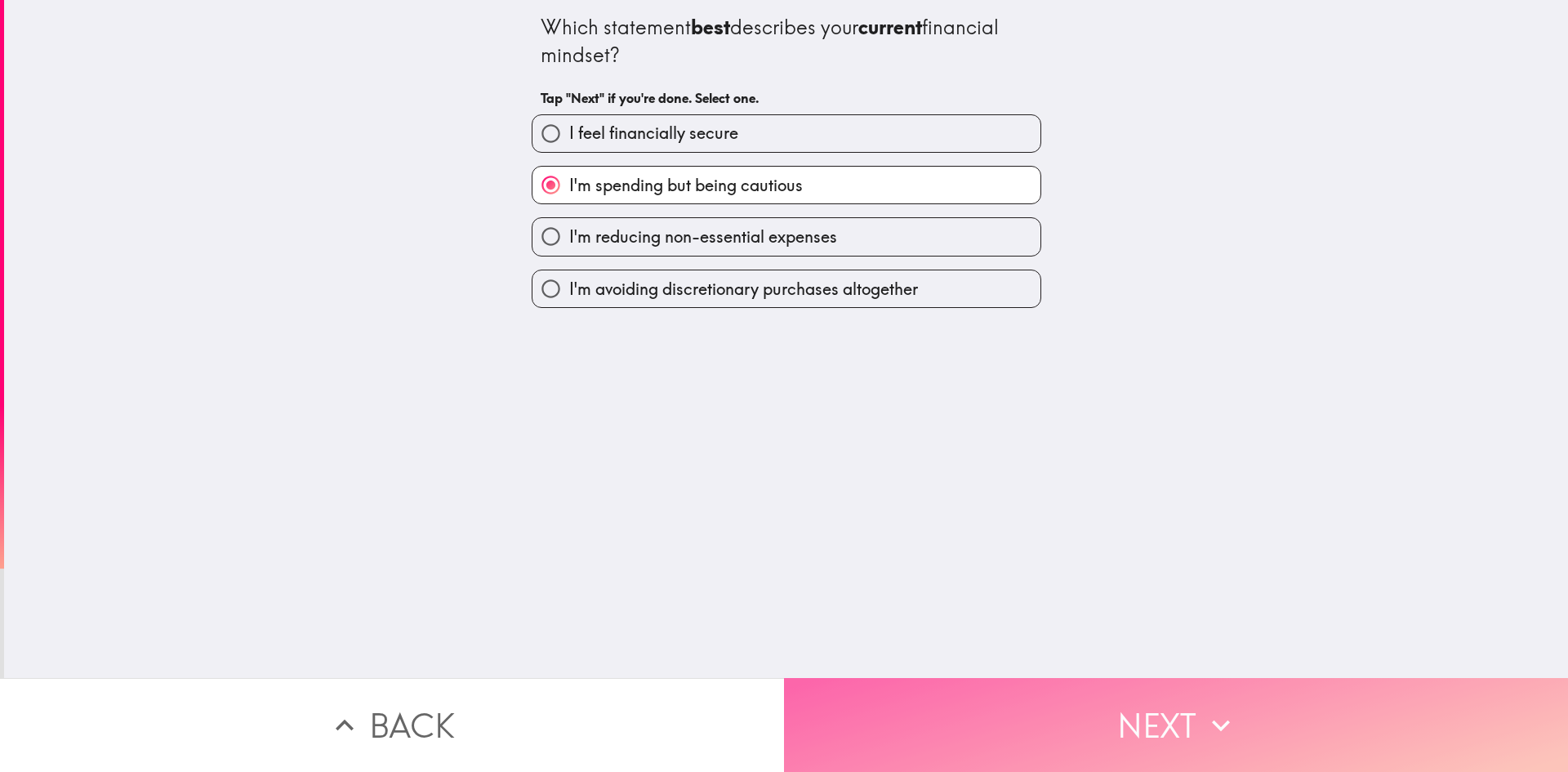
click at [896, 714] on button "Next" at bounding box center [1176, 725] width 784 height 94
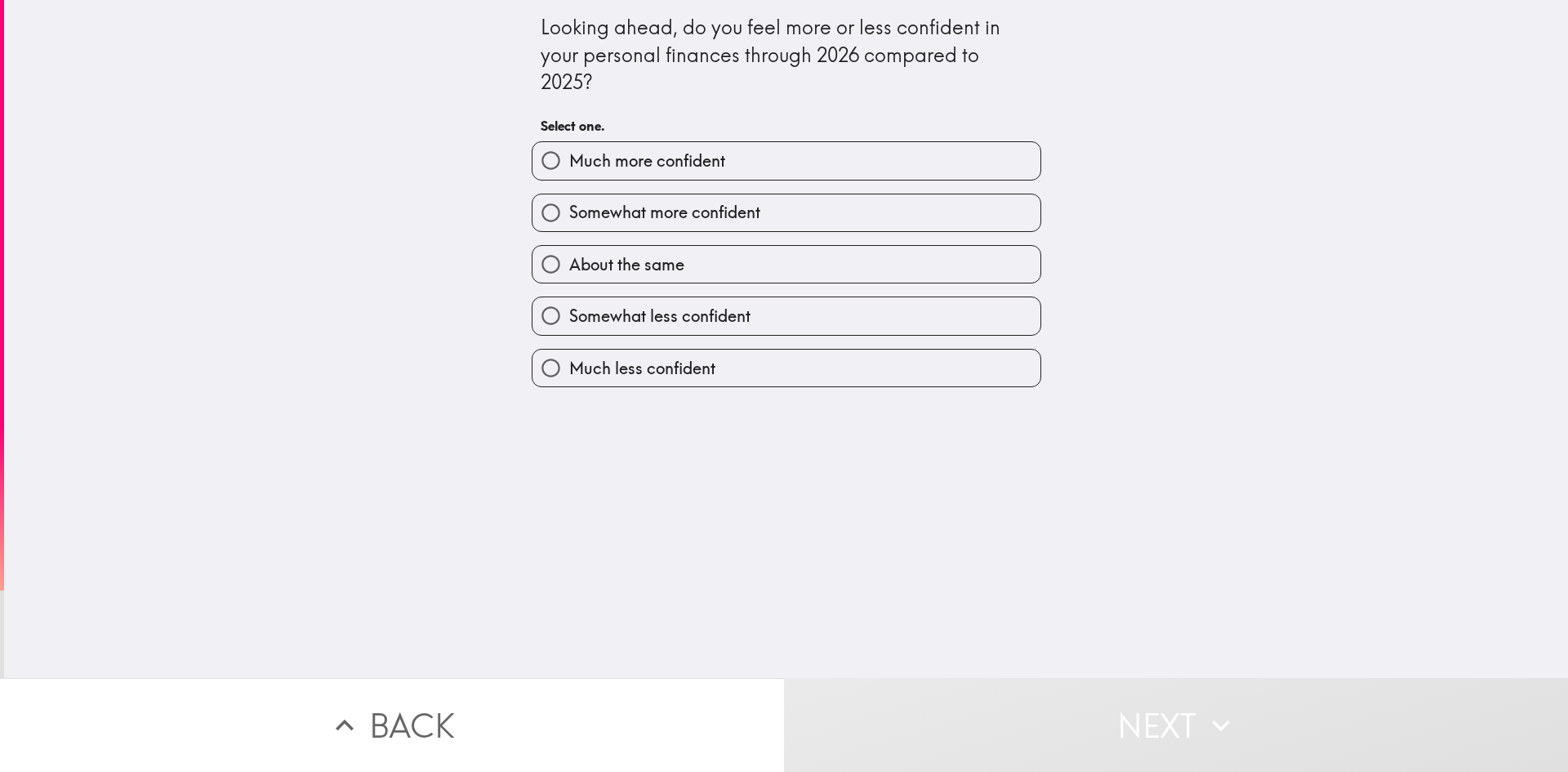
click at [667, 210] on span "Somewhat more confident" at bounding box center [664, 212] width 191 height 23
click at [569, 210] on input "Somewhat more confident" at bounding box center [551, 212] width 36 height 36
radio input "true"
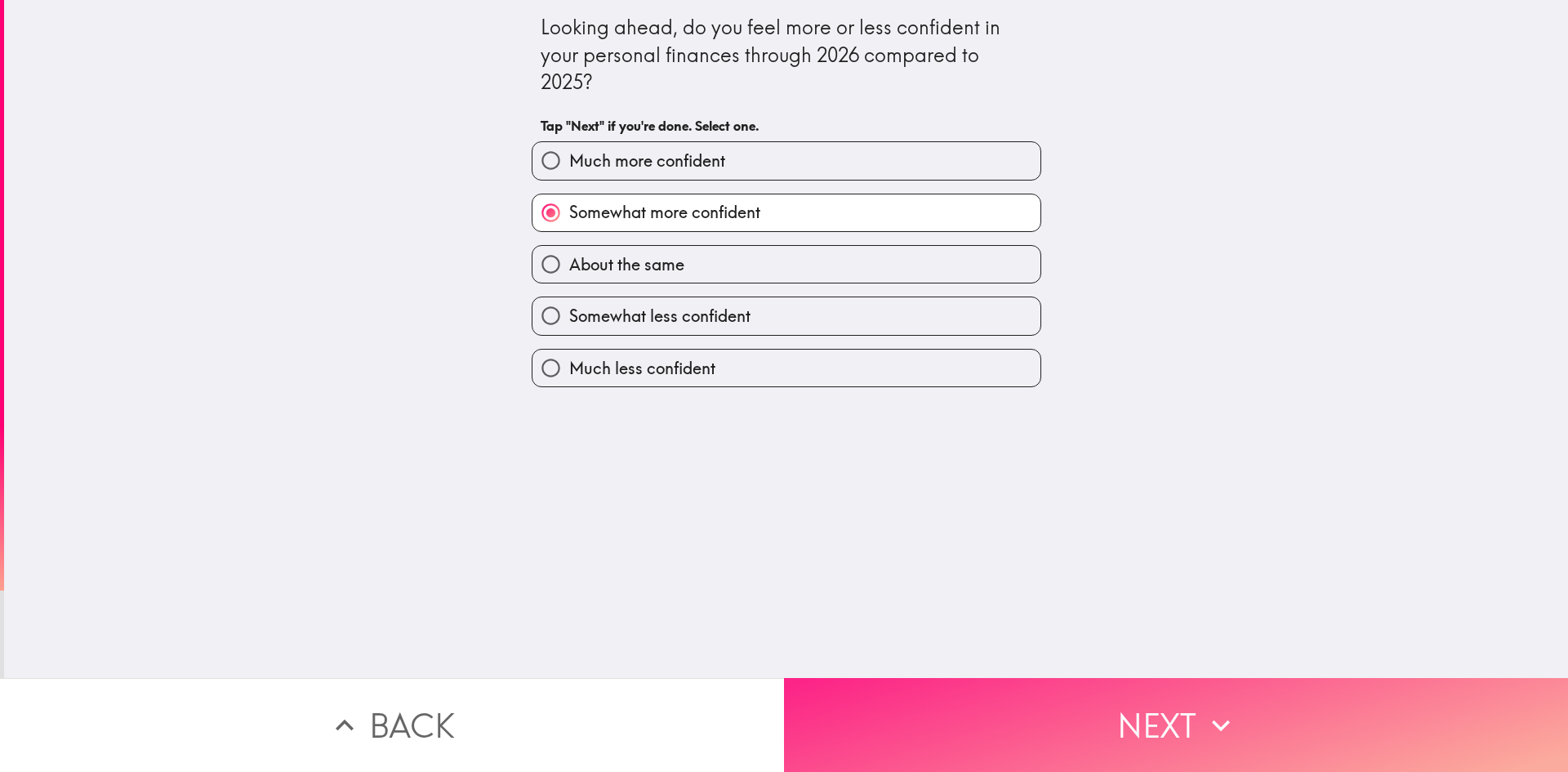
click at [853, 711] on button "Next" at bounding box center [1176, 725] width 784 height 94
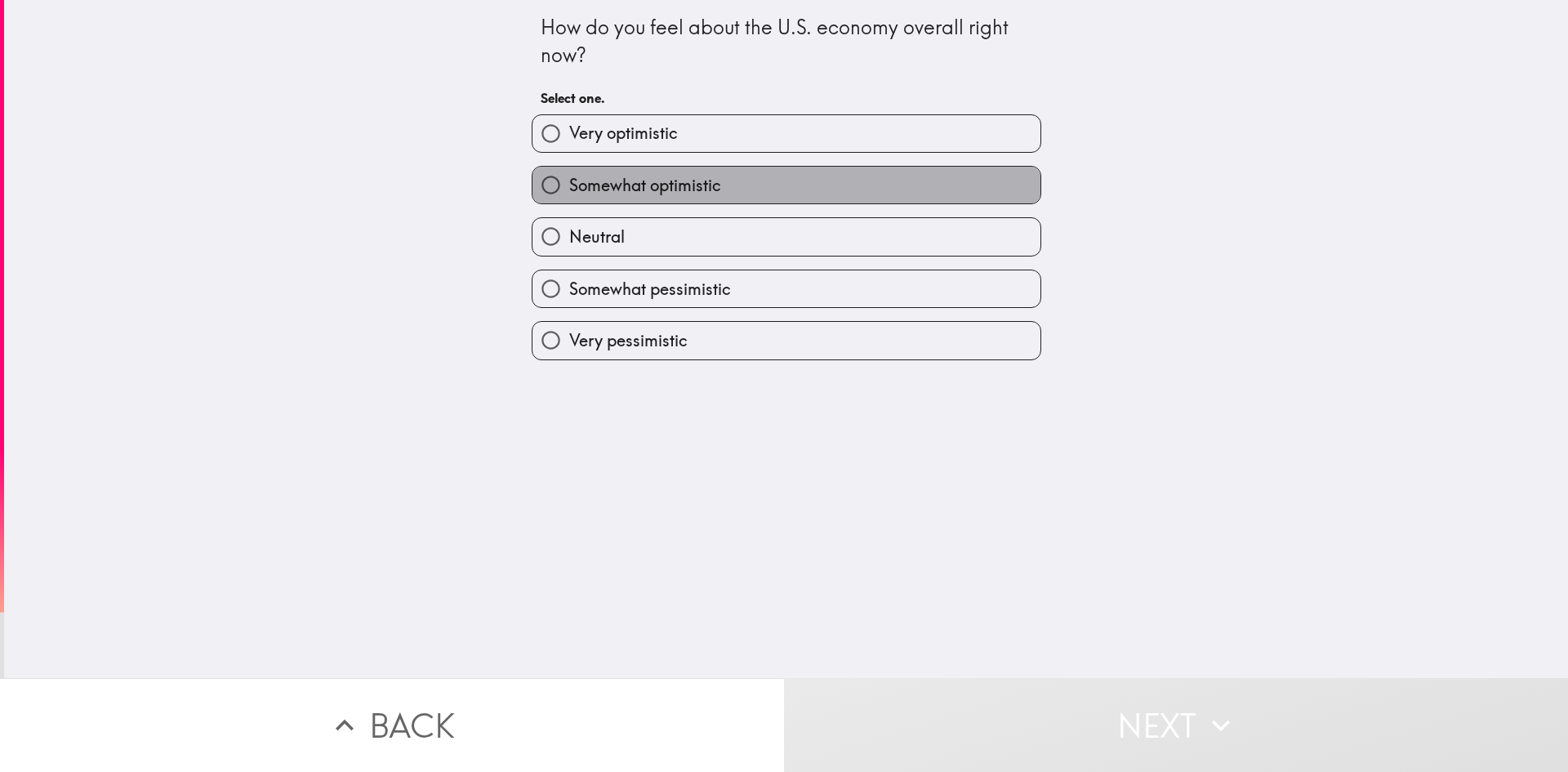
drag, startPoint x: 581, startPoint y: 188, endPoint x: 901, endPoint y: 691, distance: 596.2
click at [582, 190] on span "Somewhat optimistic" at bounding box center [644, 186] width 152 height 23
click at [569, 190] on input "Somewhat optimistic" at bounding box center [551, 185] width 36 height 36
radio input "true"
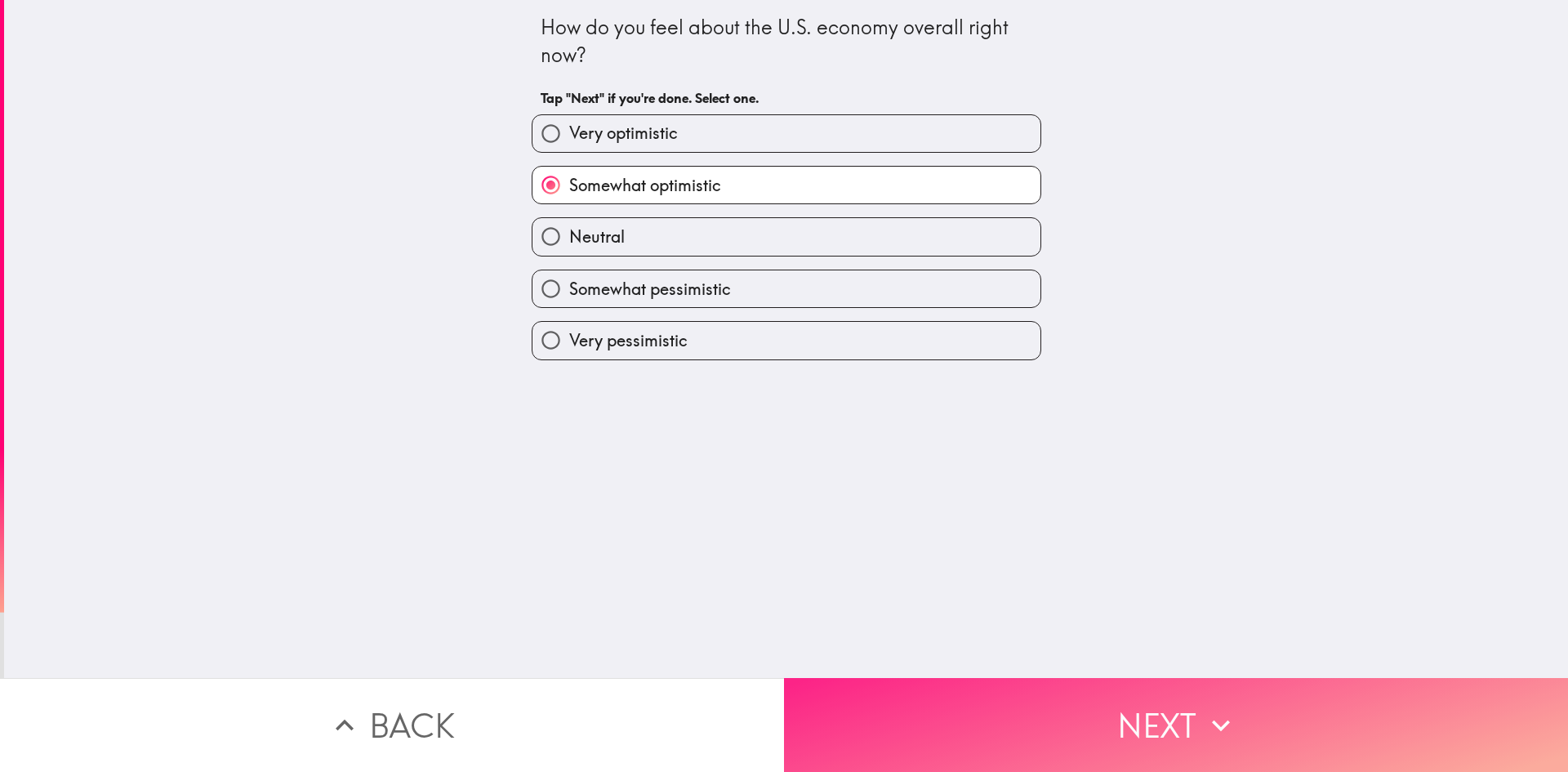
click at [904, 717] on button "Next" at bounding box center [1176, 725] width 784 height 94
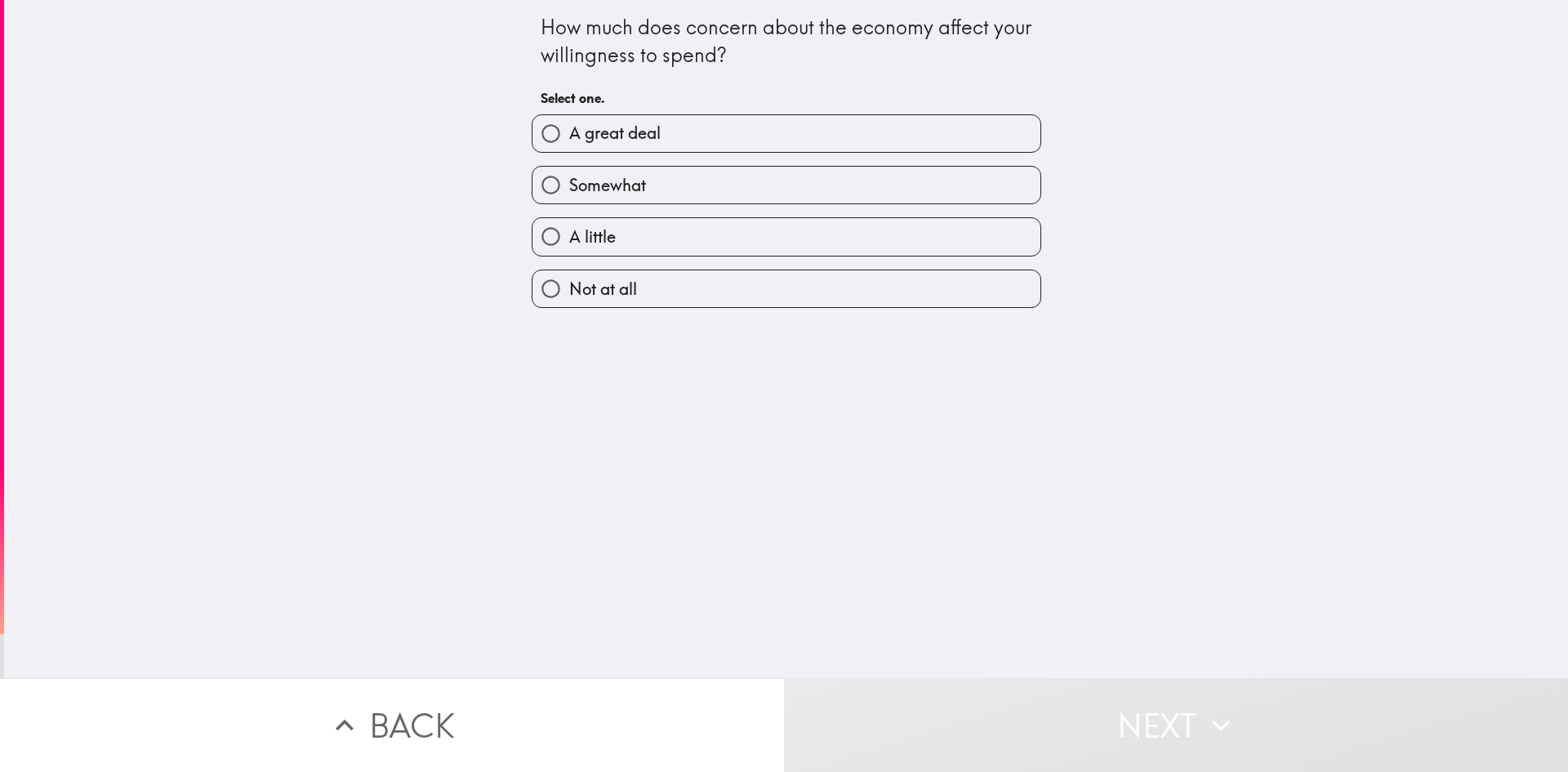
click at [654, 195] on label "Somewhat" at bounding box center [786, 185] width 508 height 36
click at [569, 195] on input "Somewhat" at bounding box center [551, 185] width 36 height 36
radio input "true"
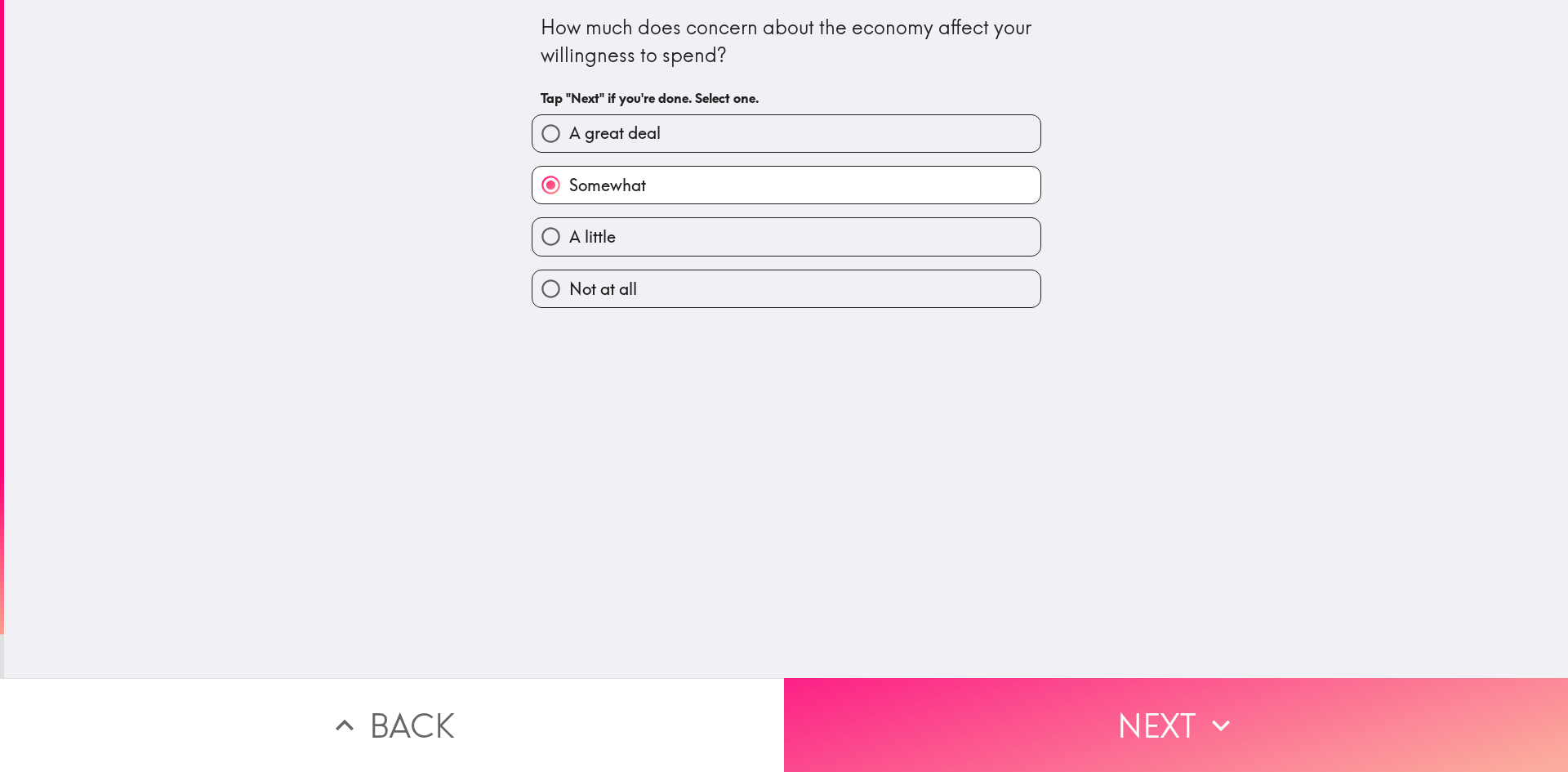
click at [905, 713] on button "Next" at bounding box center [1176, 725] width 784 height 94
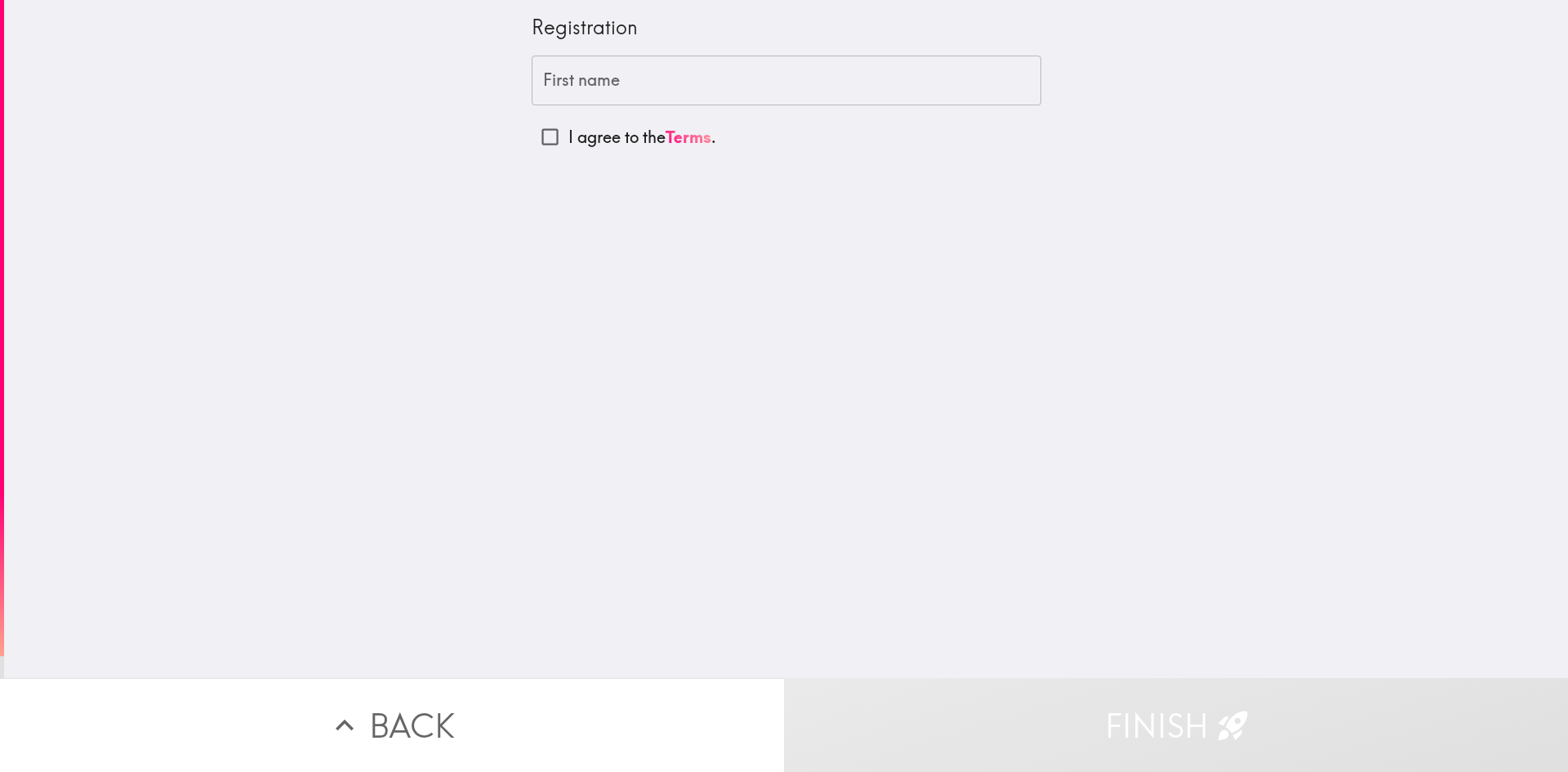
click at [593, 85] on input "First name" at bounding box center [786, 80] width 510 height 51
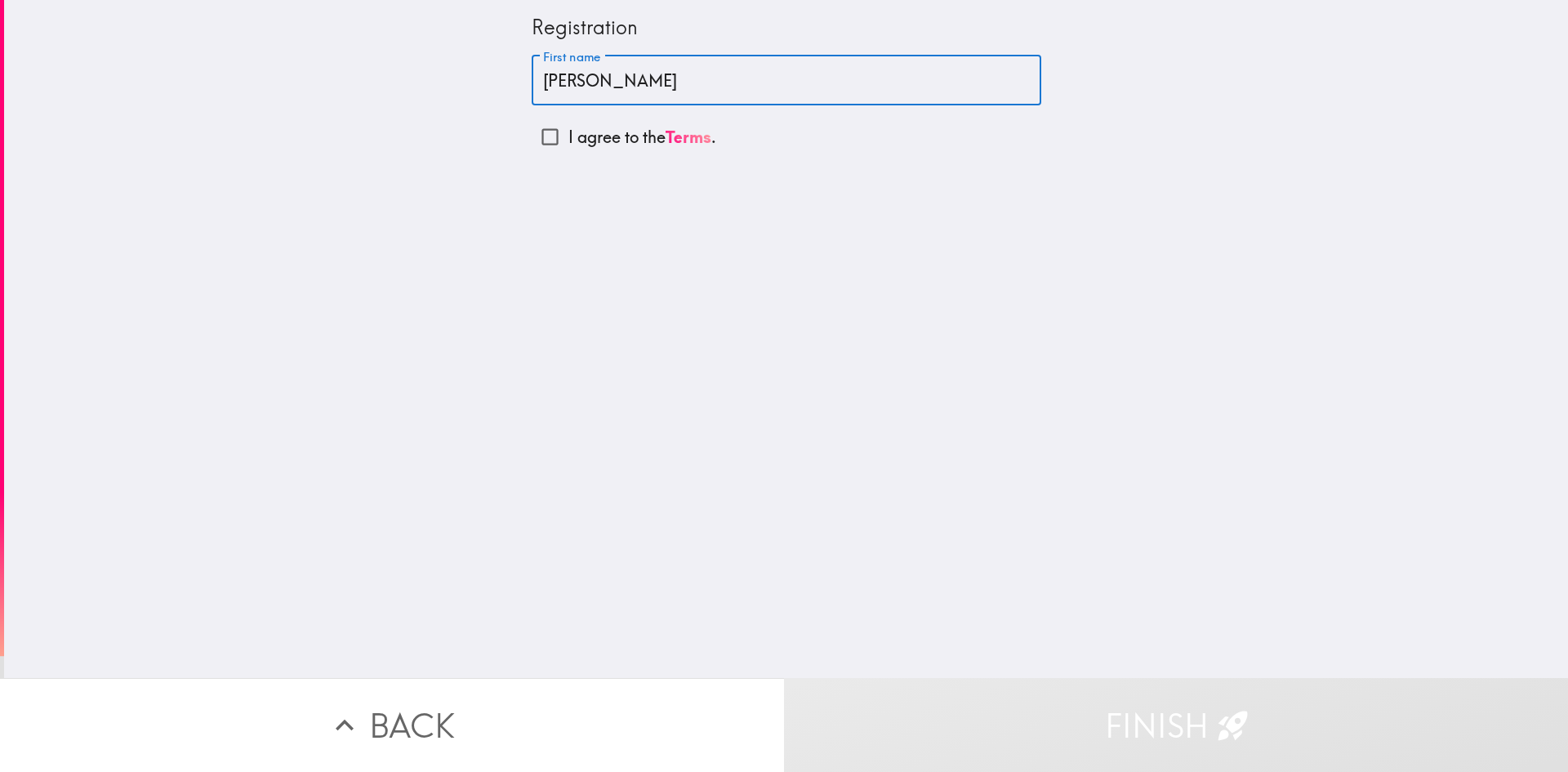
type input "[PERSON_NAME]"
click at [540, 138] on input "I agree to the Terms ." at bounding box center [550, 137] width 36 height 36
checkbox input "true"
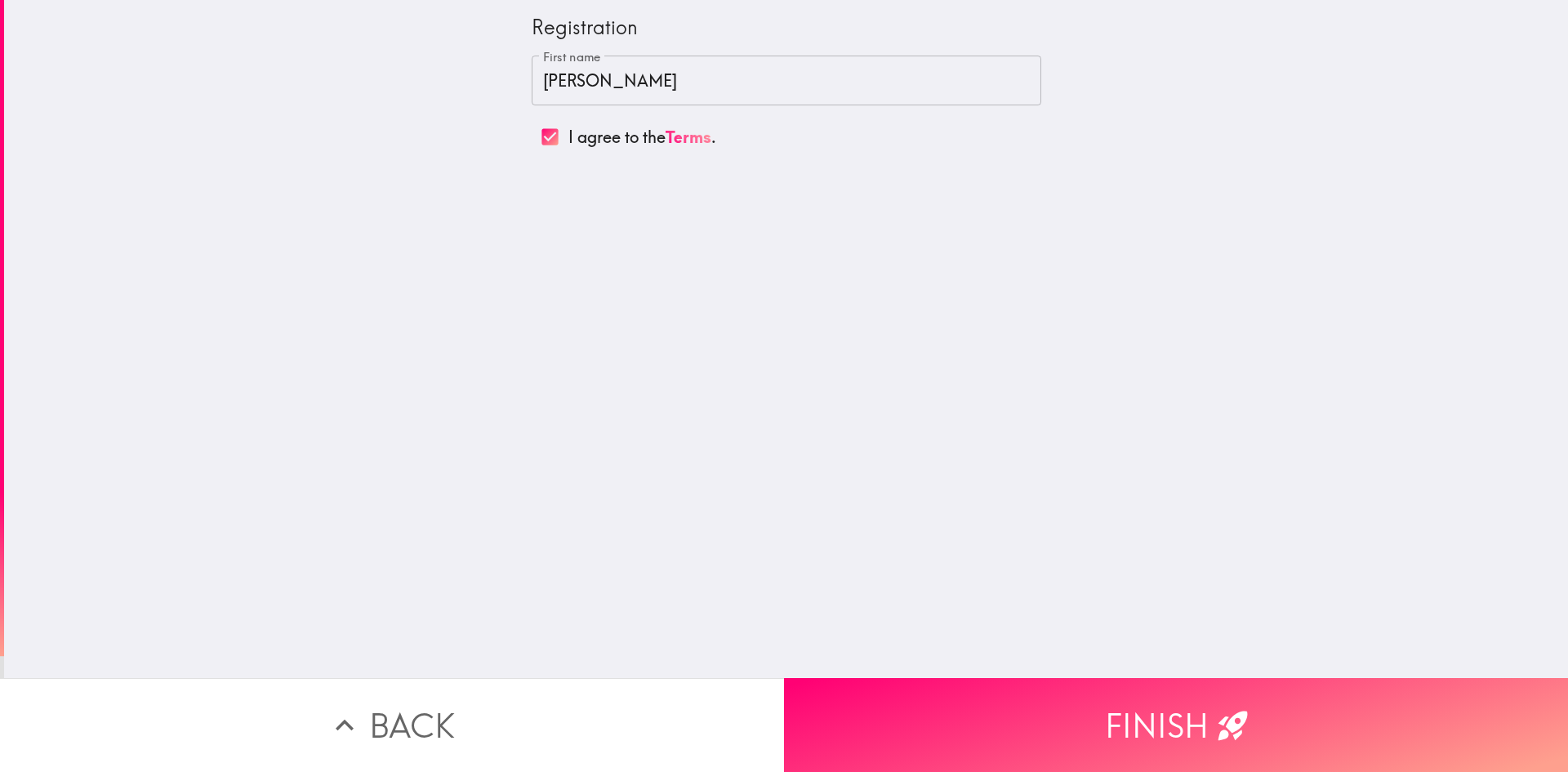
click at [992, 724] on button "Finish" at bounding box center [1176, 725] width 784 height 94
